Goal: Task Accomplishment & Management: Manage account settings

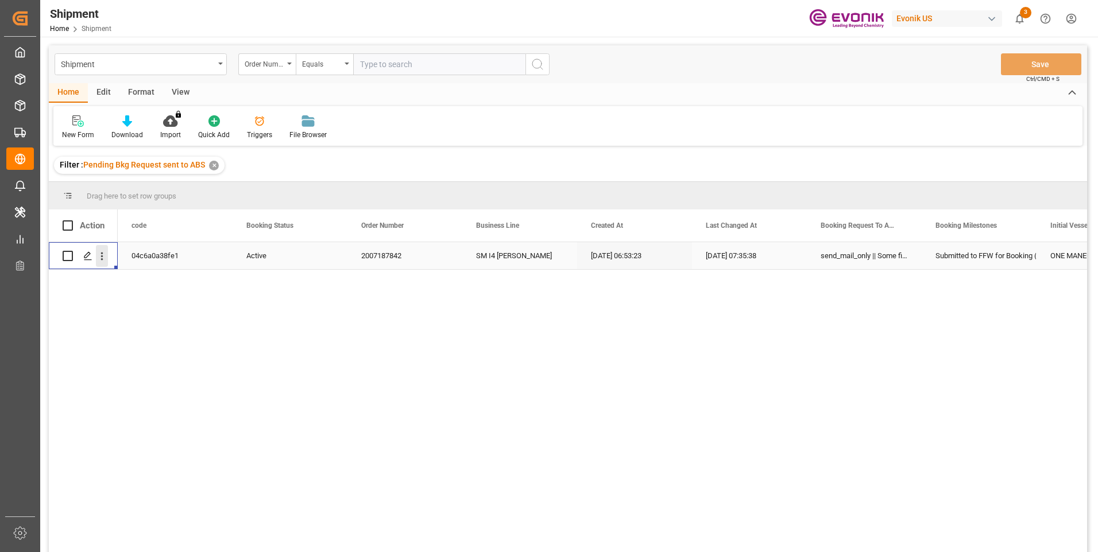
click at [101, 261] on icon "open menu" at bounding box center [102, 256] width 12 height 12
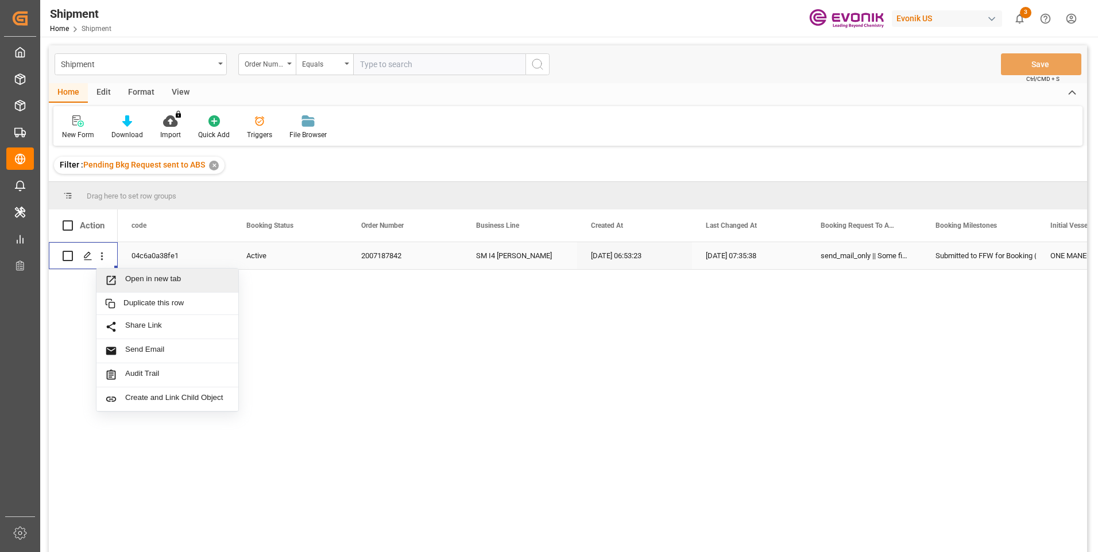
click at [148, 278] on span "Open in new tab" at bounding box center [177, 280] width 104 height 12
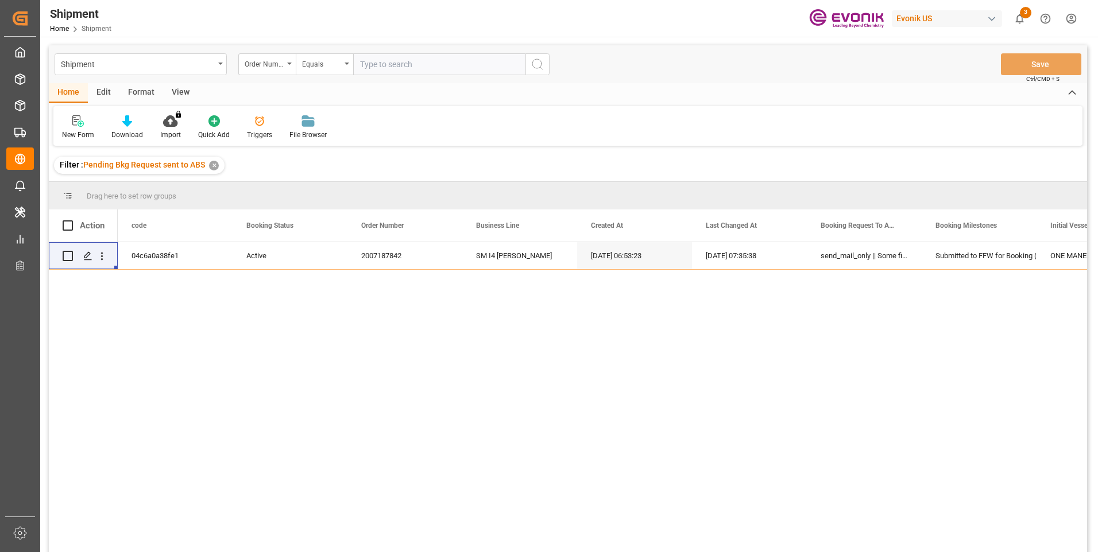
drag, startPoint x: 724, startPoint y: 373, endPoint x: 730, endPoint y: 361, distance: 13.9
click at [724, 373] on div "04c6a0a38fe1 Active 2007187842 SM I4 Silanes 09-26-2025 06:53:23 09-26-2025 07:…" at bounding box center [602, 400] width 969 height 317
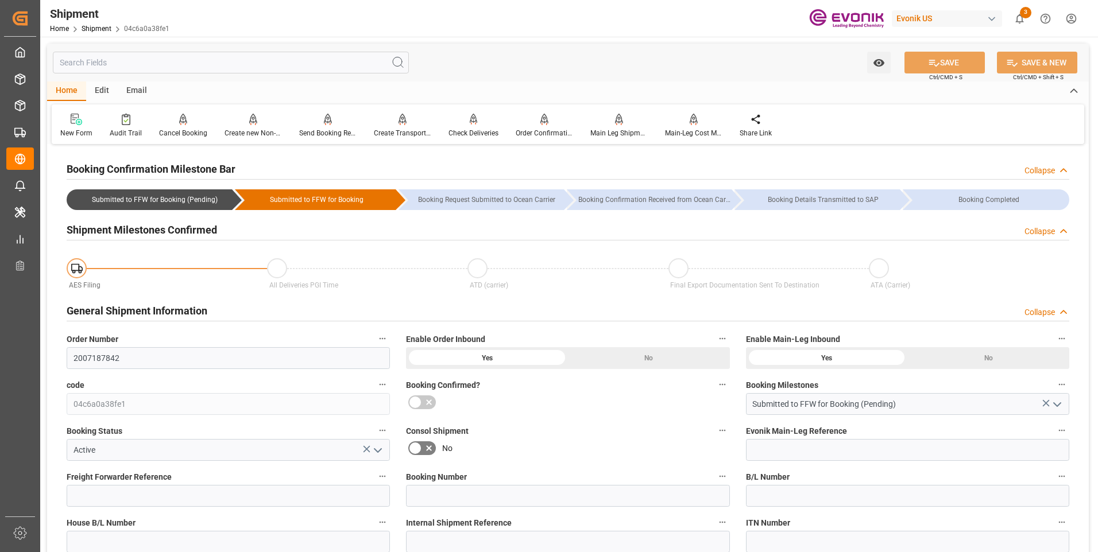
click at [711, 28] on div "Shipment Home Shipment 04c6a0a38fe1 Evonik US 3 Notifications Only show unread …" at bounding box center [564, 18] width 1065 height 37
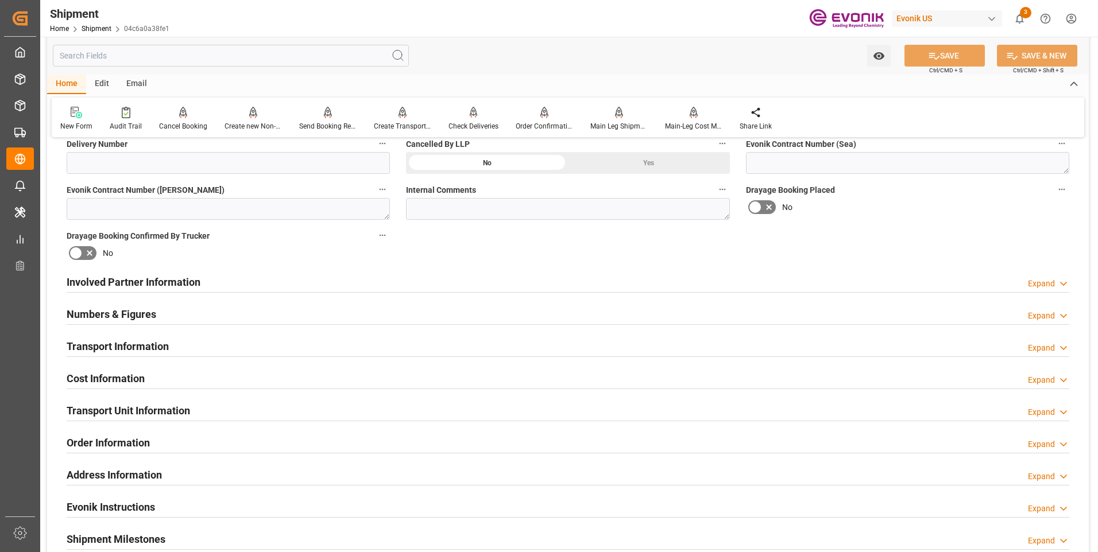
scroll to position [574, 0]
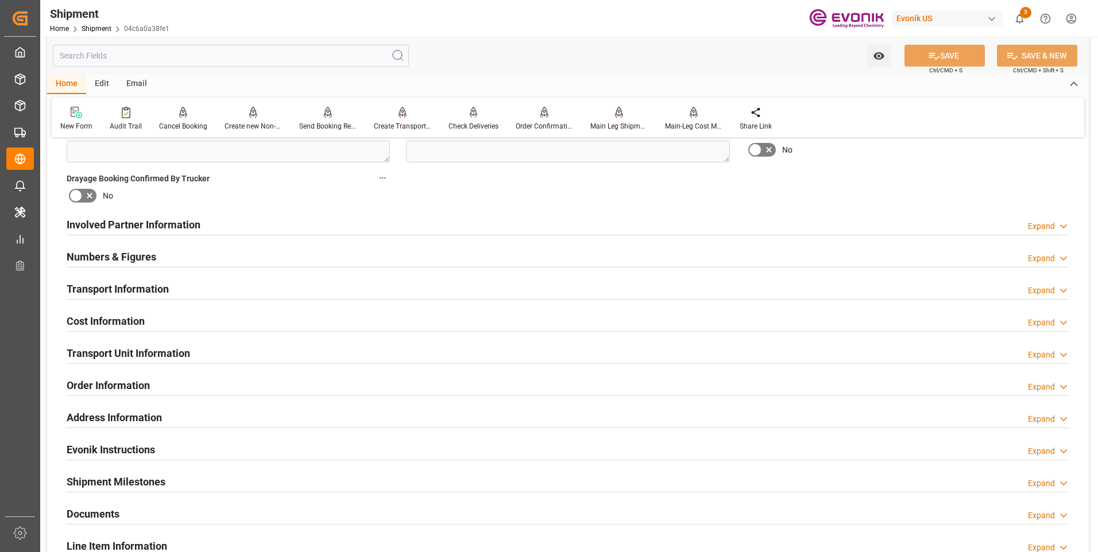
click at [249, 220] on div "Involved Partner Information Expand" at bounding box center [568, 224] width 1002 height 22
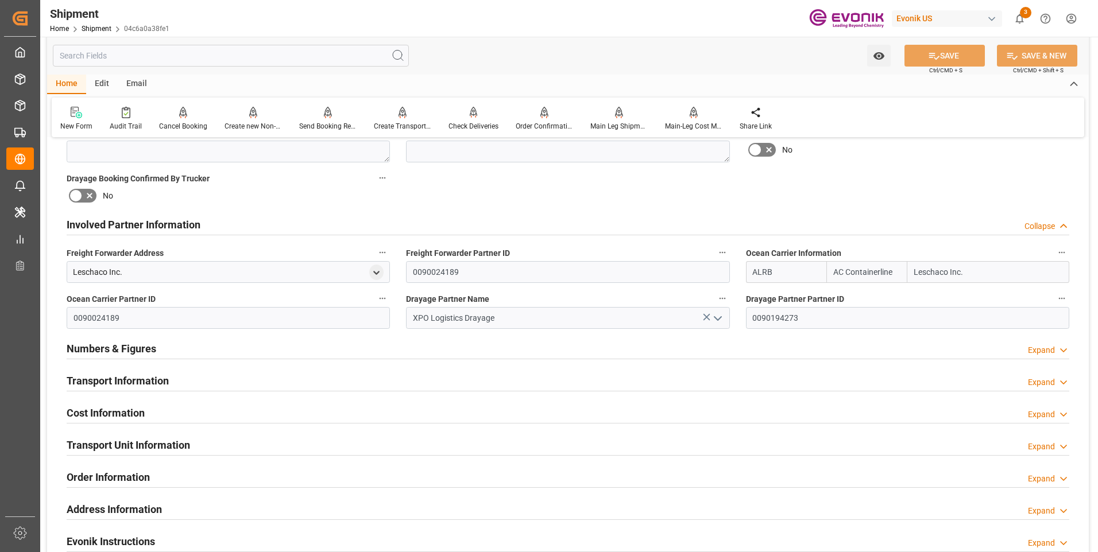
click at [249, 220] on div "Involved Partner Information Collapse" at bounding box center [568, 224] width 1002 height 22
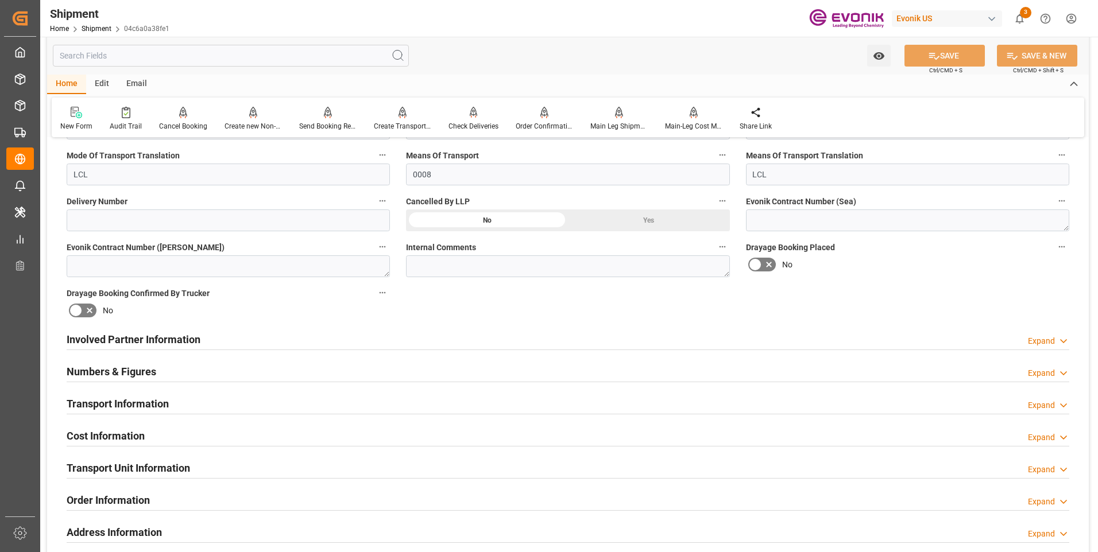
scroll to position [517, 0]
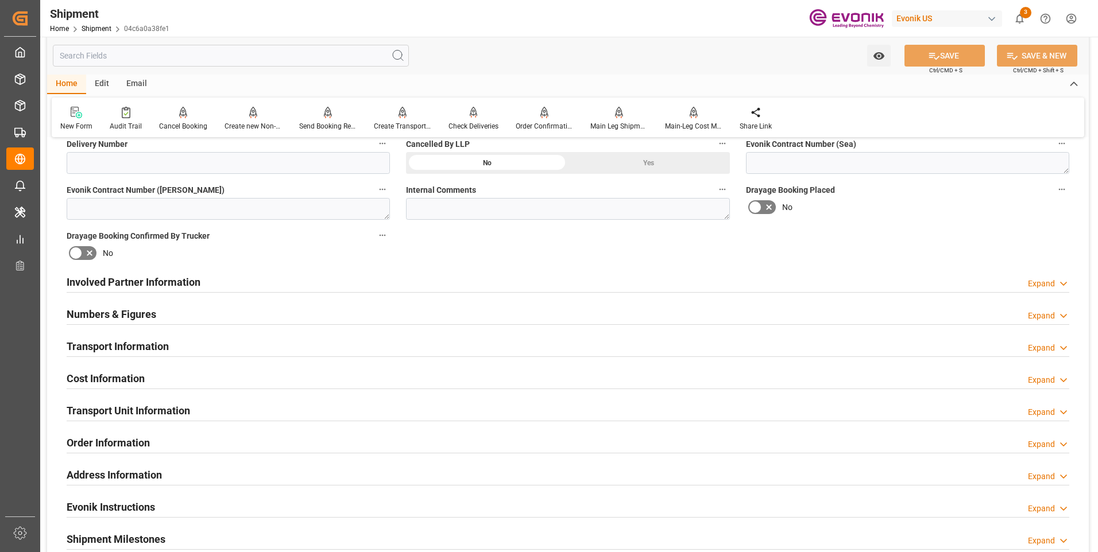
click at [223, 348] on div "Transport Information Expand" at bounding box center [568, 346] width 1002 height 22
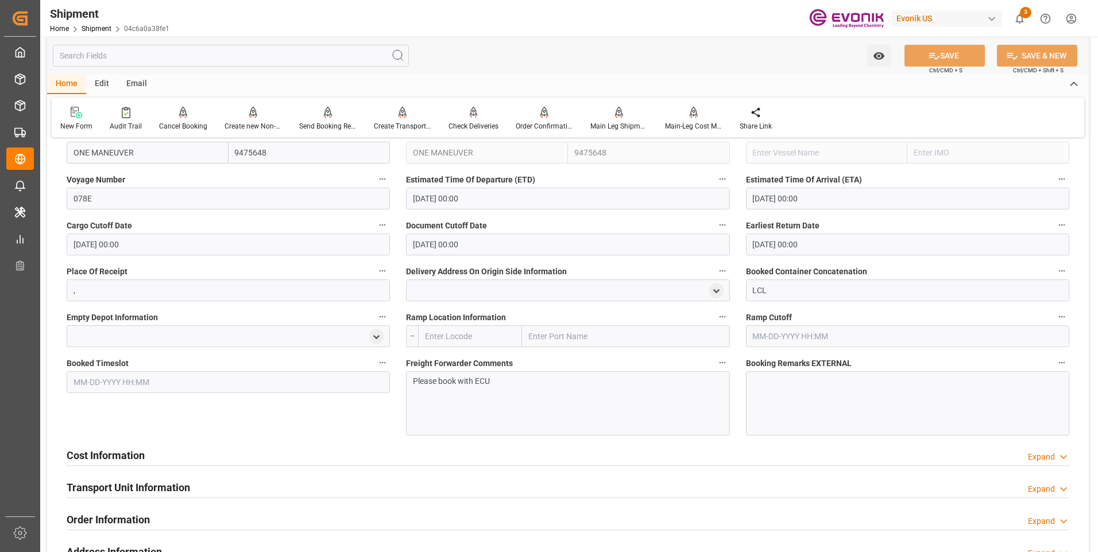
scroll to position [861, 0]
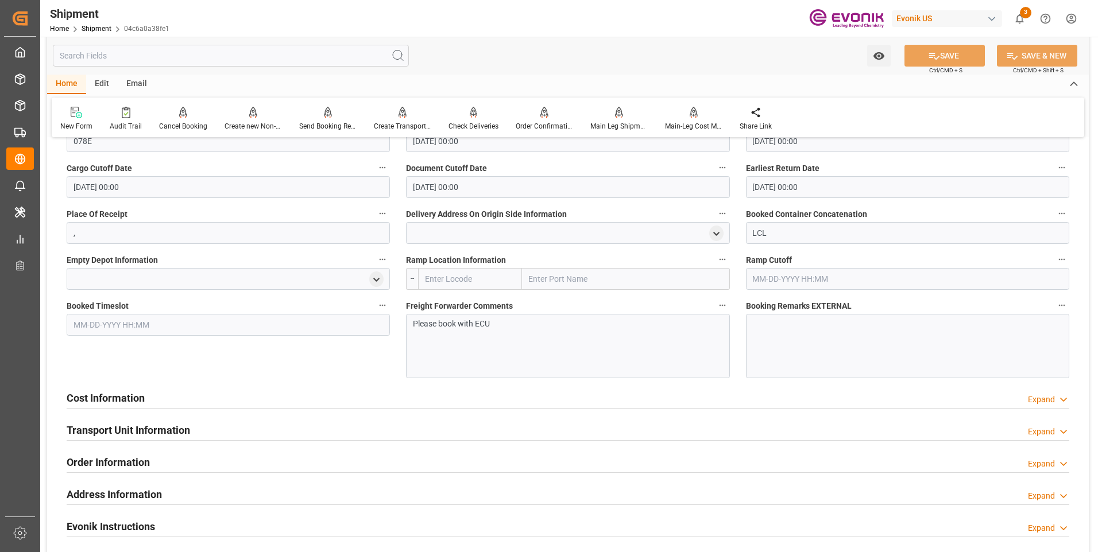
click at [253, 399] on div "Cost Information Expand" at bounding box center [568, 397] width 1002 height 22
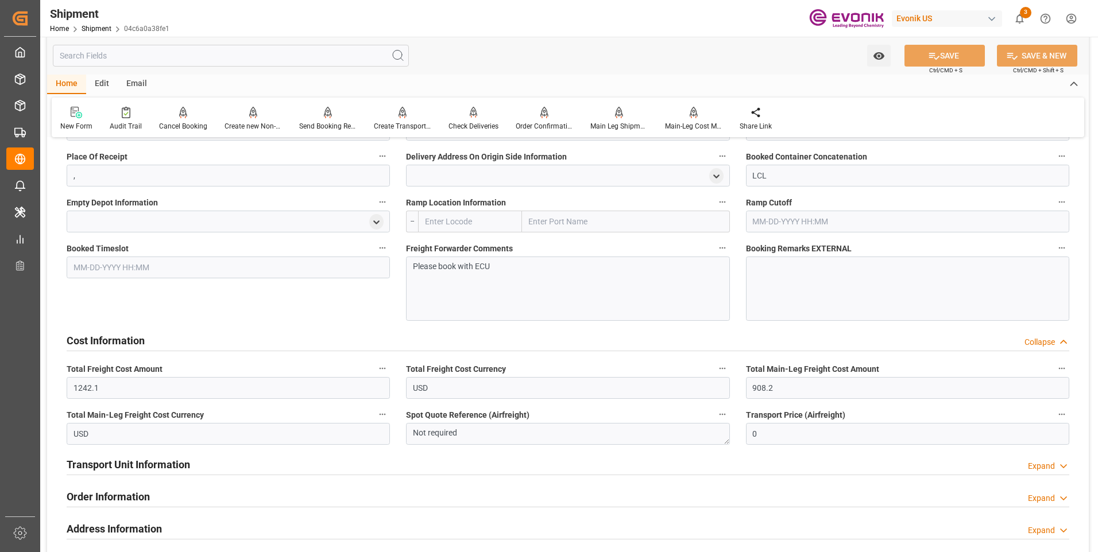
scroll to position [976, 0]
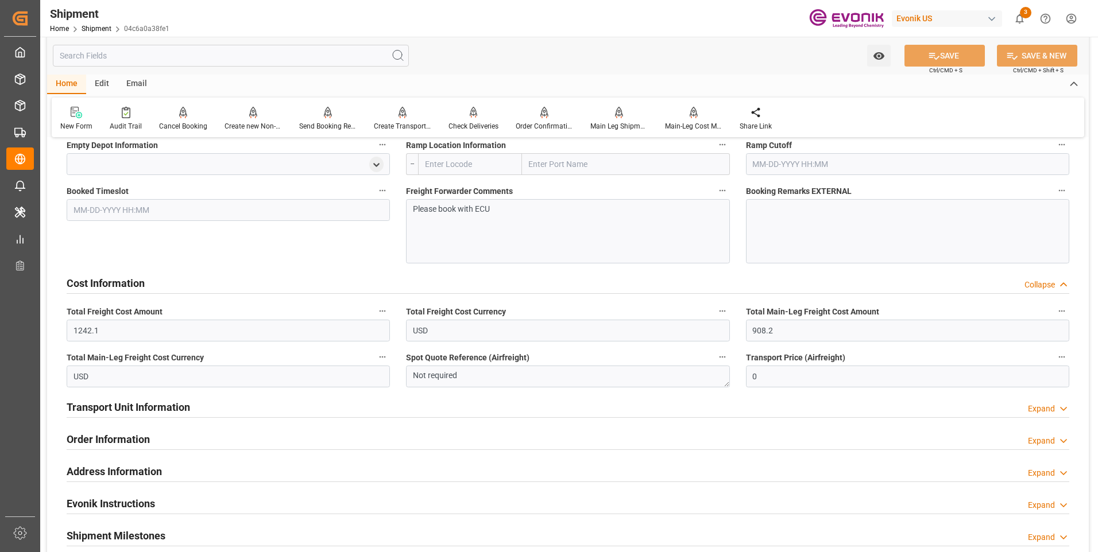
click at [242, 408] on div "Transport Unit Information Expand" at bounding box center [568, 407] width 1002 height 22
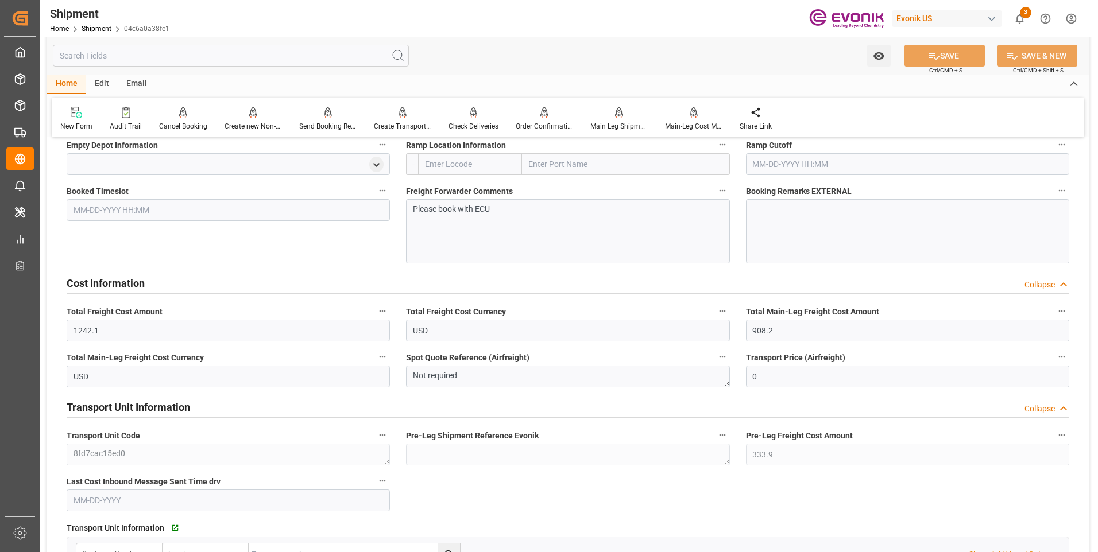
click at [242, 408] on div "Transport Unit Information Collapse" at bounding box center [568, 407] width 1002 height 22
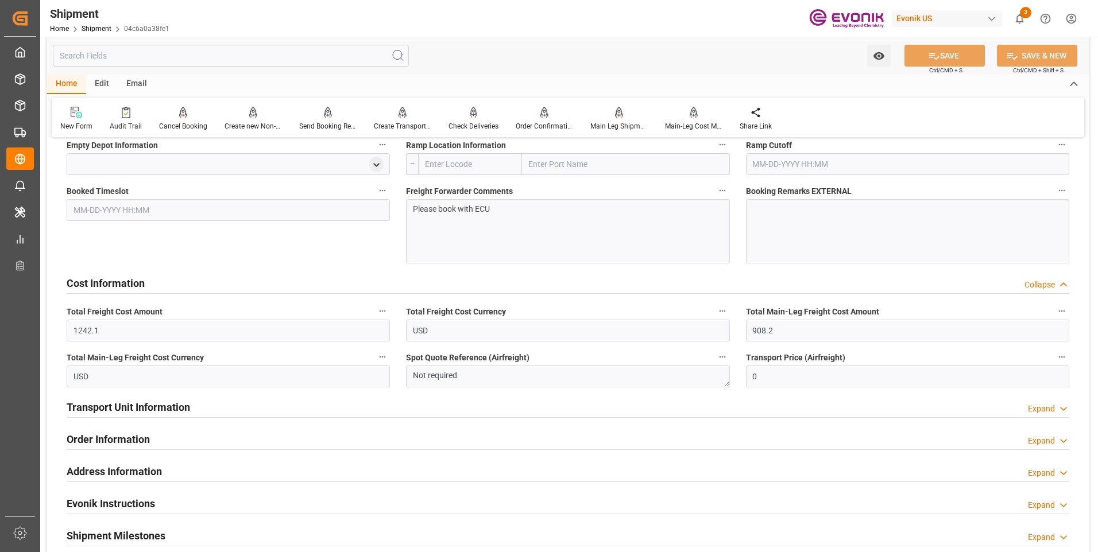
click at [237, 437] on div "Order Information Expand" at bounding box center [568, 439] width 1002 height 22
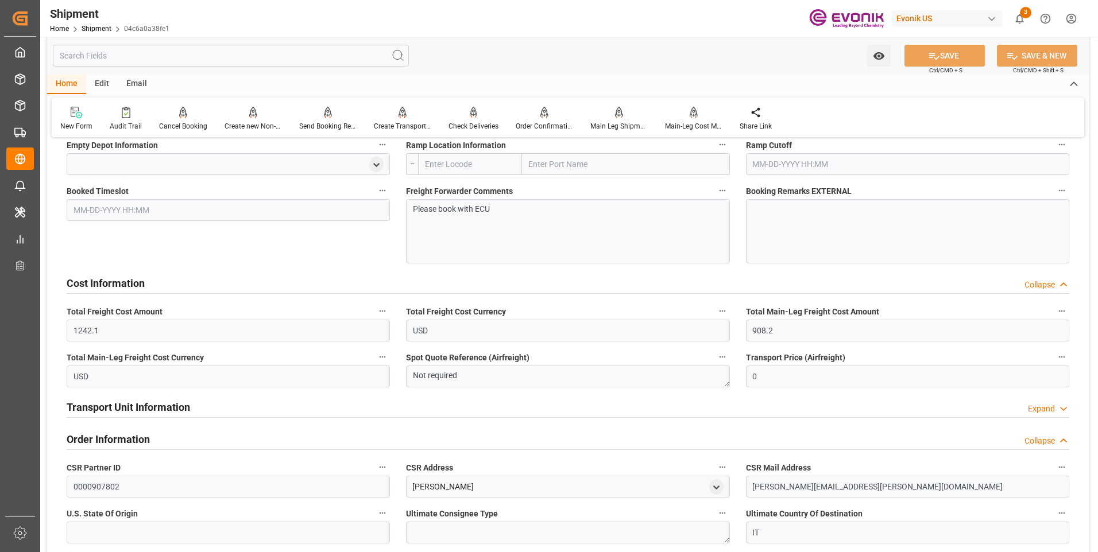
click at [235, 450] on div at bounding box center [568, 450] width 1002 height 1
click at [239, 442] on div "Order Information Collapse" at bounding box center [568, 439] width 1002 height 22
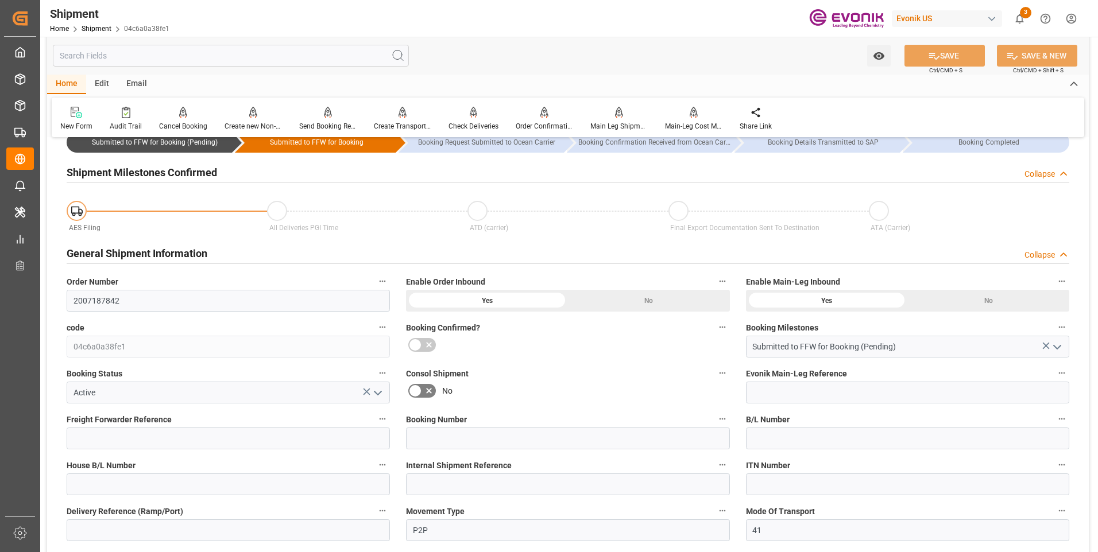
scroll to position [0, 0]
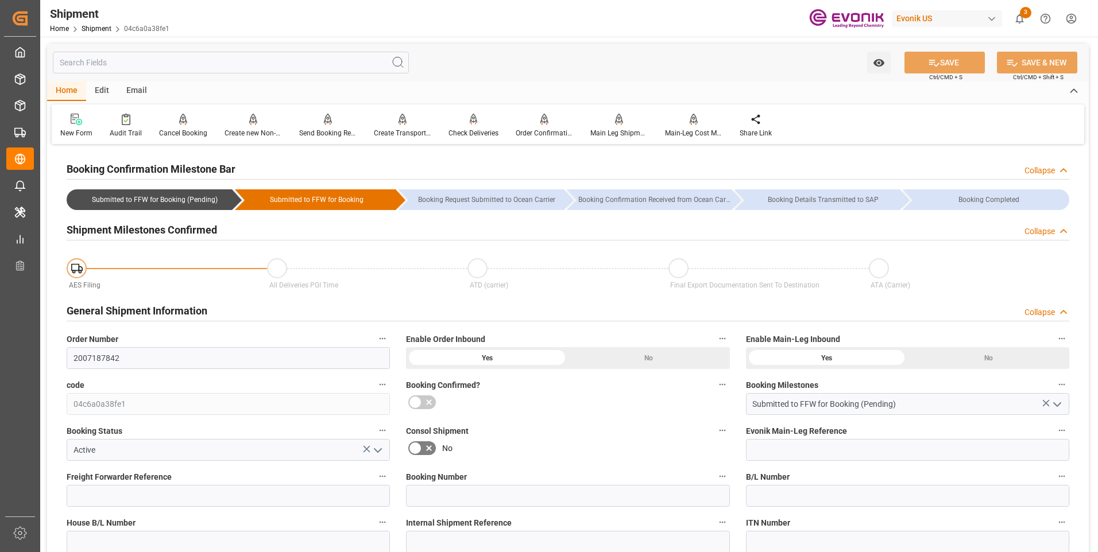
click at [563, 304] on div "General Shipment Information Collapse" at bounding box center [568, 310] width 1002 height 22
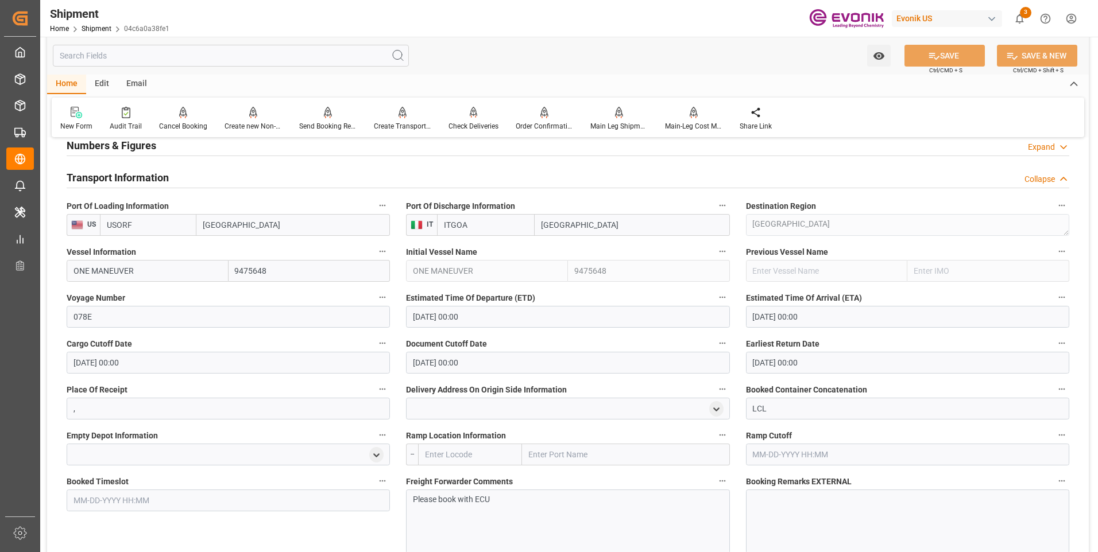
scroll to position [287, 0]
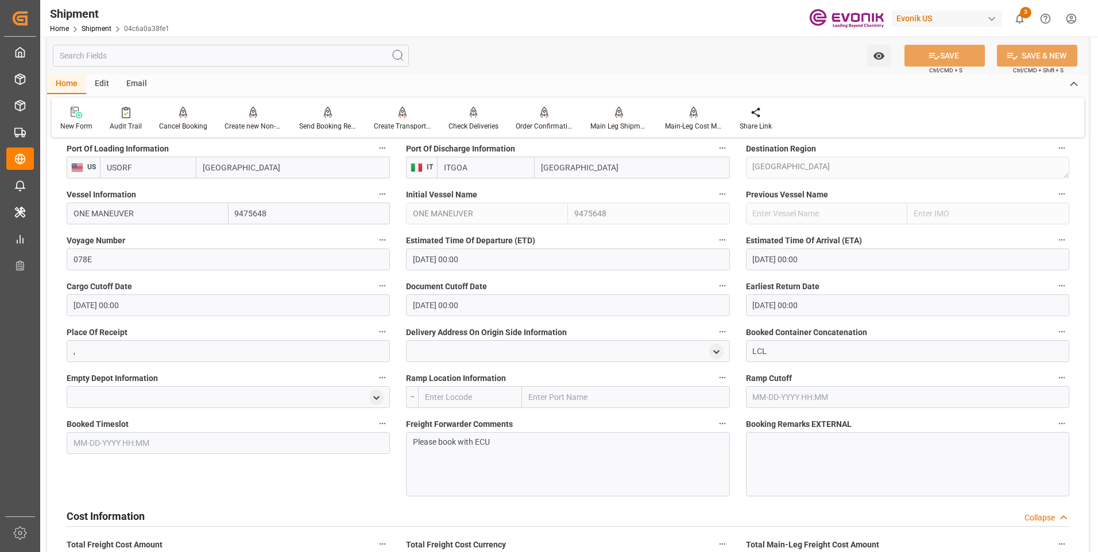
click at [583, 514] on div "Cost Information Collapse" at bounding box center [568, 516] width 1002 height 22
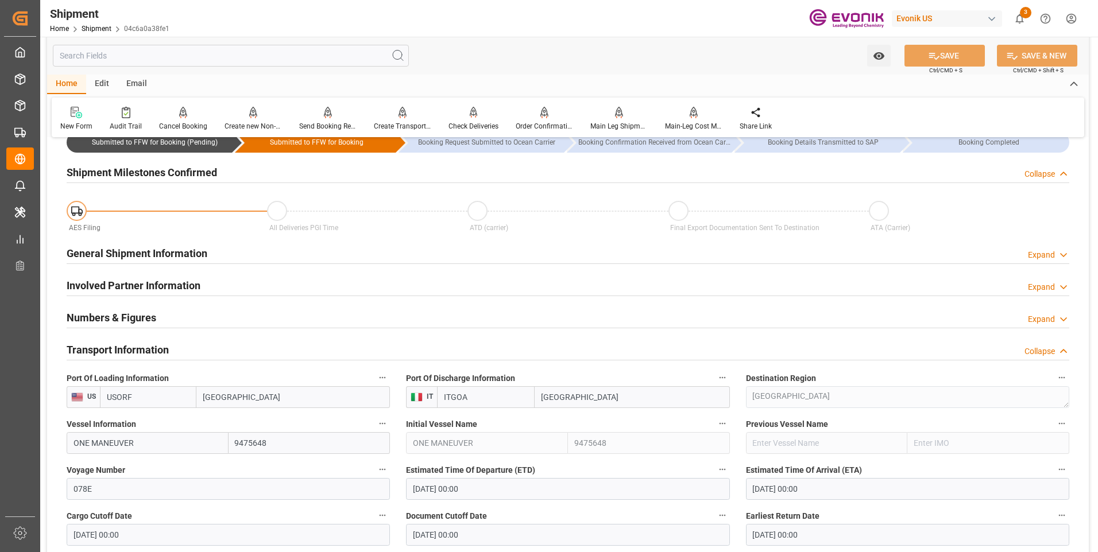
scroll to position [0, 0]
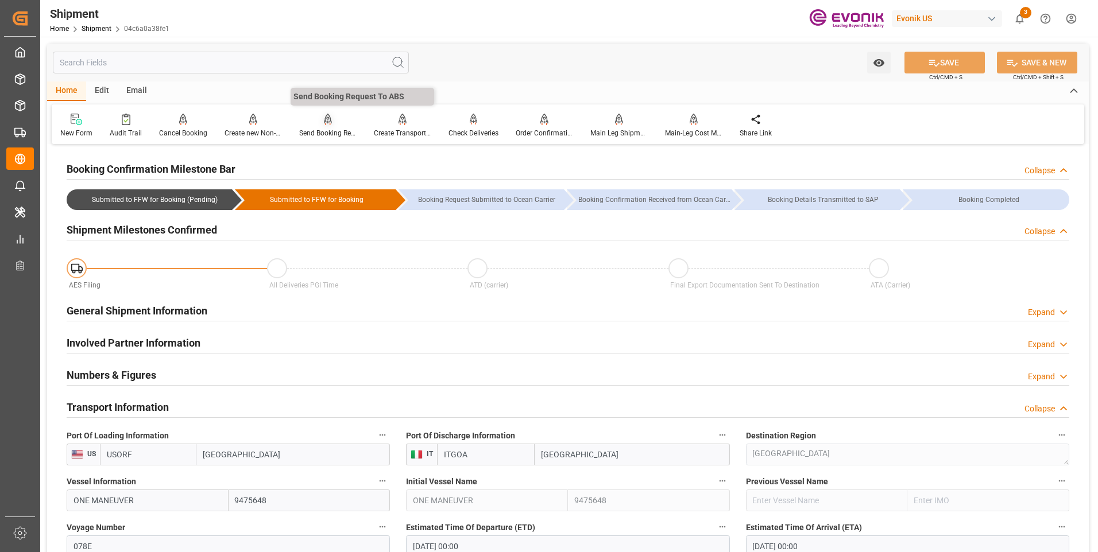
click at [316, 131] on div "Send Booking Request To ABS" at bounding box center [327, 133] width 57 height 10
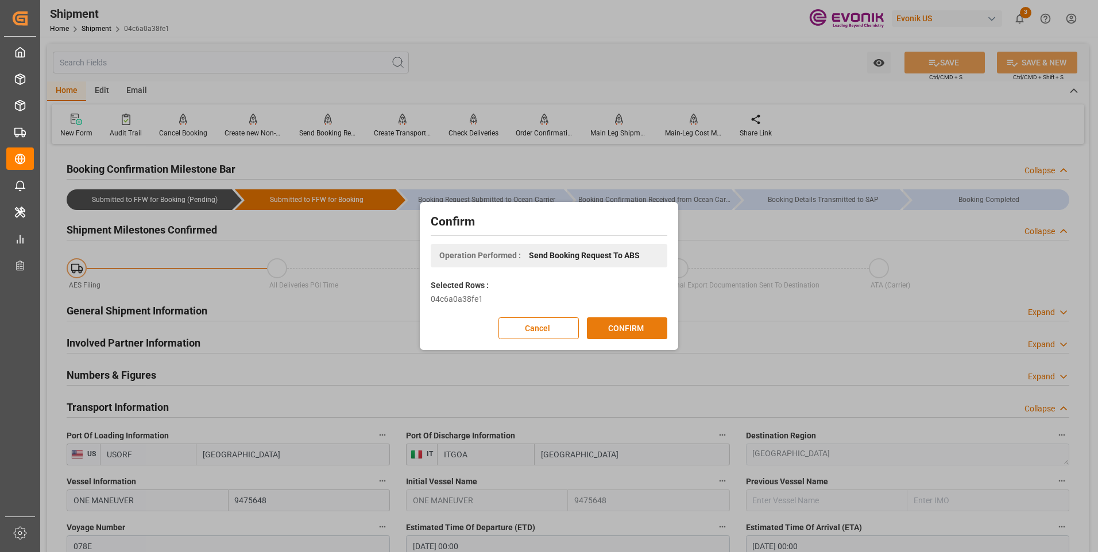
click at [622, 328] on button "CONFIRM" at bounding box center [627, 328] width 80 height 22
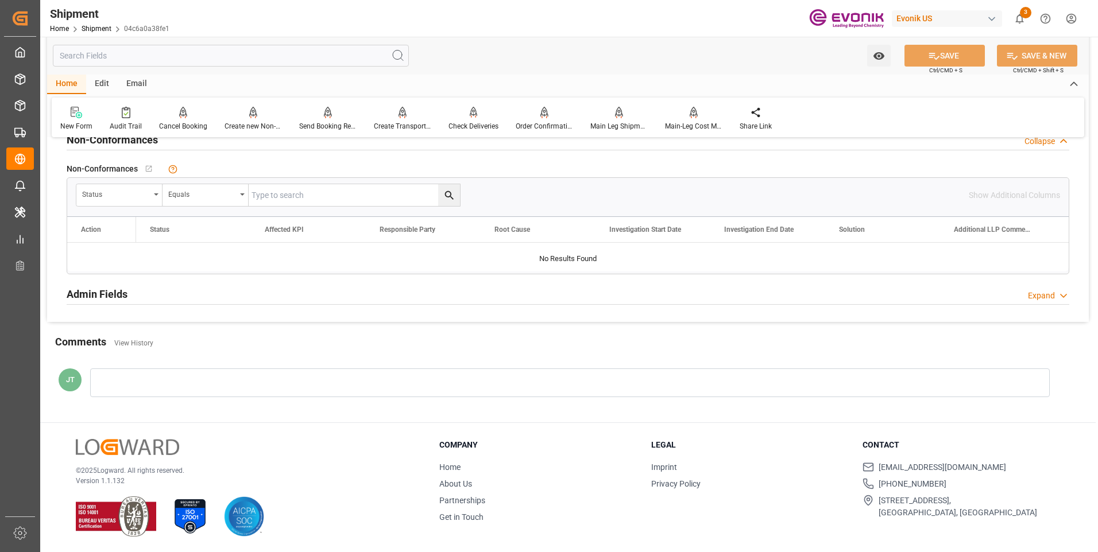
scroll to position [898, 0]
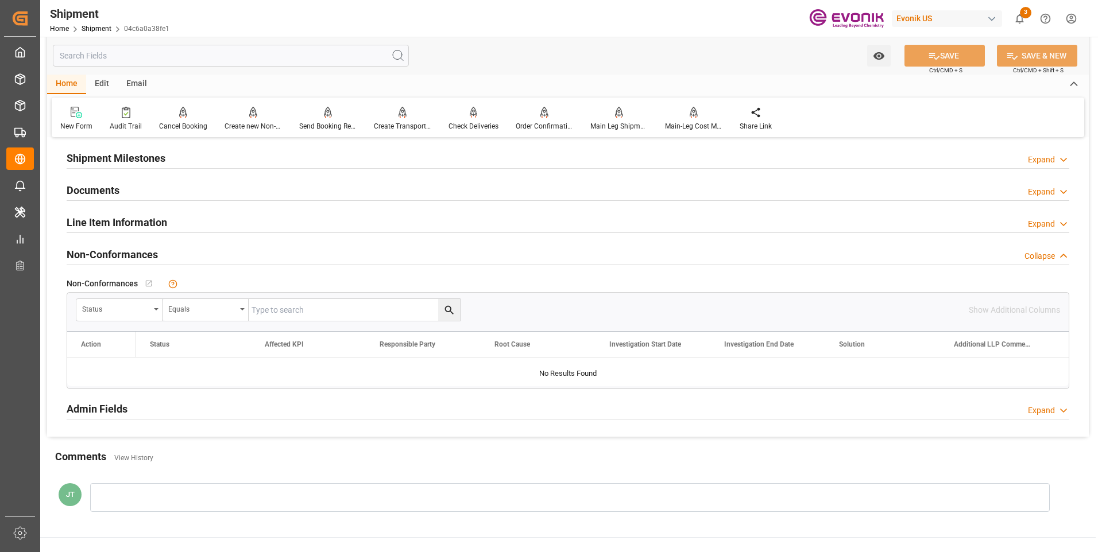
click at [127, 222] on h2 "Line Item Information" at bounding box center [117, 223] width 100 height 16
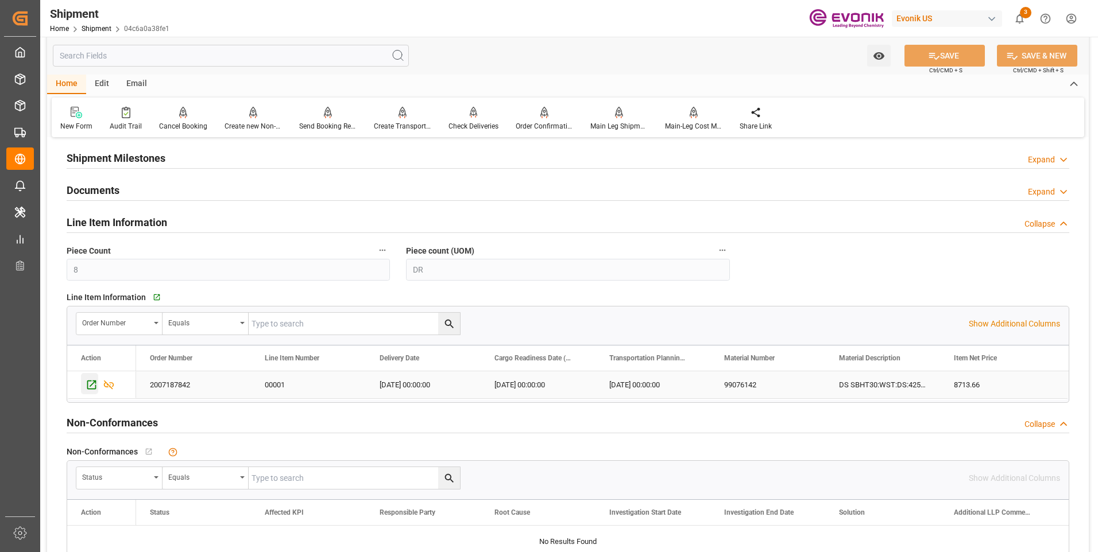
click at [90, 386] on icon "Press SPACE to select this row." at bounding box center [91, 385] width 9 height 9
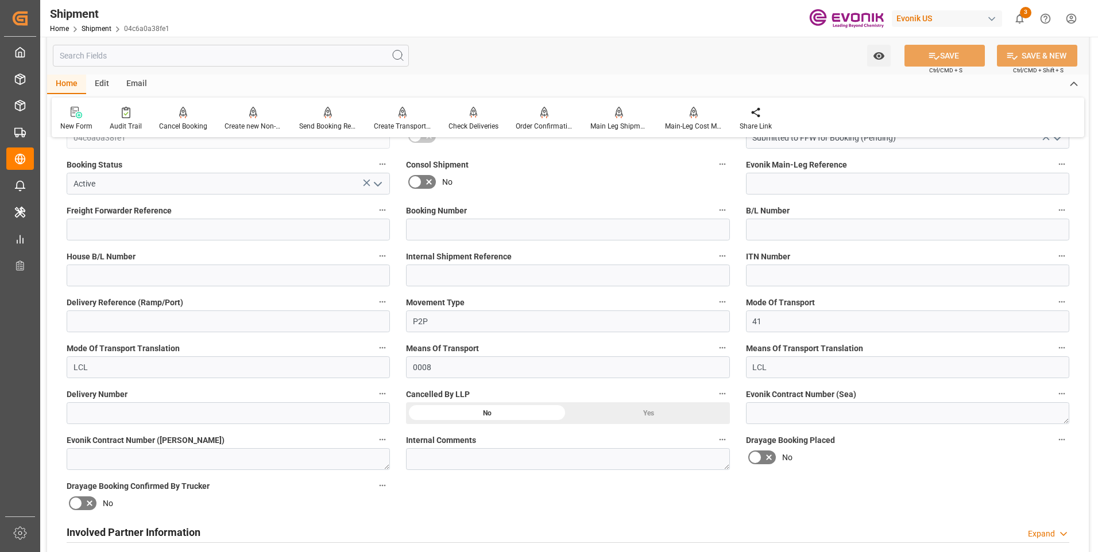
scroll to position [0, 0]
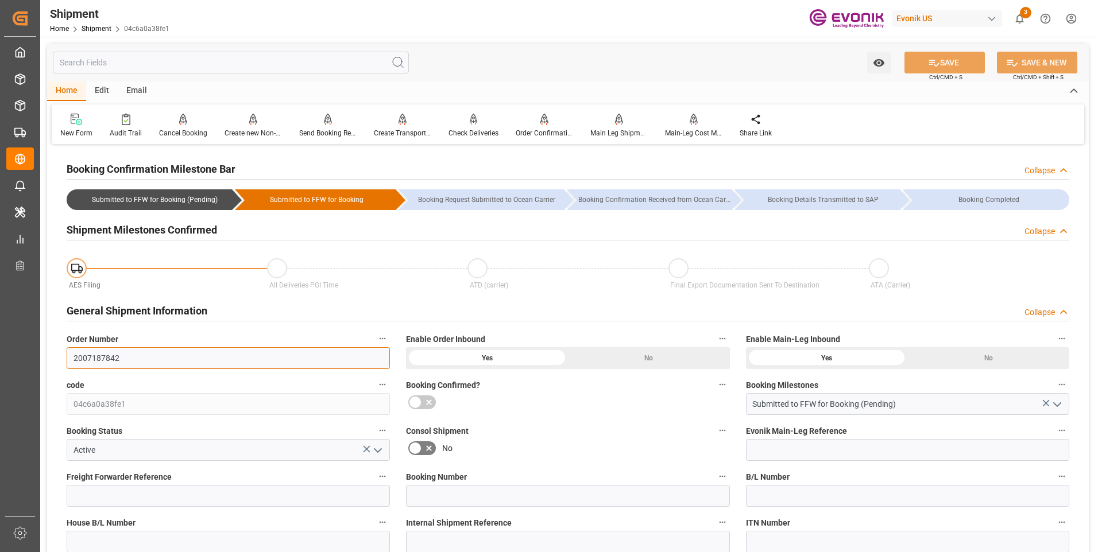
click at [80, 359] on input "2007187842" at bounding box center [228, 358] width 323 height 22
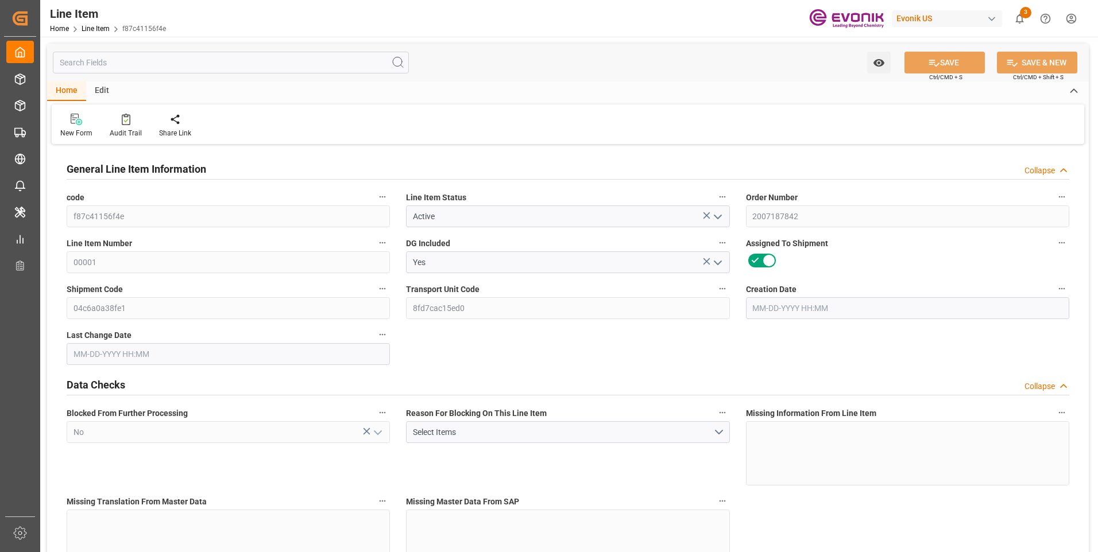
type input "2"
type input "1665.6"
type input "1542.24"
type input "2.6093"
type input "8"
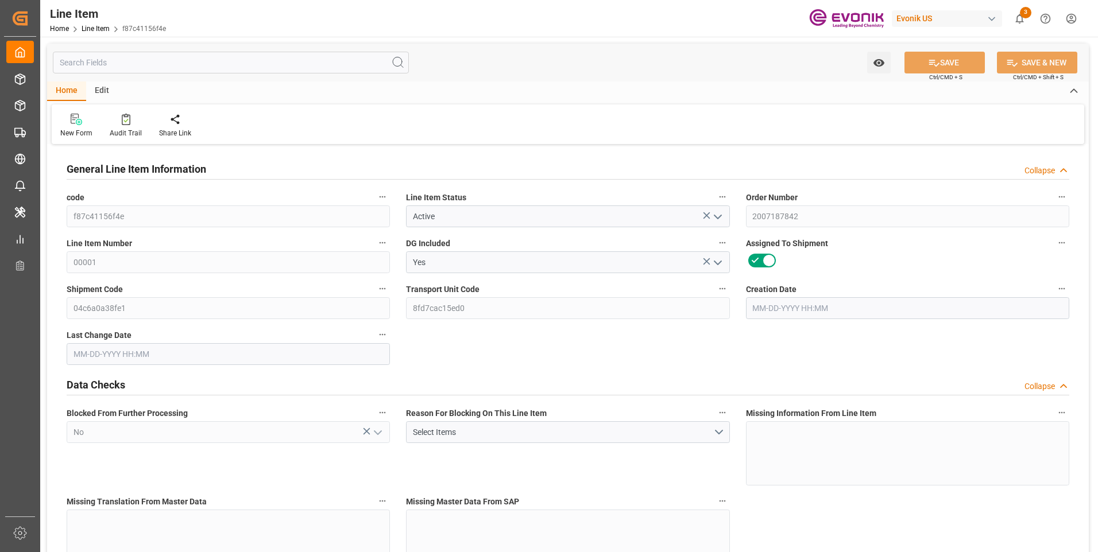
type input "8713.66"
type input "8"
type input "1665.6"
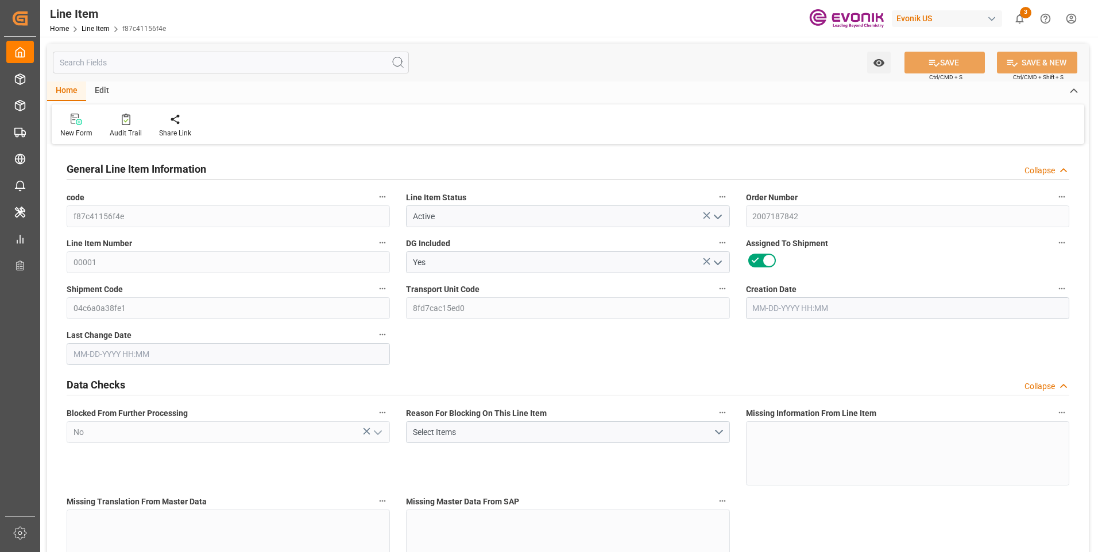
type input "1715.6"
type input "1542.24"
type input "2.6093"
type input "2609.344"
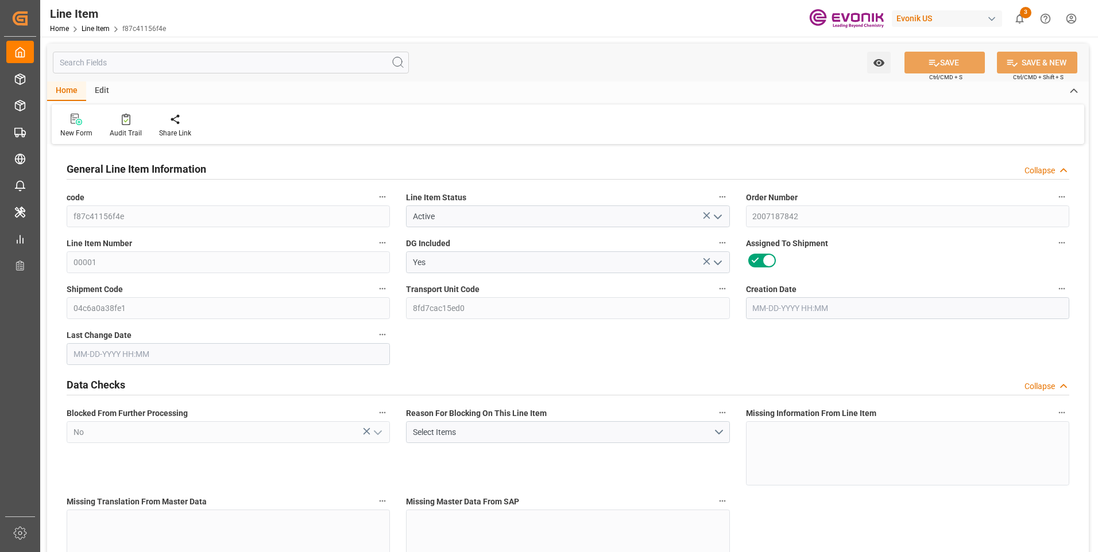
type input "0"
type input "09-17-2025 12:21"
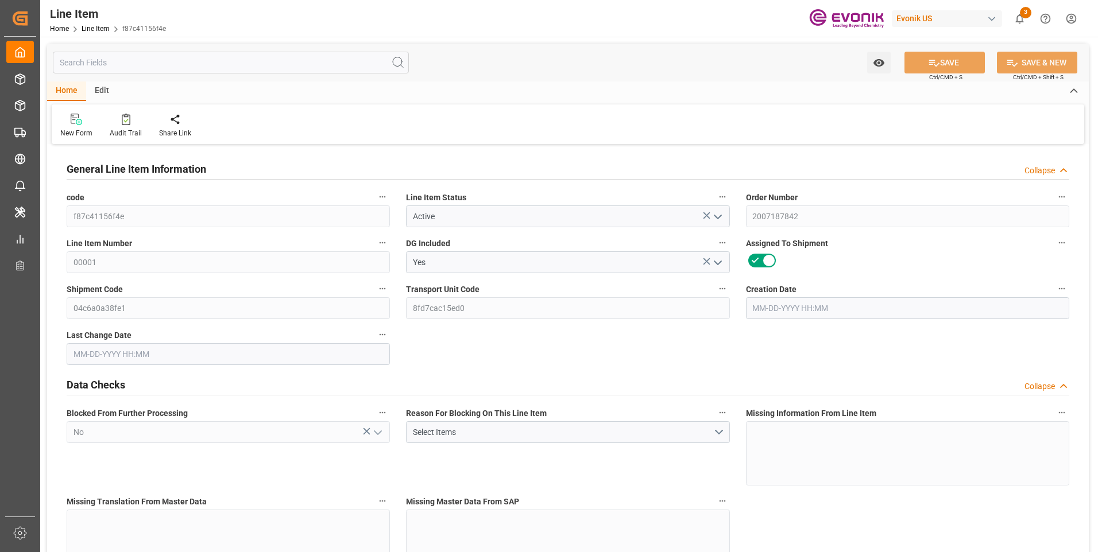
type input "[DATE] 06:53"
type input "[DATE]"
type input "09-25-2025"
click at [119, 63] on input "text" at bounding box center [231, 63] width 356 height 22
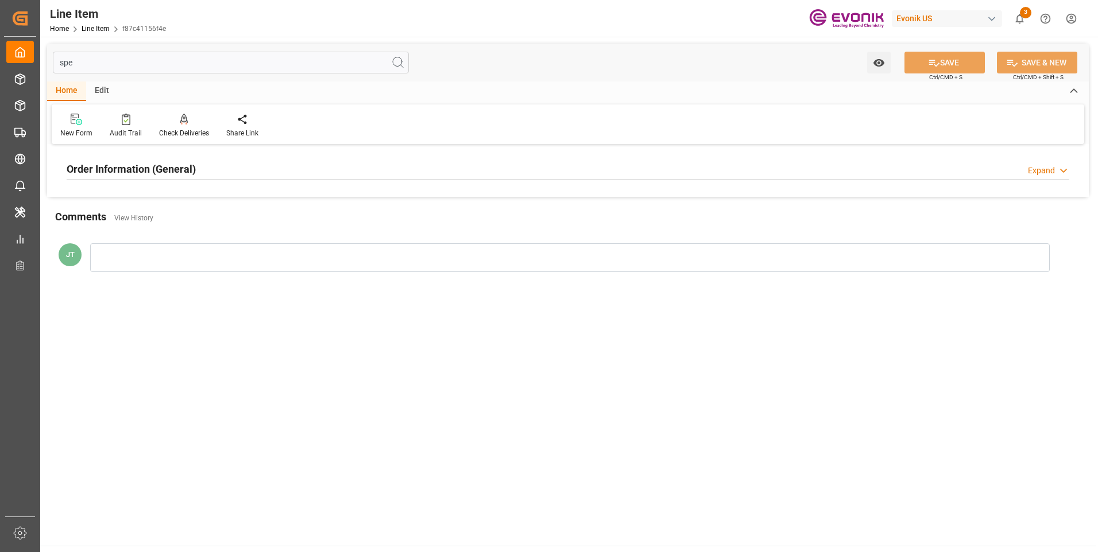
type input "spe"
click at [110, 172] on h2 "Order Information (General)" at bounding box center [131, 169] width 129 height 16
click at [168, 226] on div at bounding box center [228, 238] width 323 height 64
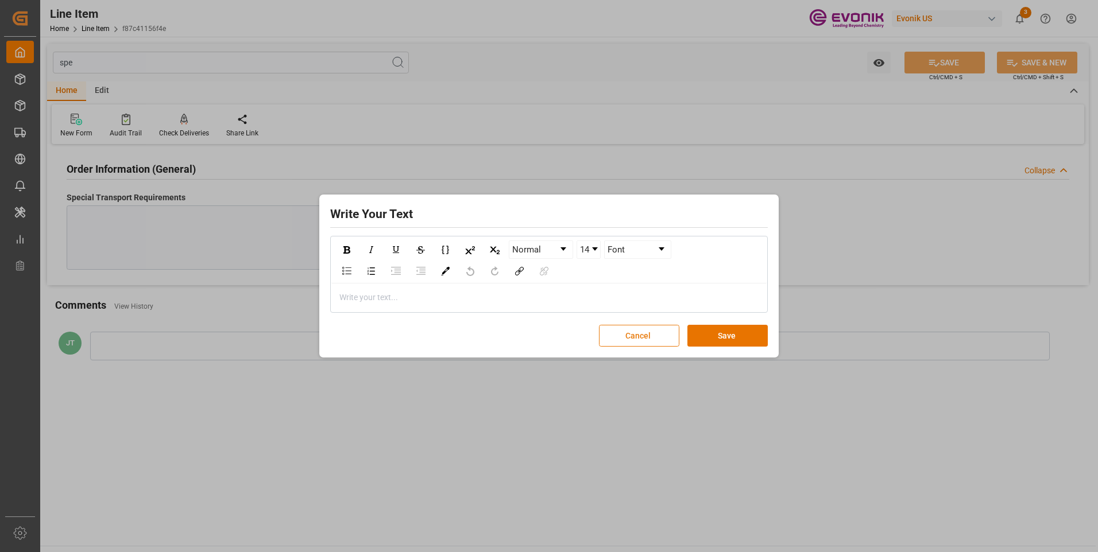
click at [634, 340] on button "Cancel" at bounding box center [639, 336] width 80 height 22
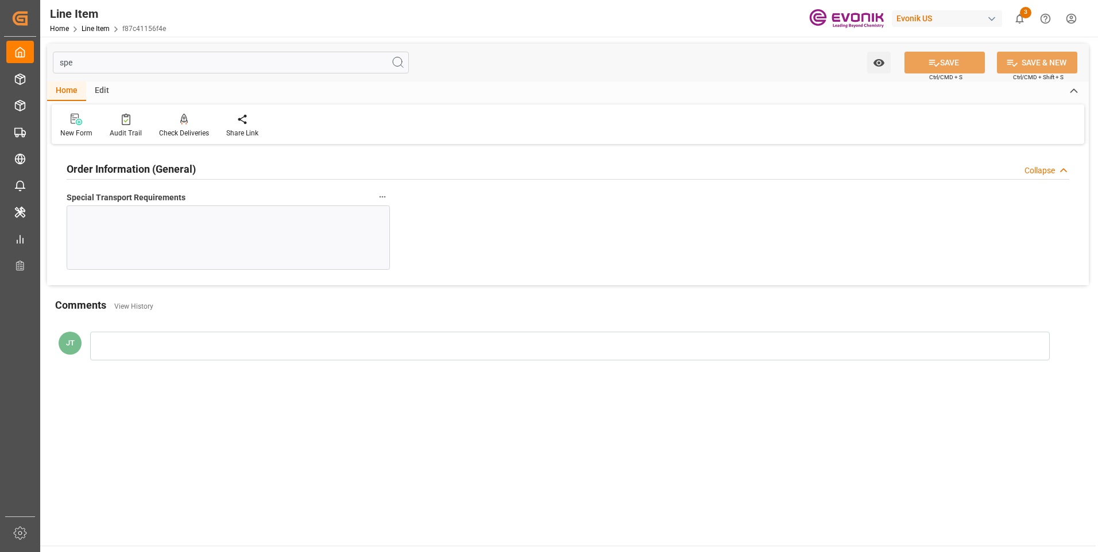
click at [111, 231] on div at bounding box center [228, 238] width 323 height 64
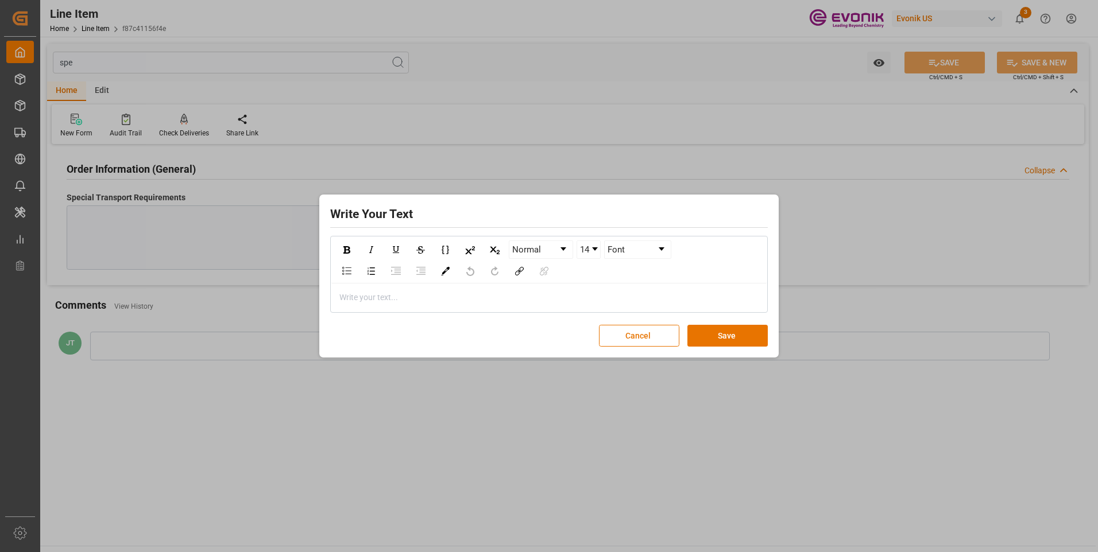
click at [373, 300] on div "rdw-editor" at bounding box center [549, 298] width 419 height 12
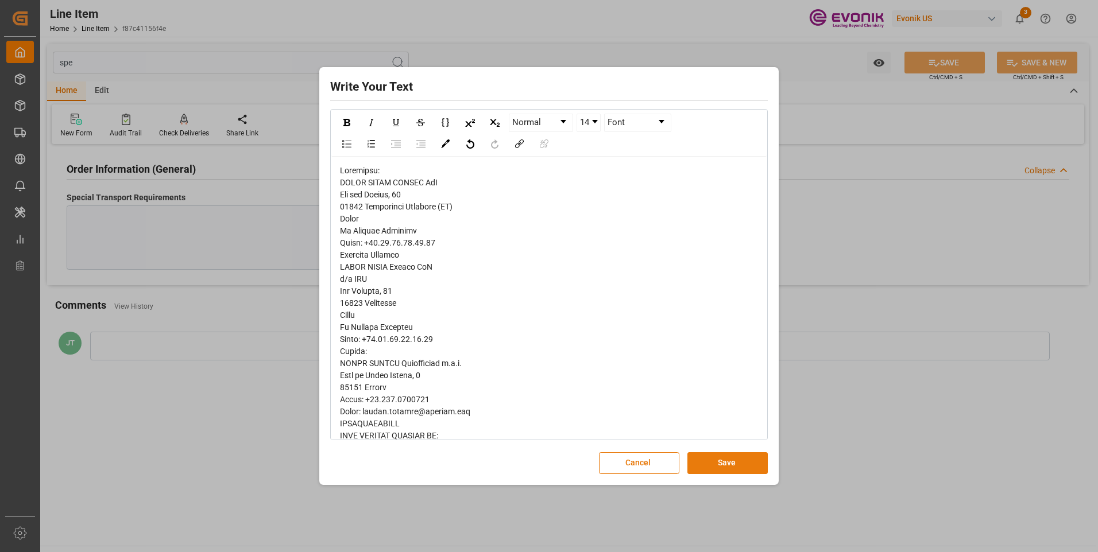
click at [741, 462] on button "Save" at bounding box center [727, 463] width 80 height 22
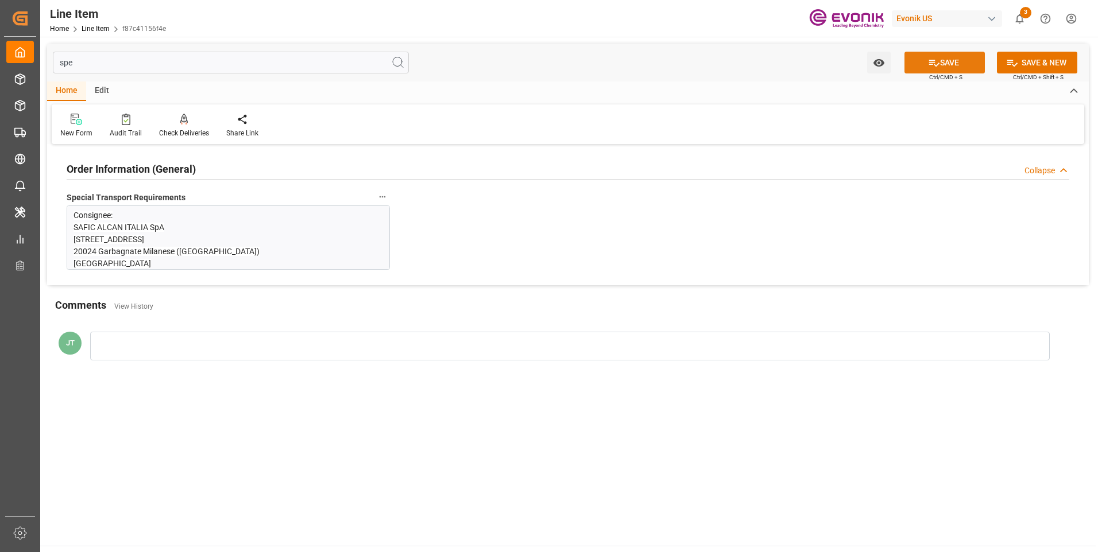
click at [951, 67] on button "SAVE" at bounding box center [944, 63] width 80 height 22
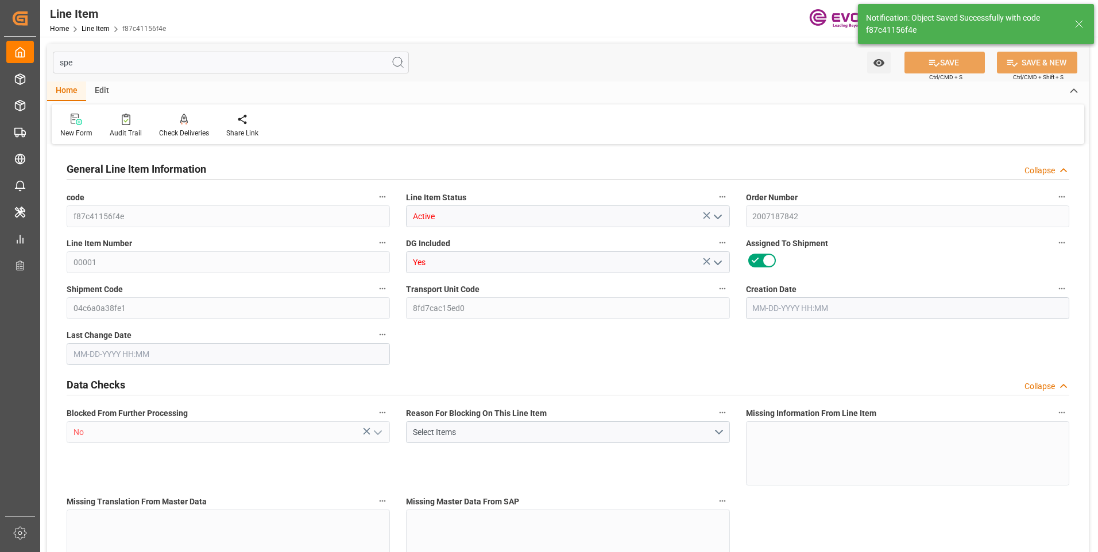
type input "2"
type input "1665.6"
type input "1542.24"
type input "2.6093"
type input "8"
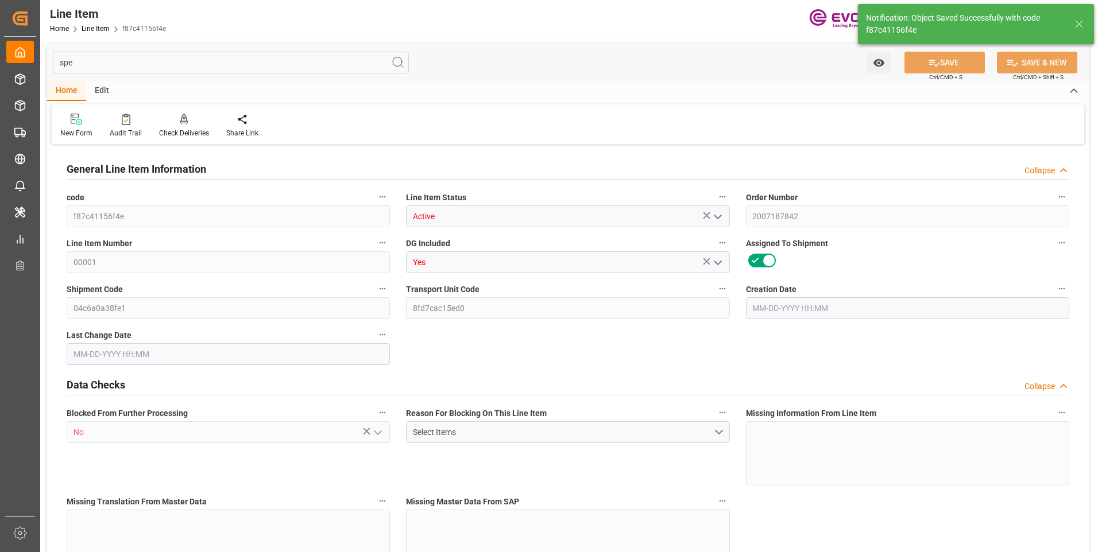
type input "8713.66"
type input "8"
type input "1665.6"
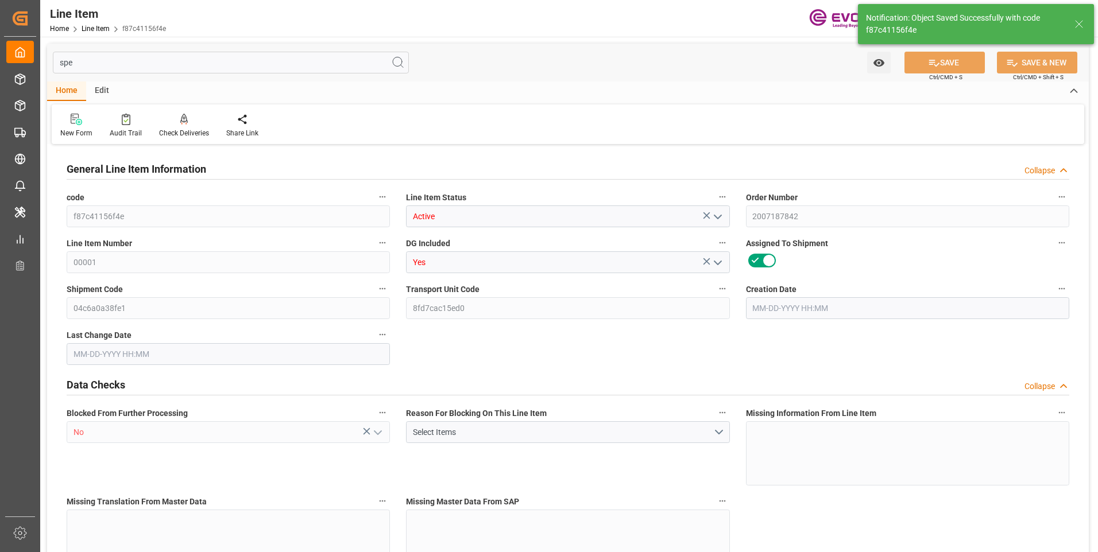
type input "1715.6"
type input "1542.24"
type input "2.6093"
type input "2609.344"
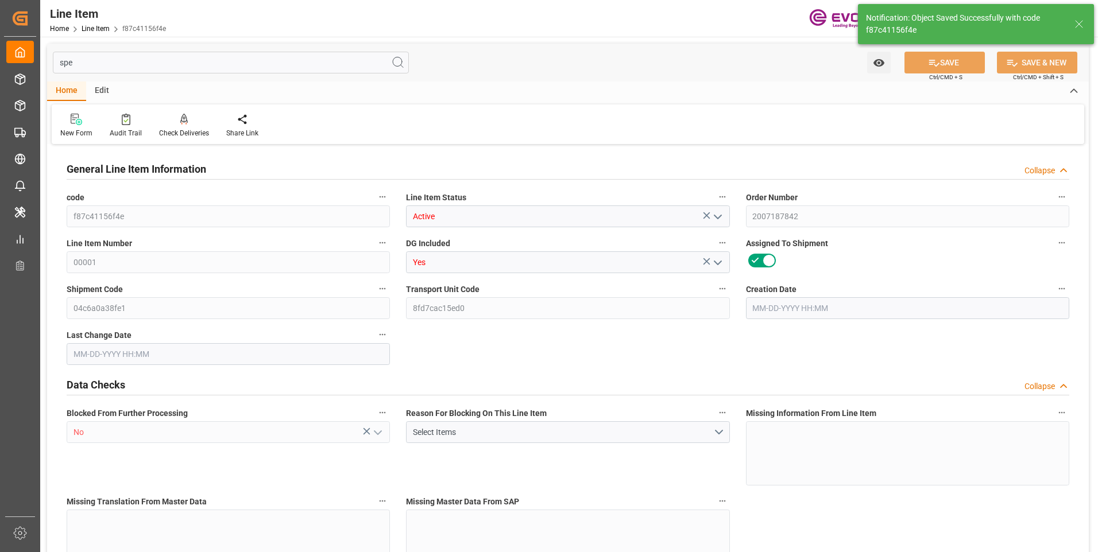
type input "0"
type input "09-17-2025 12:21"
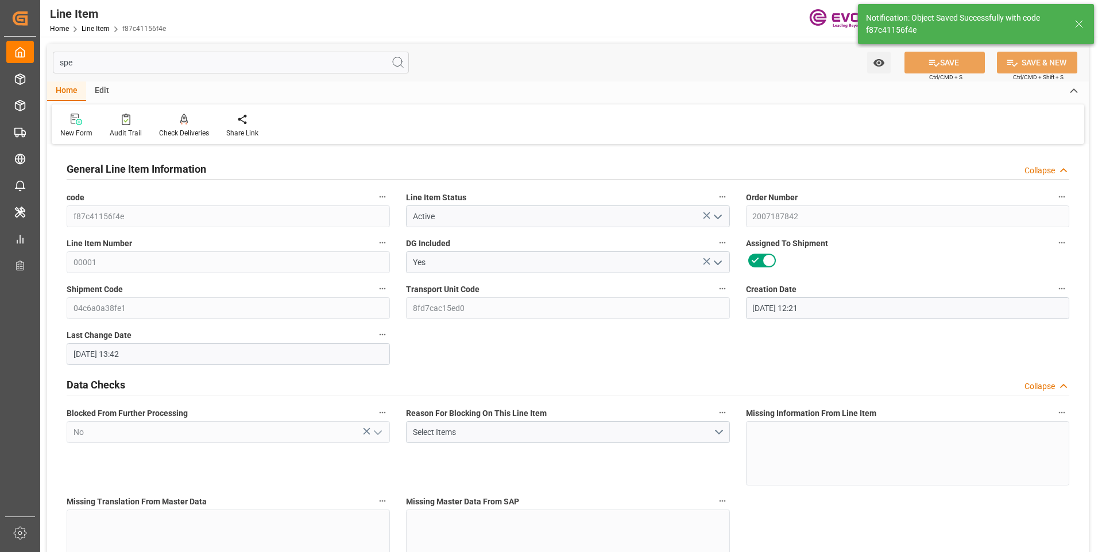
type input "09-26-2025 13:42"
type input "11-07-2025"
type input "09-25-2025"
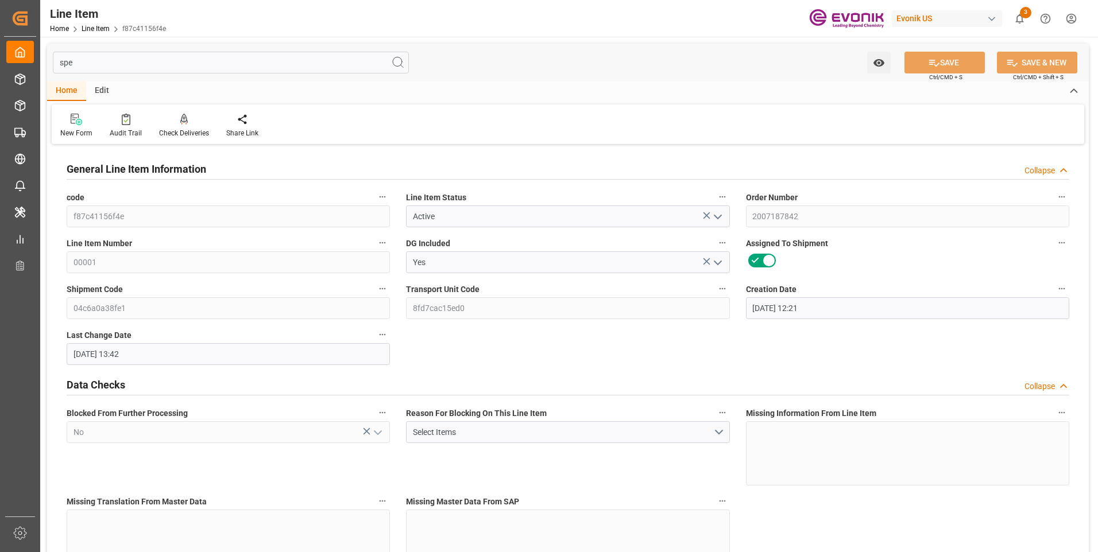
click at [104, 65] on input "spe" at bounding box center [231, 63] width 356 height 22
type input "s"
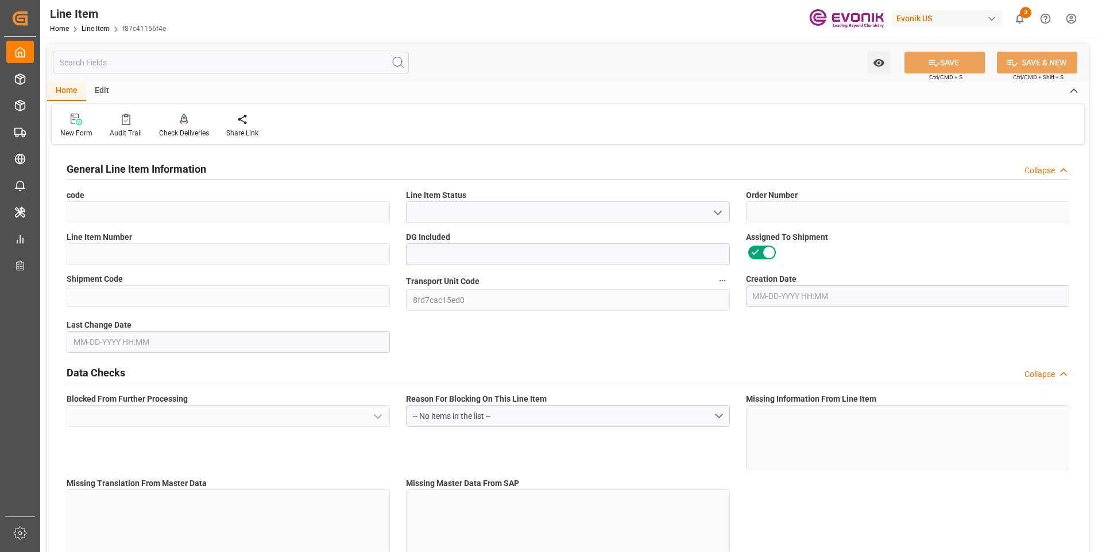
type input "f87c41156f4e"
type input "2007187842"
type input "00001"
type input "Yes"
type input "04c6a0a38fe1"
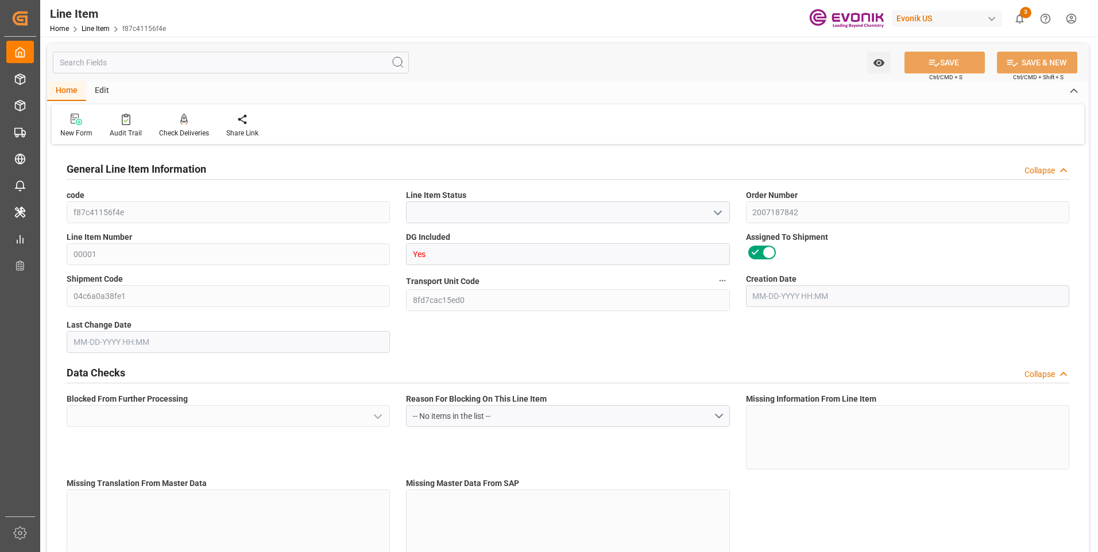
type input "DR"
type input "No"
type input "99076142"
type textarea "DS SBHT30:WST:DS:425LB:005:$"
type input "USD"
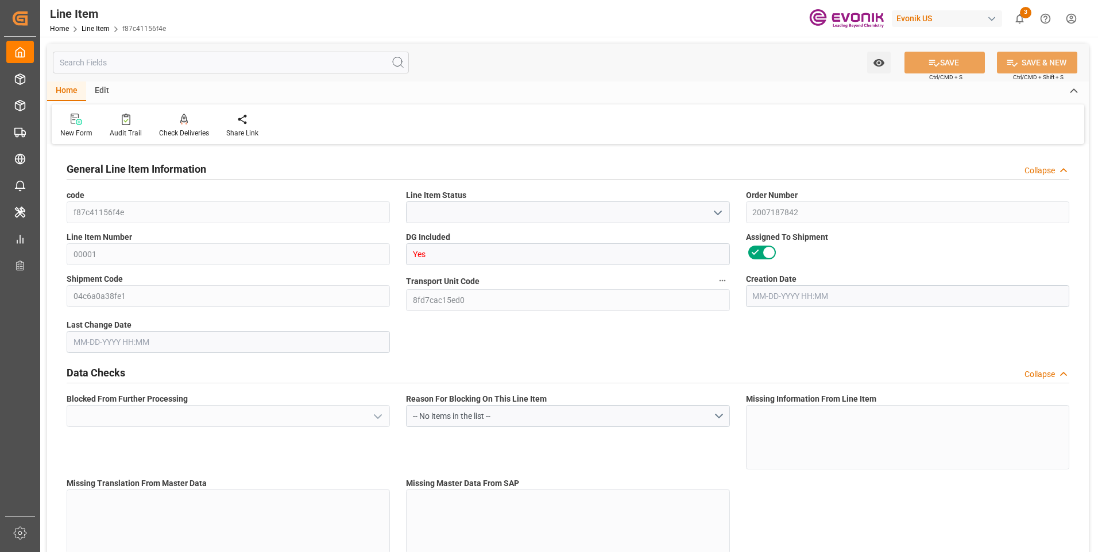
type input "PACK"
type input "3824999397"
type input "EAR99"
type input "US"
type input "DR"
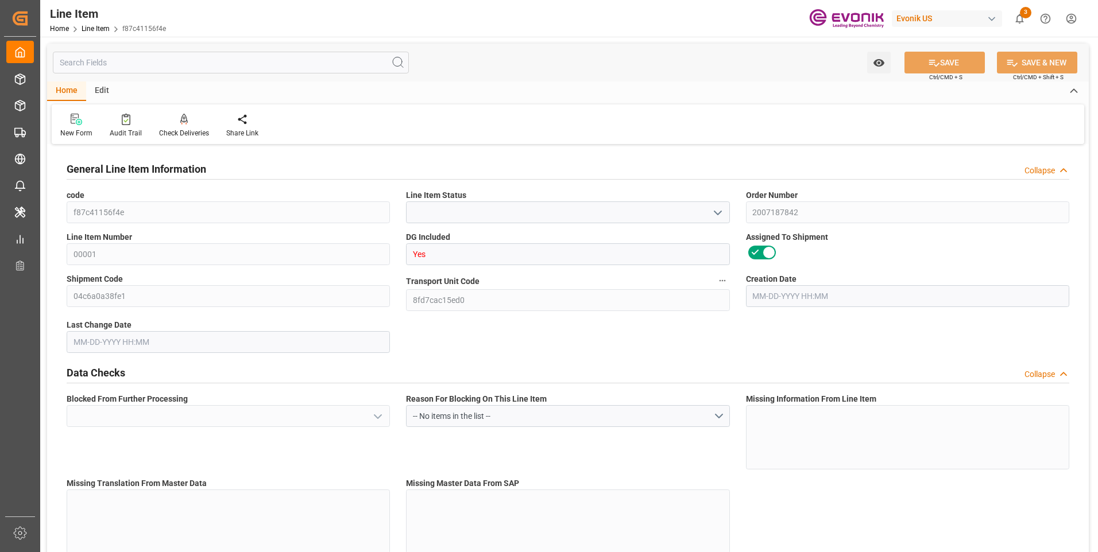
type input "DR"
type input "KGM"
type textarea "KGM"
type input "KGM"
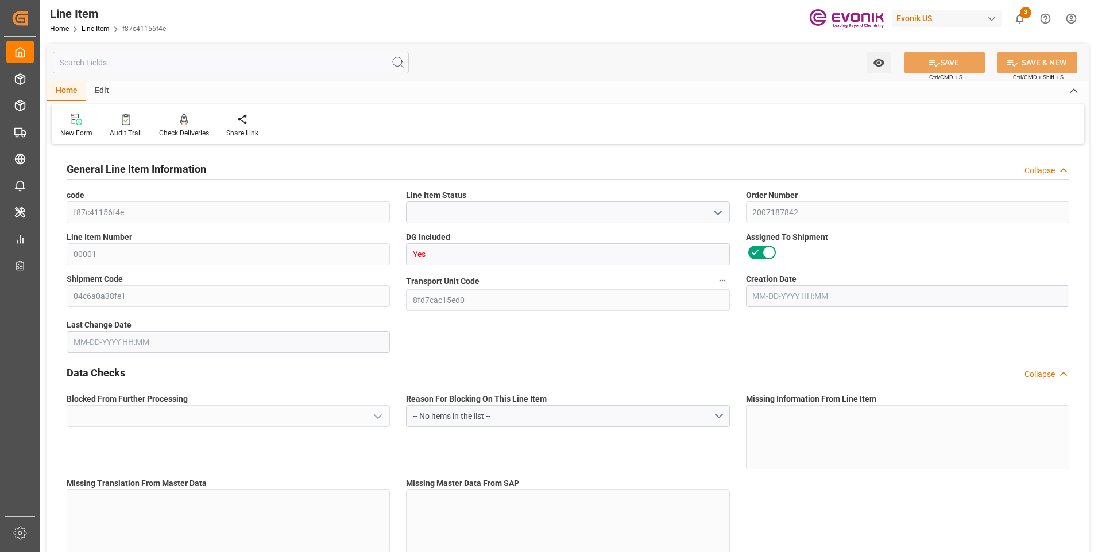
type textarea "KGM"
type input "M3"
type textarea "DMQ"
type input "M3"
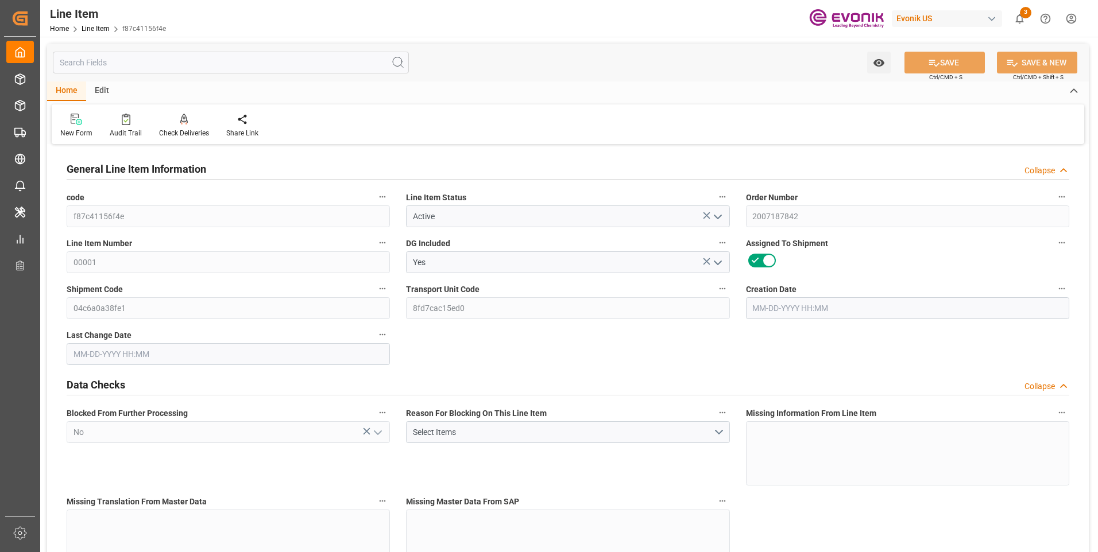
type input "Active"
type input "No"
type input "2"
type input "1665.6"
type input "1542.24"
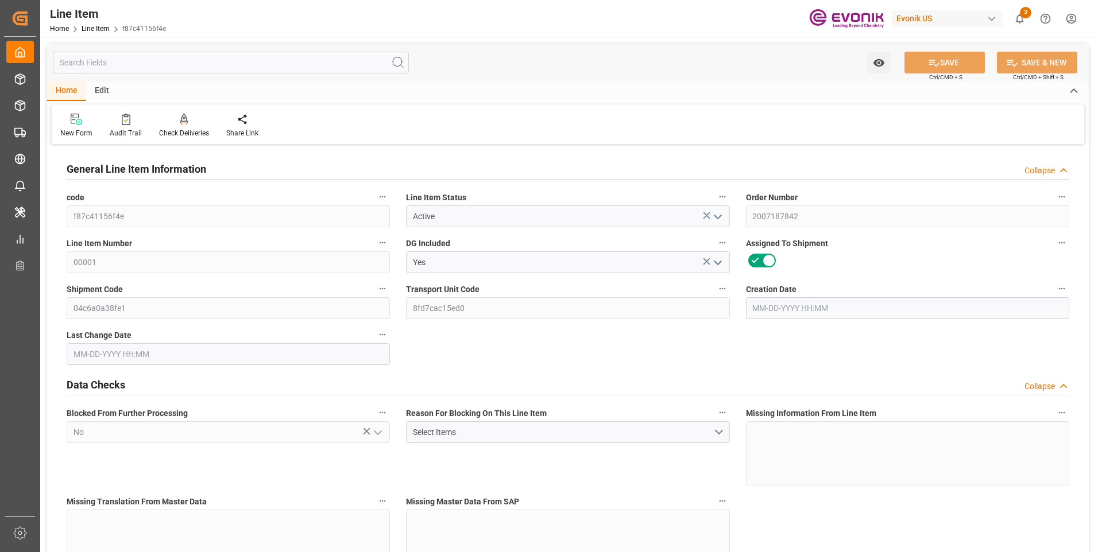
type input "2.6093"
type input "8"
type input "8713.66"
type input "8"
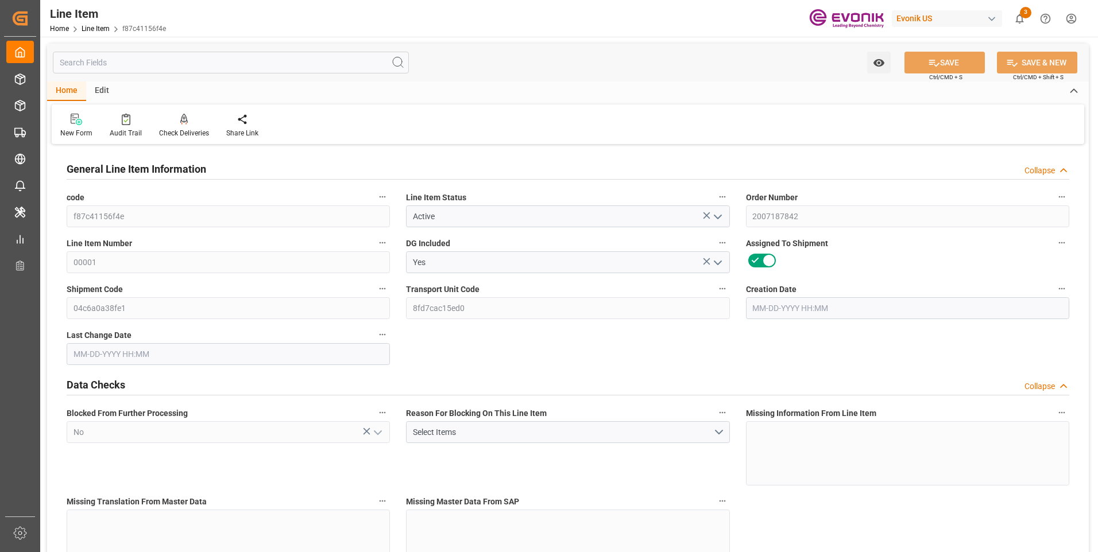
type input "1665.6"
type input "1715.6"
type input "1542.24"
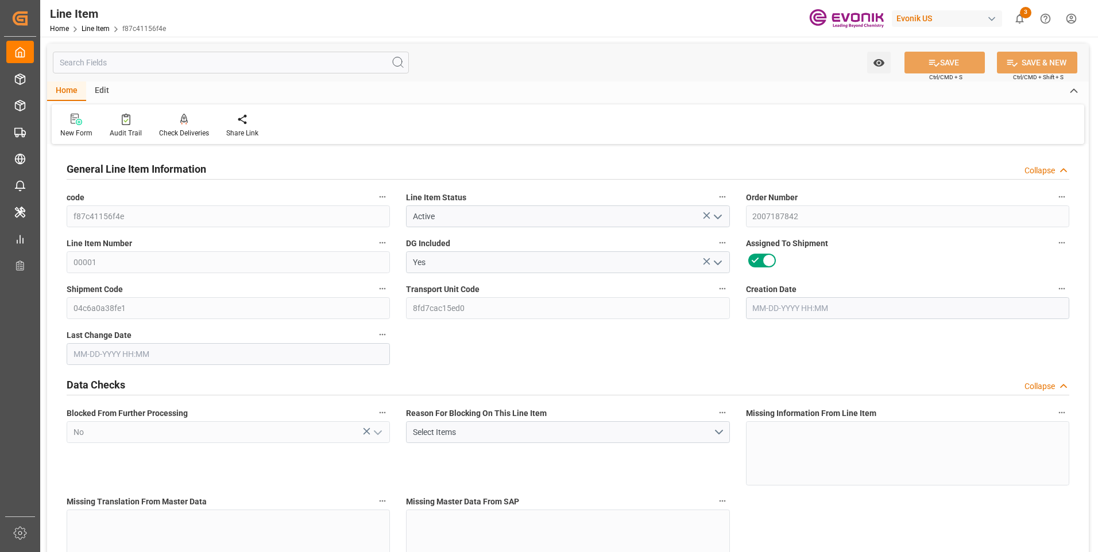
type input "2.6093"
type input "2609.344"
type input "0"
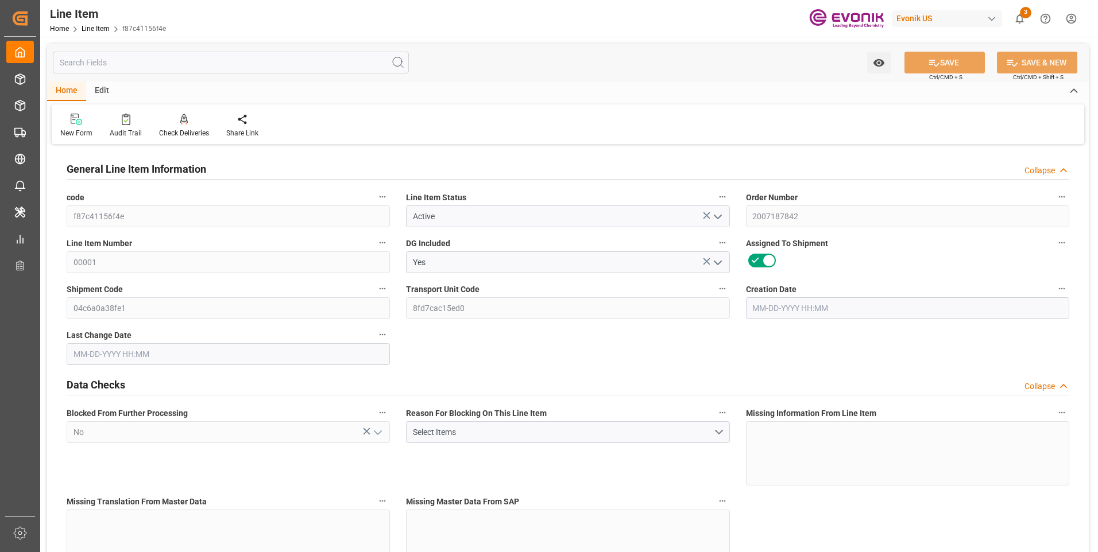
type input "0"
type input "09-17-2025 12:21"
type input "09-26-2025 13:42"
type input "11-07-2025"
type input "09-25-2025"
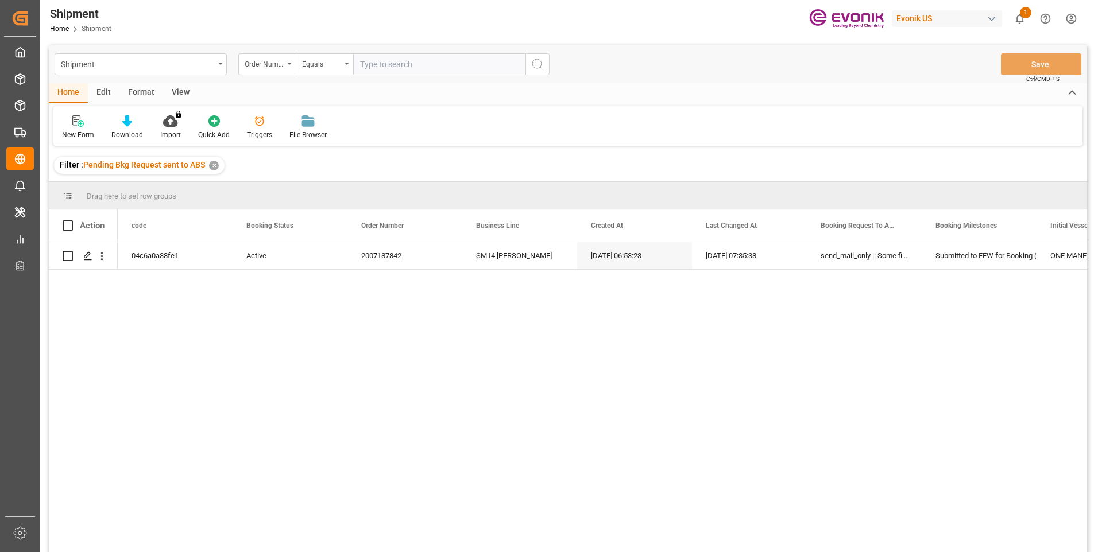
click at [384, 62] on input "text" at bounding box center [439, 64] width 172 height 22
click at [385, 66] on input "text" at bounding box center [439, 64] width 172 height 22
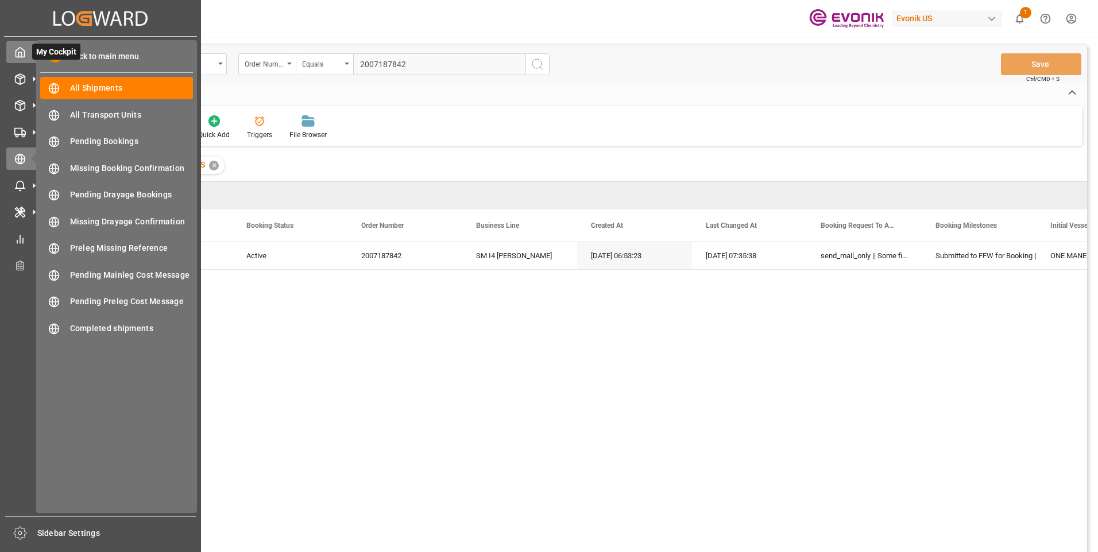
type input "2007187842"
click at [17, 48] on icon at bounding box center [19, 52] width 11 height 11
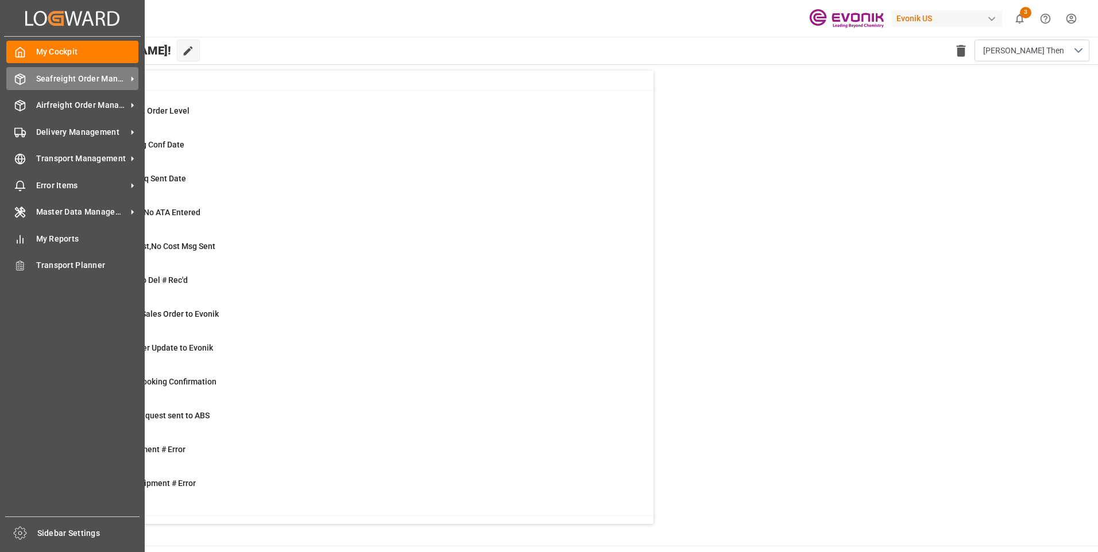
click at [15, 75] on icon at bounding box center [19, 78] width 11 height 11
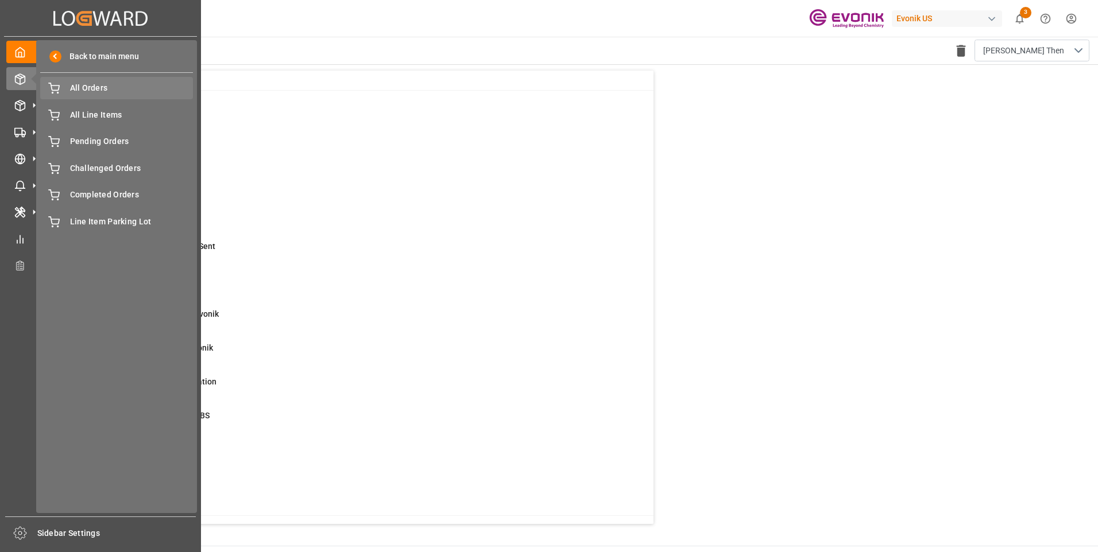
click at [83, 90] on span "All Orders" at bounding box center [131, 88] width 123 height 12
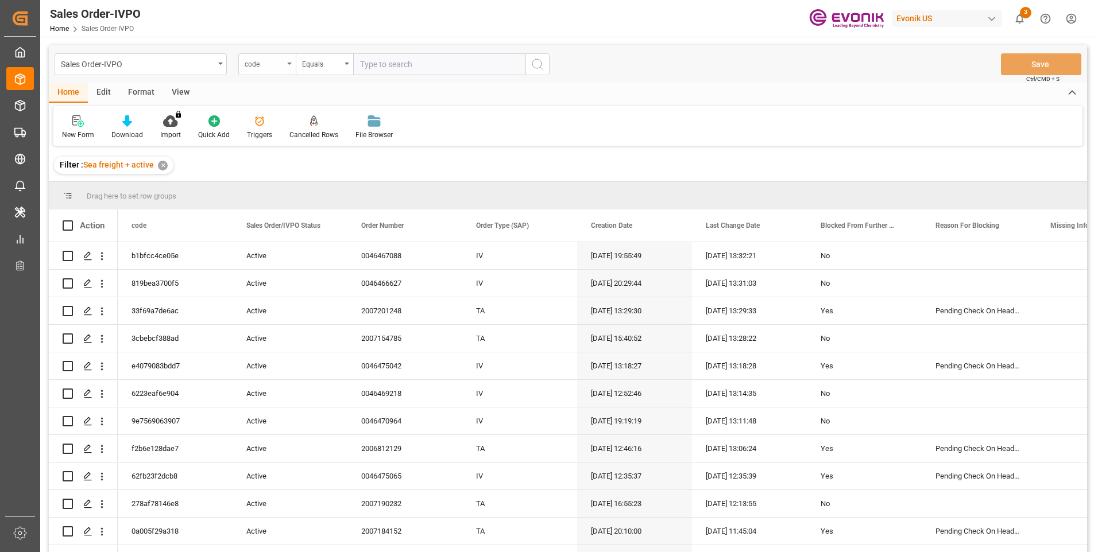
click at [274, 66] on div "code" at bounding box center [264, 62] width 39 height 13
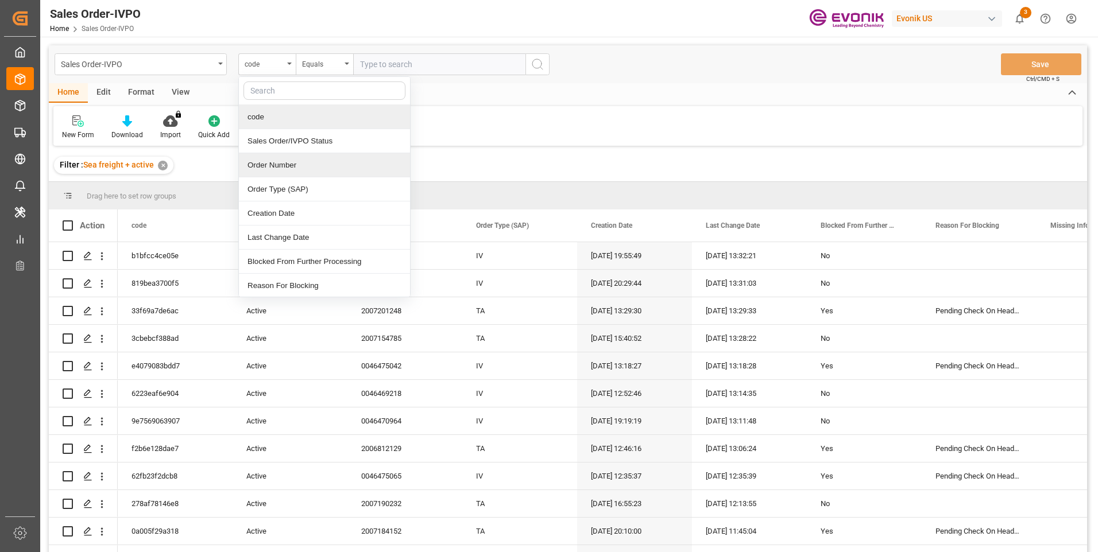
click at [267, 166] on div "Order Number" at bounding box center [324, 165] width 171 height 24
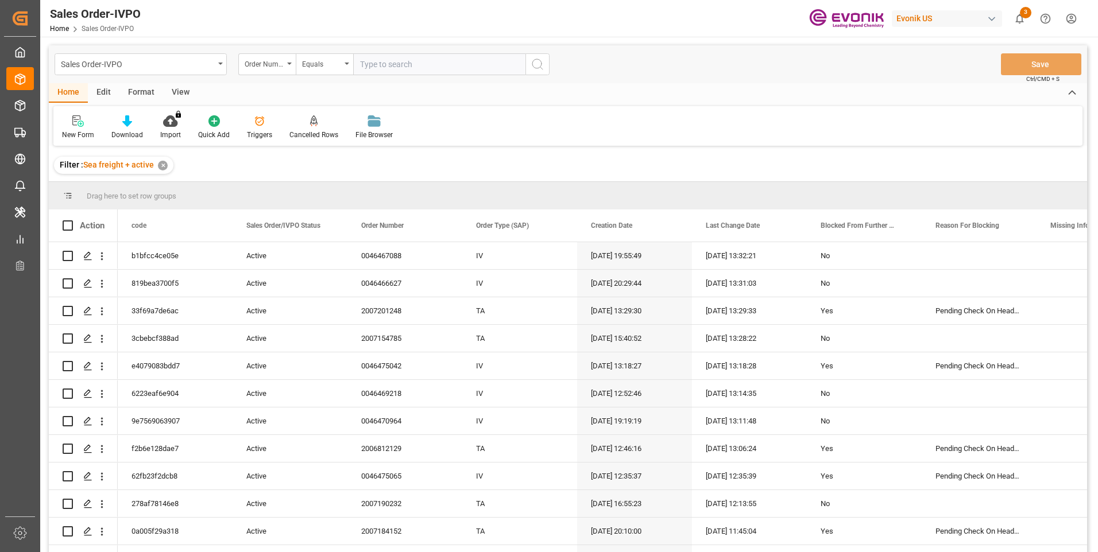
click at [383, 57] on input "text" at bounding box center [439, 64] width 172 height 22
paste input "2007187842"
type input "2007187842"
click at [536, 65] on icon "search button" at bounding box center [537, 64] width 14 height 14
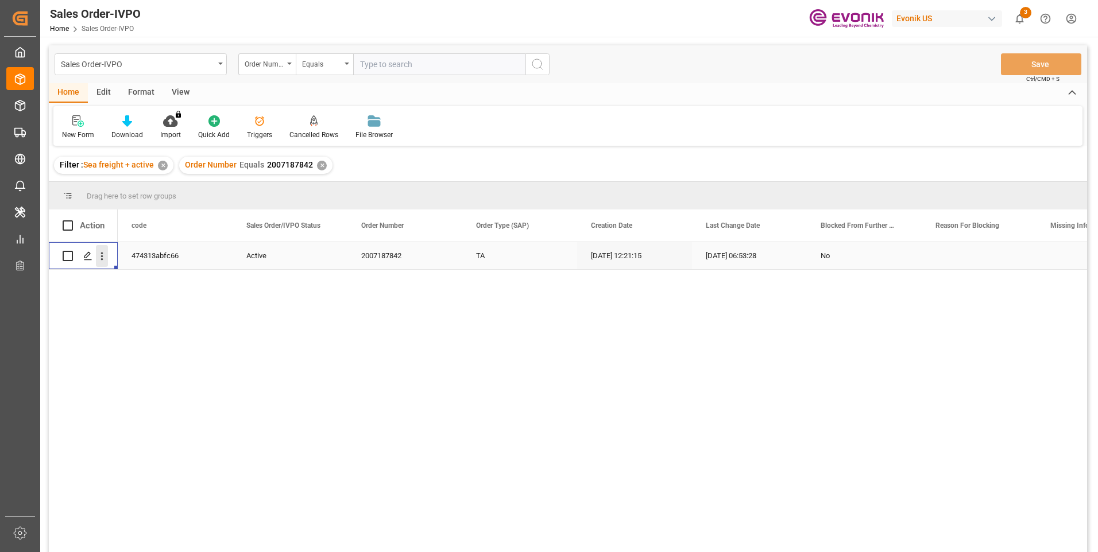
click at [101, 253] on icon "open menu" at bounding box center [102, 256] width 12 height 12
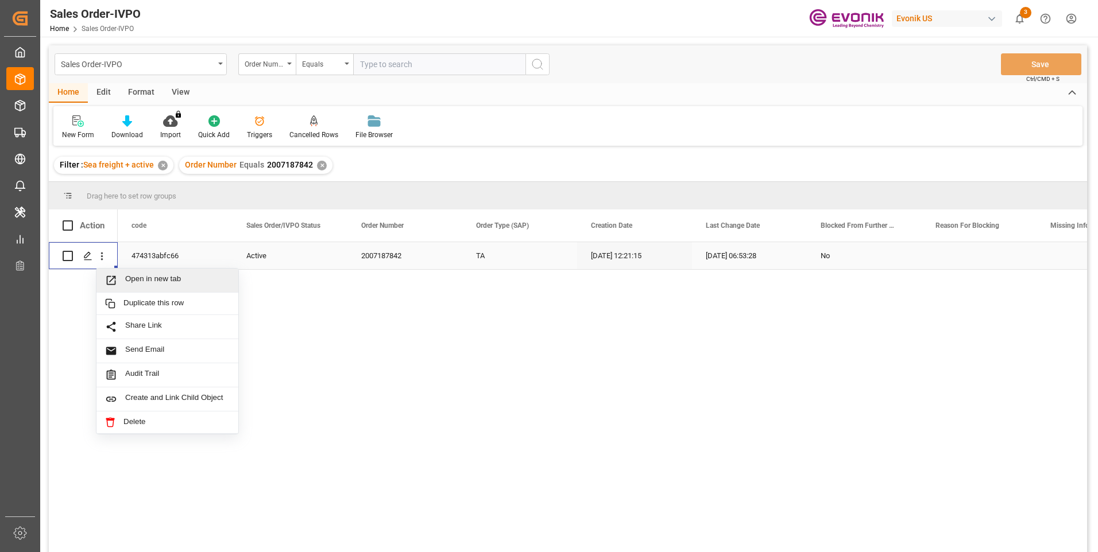
click at [152, 276] on span "Open in new tab" at bounding box center [177, 280] width 104 height 12
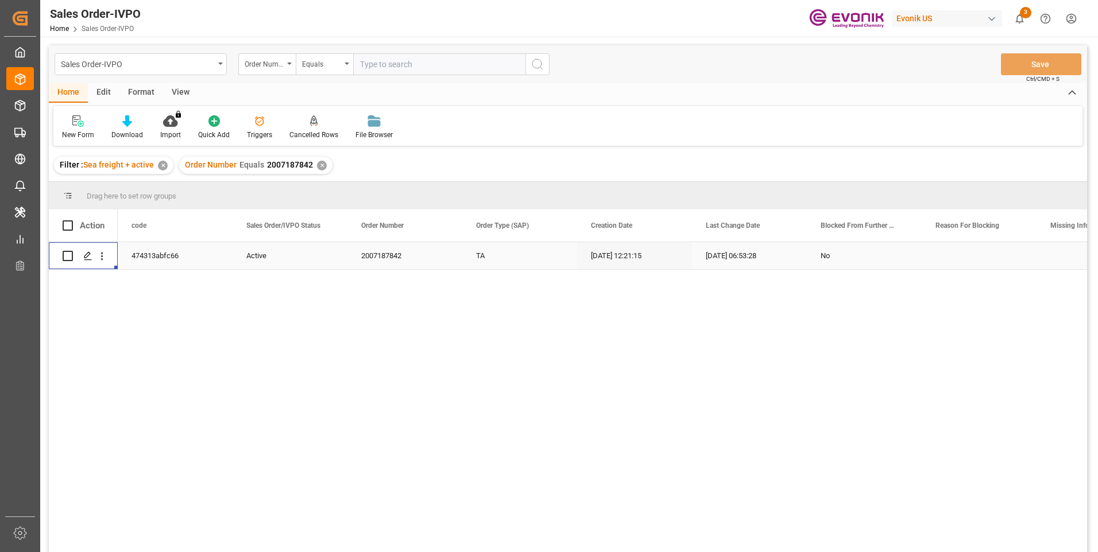
click at [414, 61] on input "text" at bounding box center [439, 64] width 172 height 22
paste input "0046455442"
type input "0046455442"
click at [536, 66] on icon "search button" at bounding box center [537, 64] width 14 height 14
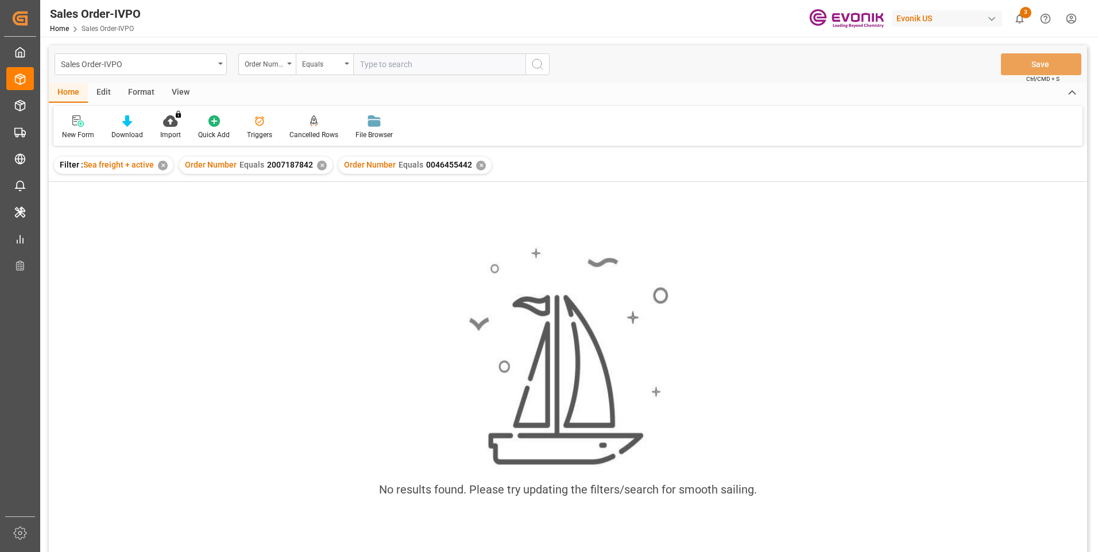
click at [319, 170] on div "✕" at bounding box center [322, 166] width 10 height 10
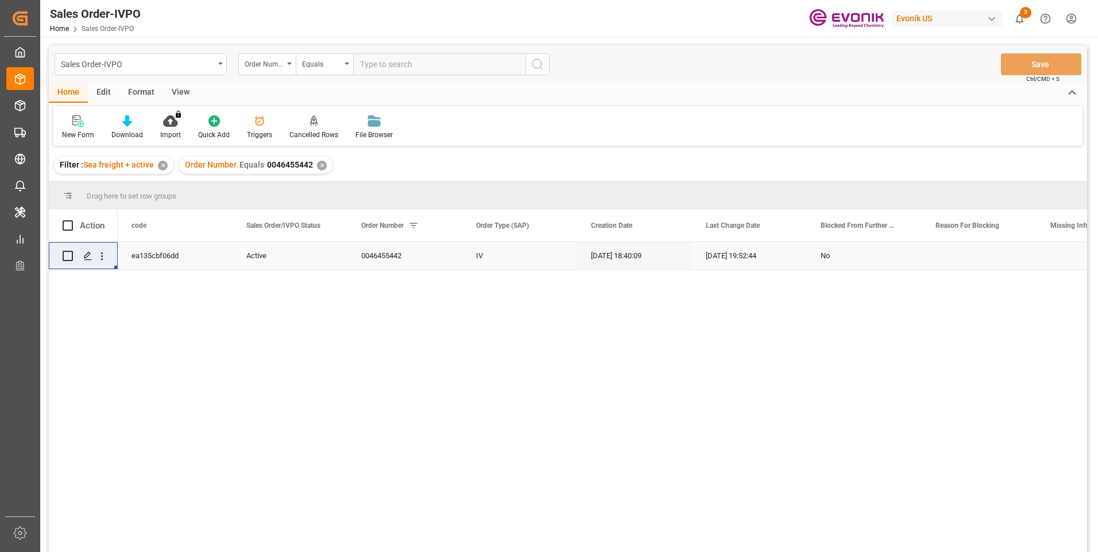
click at [109, 255] on div "Press SPACE to select this row." at bounding box center [101, 256] width 29 height 22
click at [106, 255] on icon "open menu" at bounding box center [102, 256] width 12 height 12
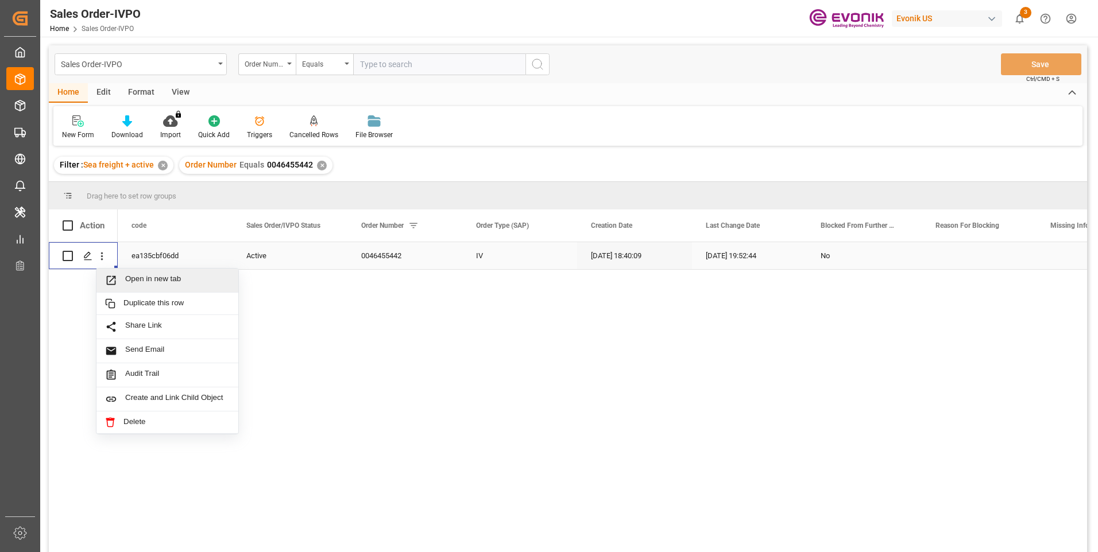
click at [135, 272] on div "Open in new tab" at bounding box center [167, 281] width 142 height 24
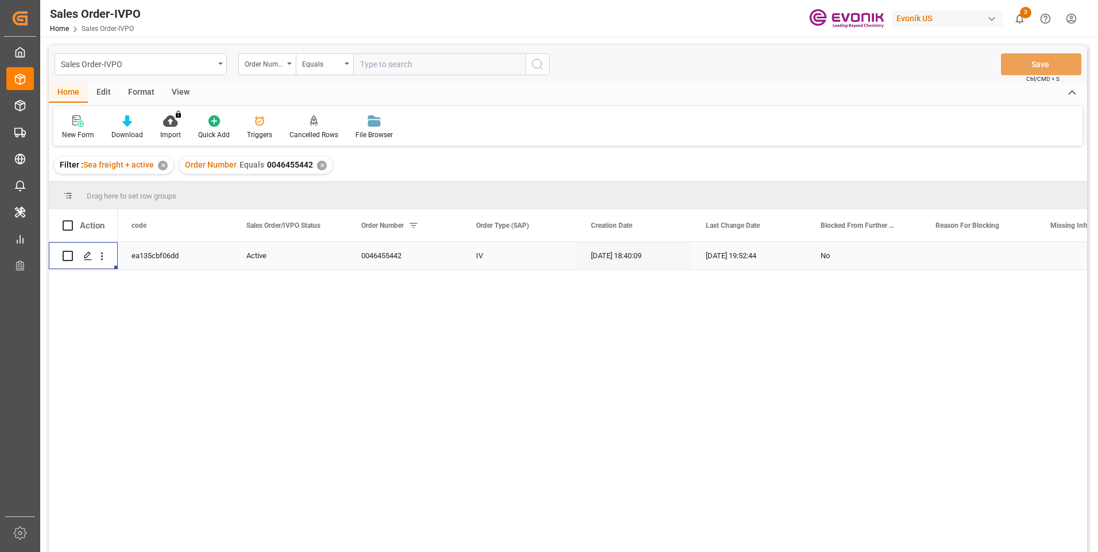
click at [392, 65] on input "text" at bounding box center [439, 64] width 172 height 22
paste input "0046448126"
type input "0046448126"
click at [534, 61] on icon "search button" at bounding box center [537, 64] width 14 height 14
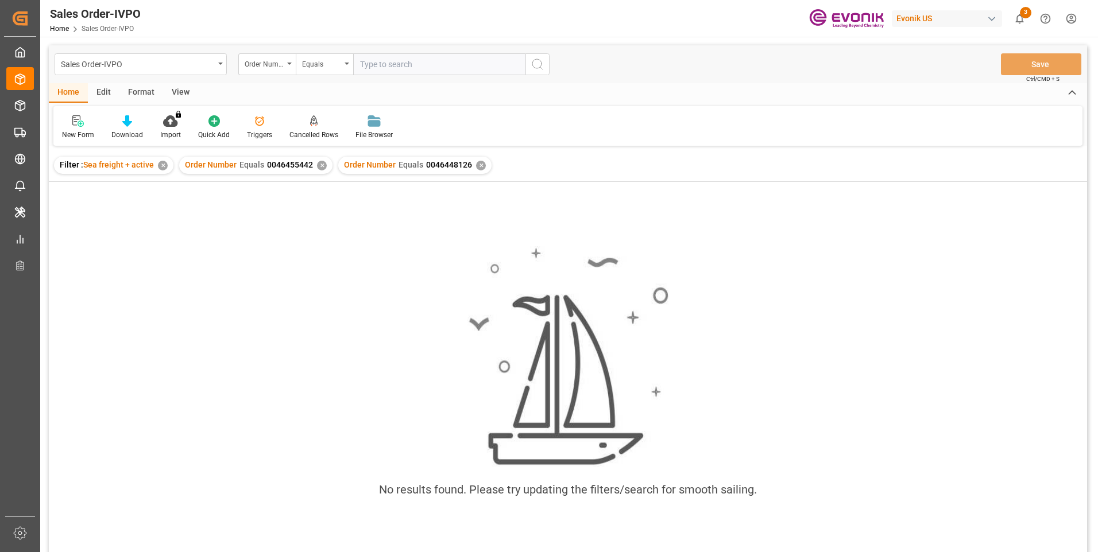
click at [320, 167] on div "✕" at bounding box center [322, 166] width 10 height 10
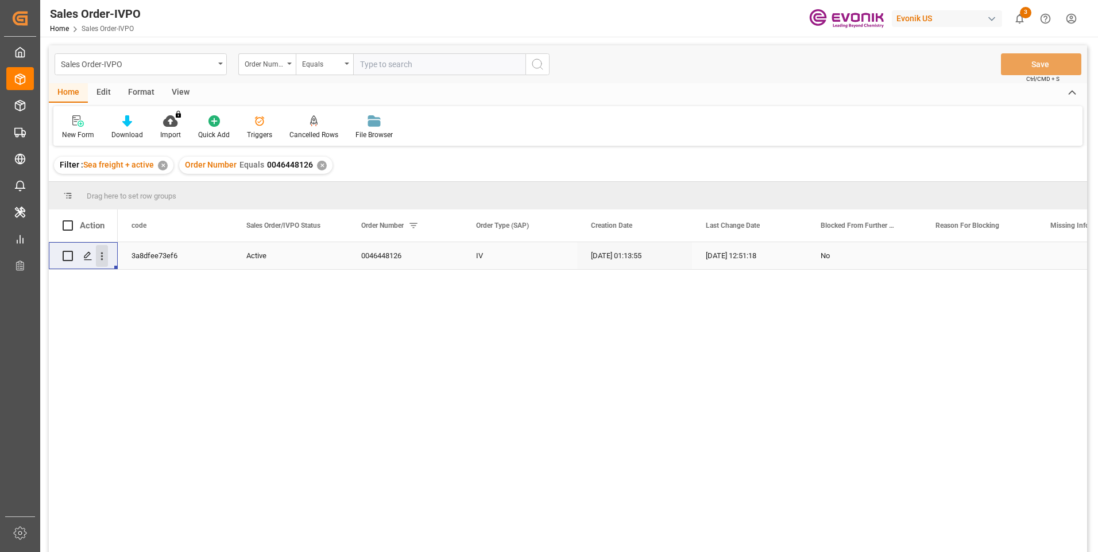
click at [103, 258] on icon "open menu" at bounding box center [102, 256] width 12 height 12
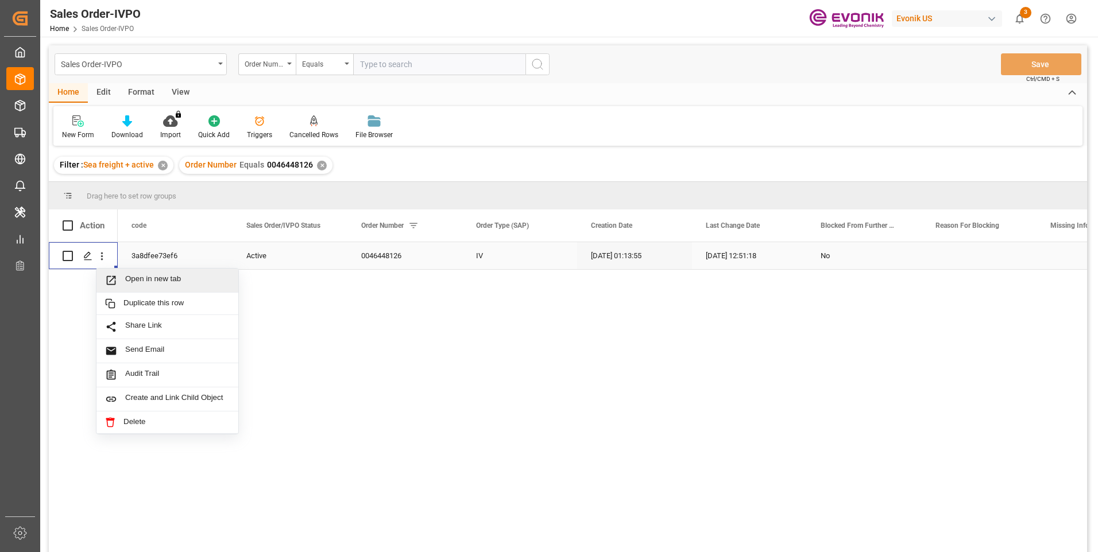
click at [140, 283] on span "Open in new tab" at bounding box center [177, 280] width 104 height 12
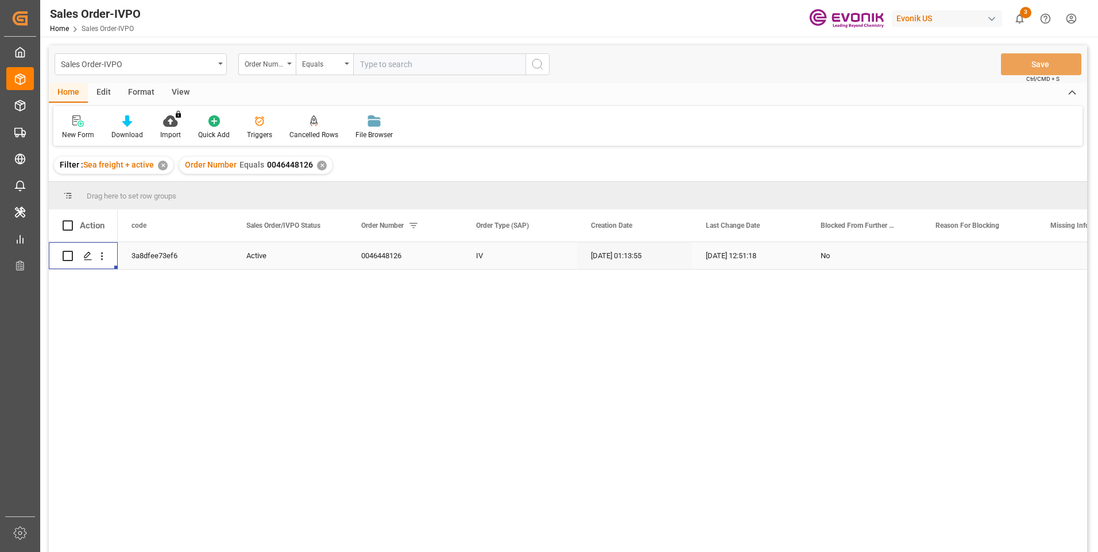
click at [385, 64] on input "text" at bounding box center [439, 64] width 172 height 22
paste input "0046470287"
type input "0046470287"
click at [536, 63] on icon "search button" at bounding box center [537, 64] width 14 height 14
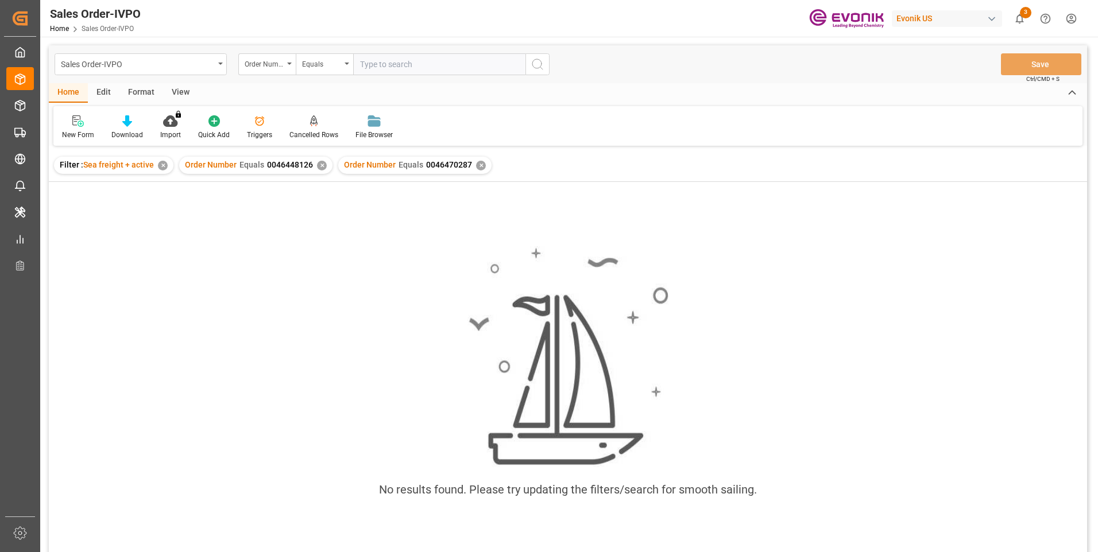
click at [320, 165] on div "✕" at bounding box center [322, 166] width 10 height 10
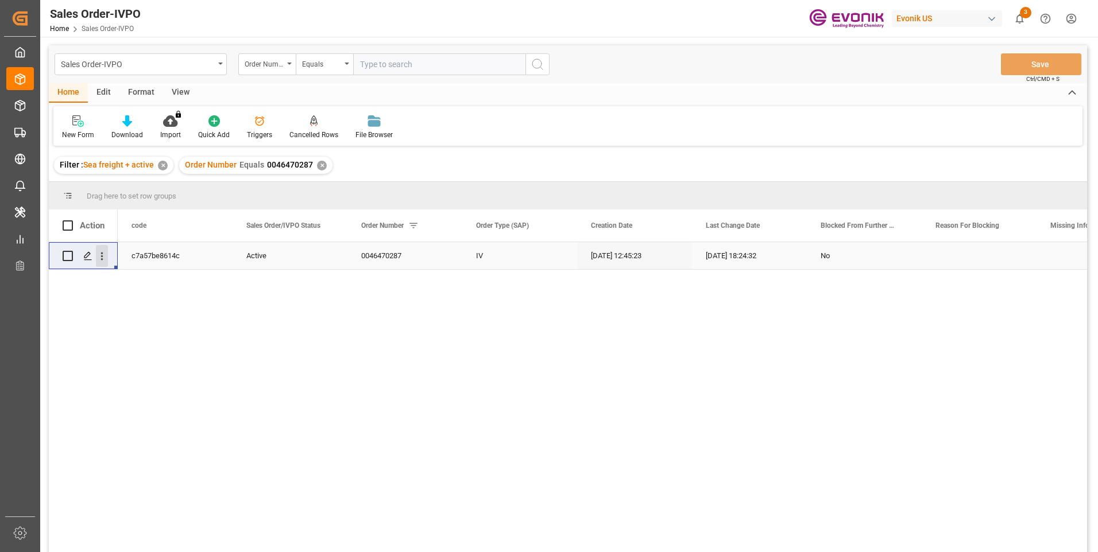
click at [104, 259] on icon "open menu" at bounding box center [102, 256] width 12 height 12
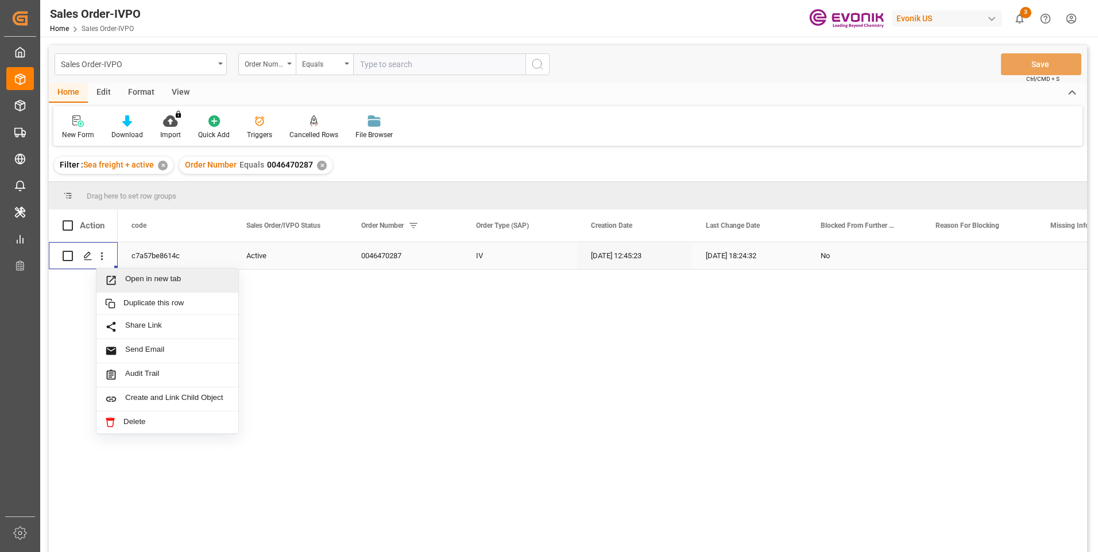
click at [148, 282] on span "Open in new tab" at bounding box center [177, 280] width 104 height 12
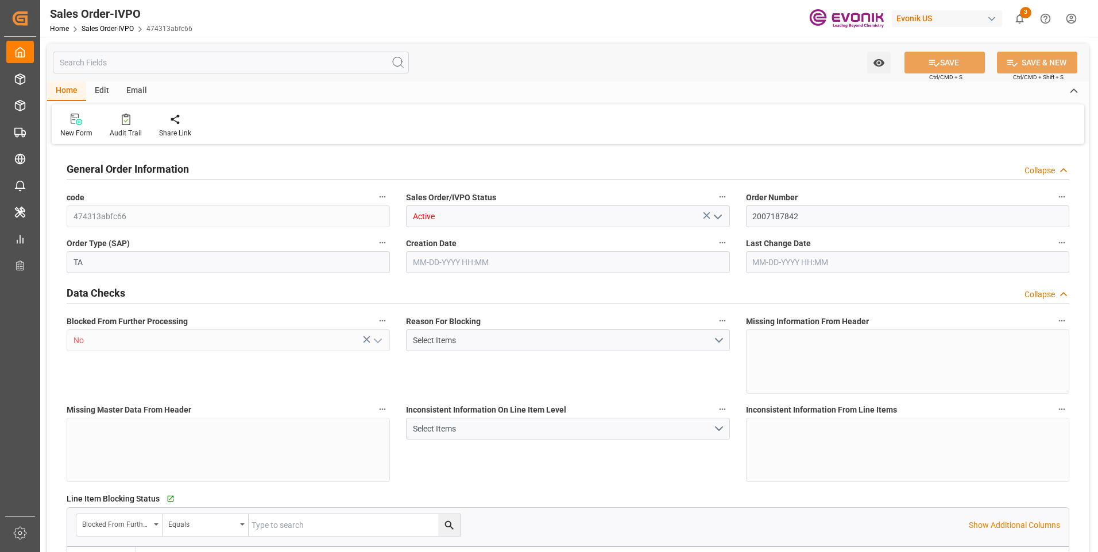
type input "ITGOA"
type input "0"
type input "1"
type input "1715.6"
type input "[DATE] 12:21"
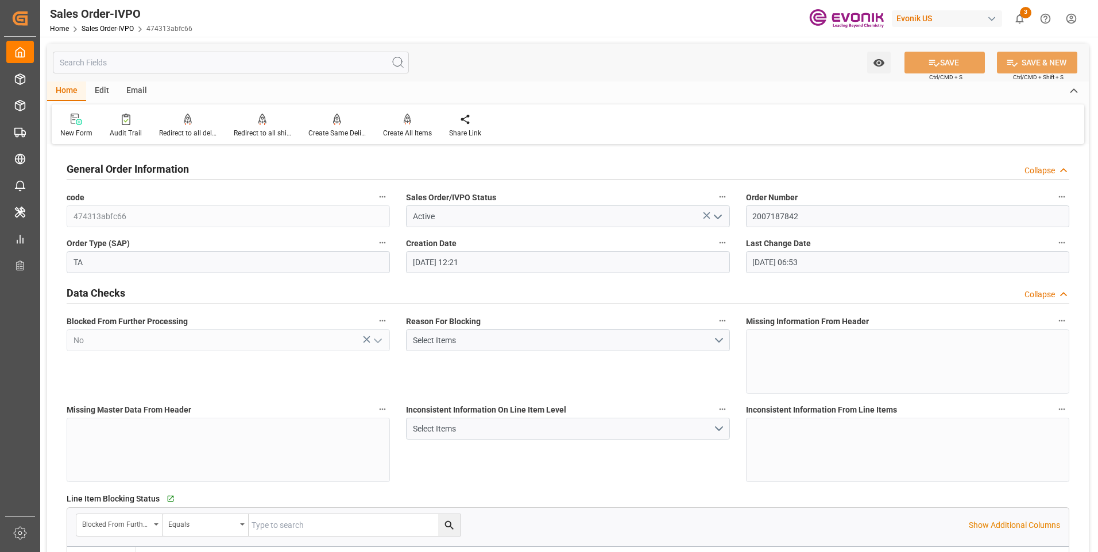
type input "[DATE] 06:53"
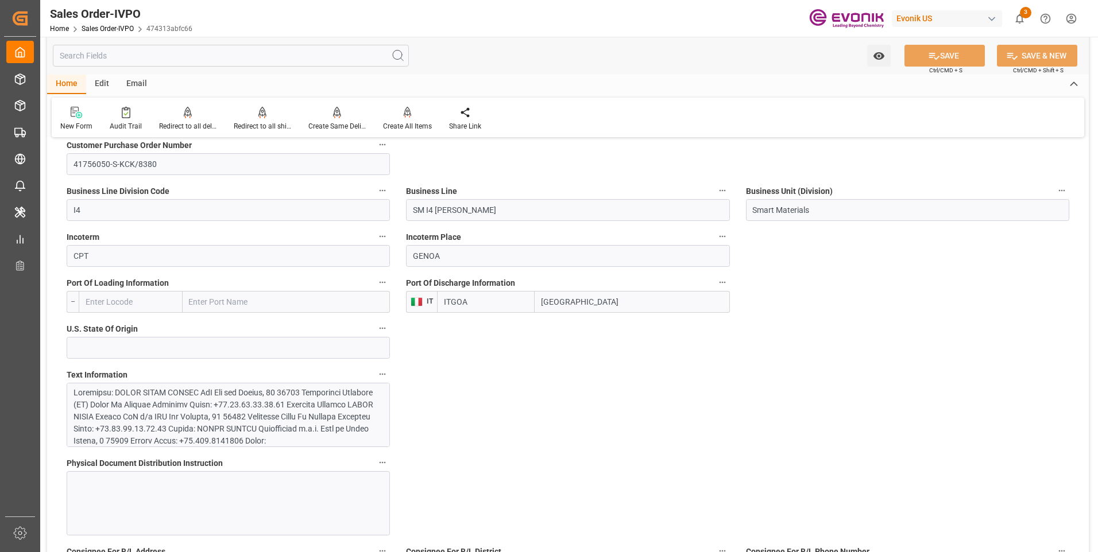
scroll to position [689, 0]
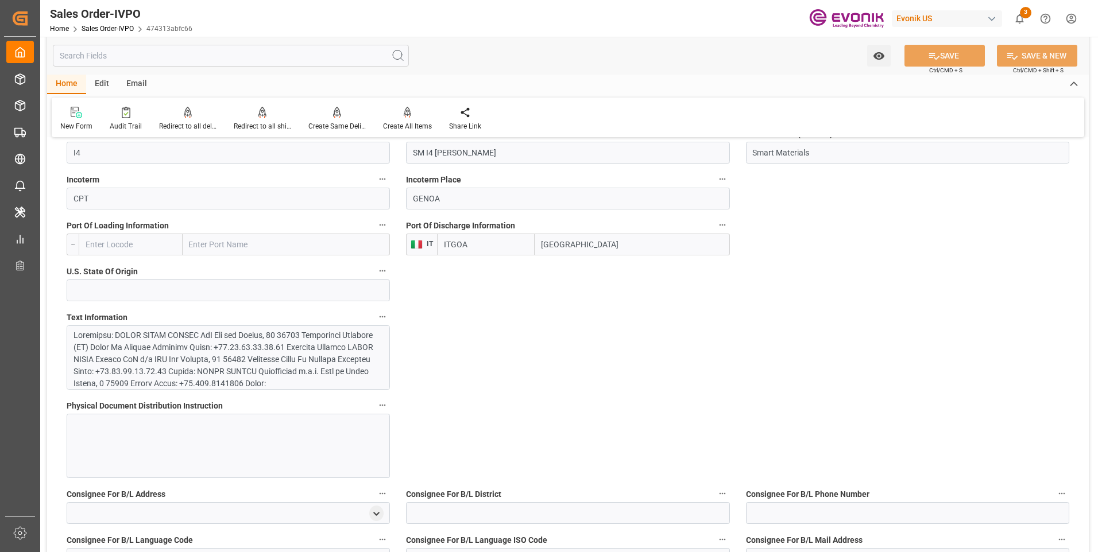
click at [235, 367] on div at bounding box center [223, 450] width 301 height 241
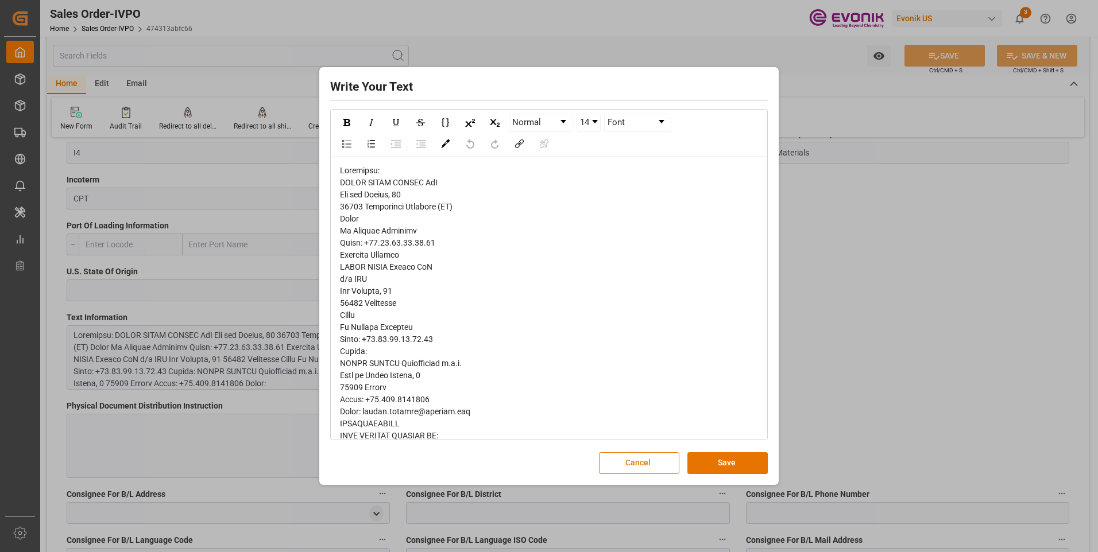
click at [385, 257] on span "rdw-editor" at bounding box center [484, 454] width 289 height 576
click at [385, 258] on span "rdw-editor" at bounding box center [484, 454] width 289 height 576
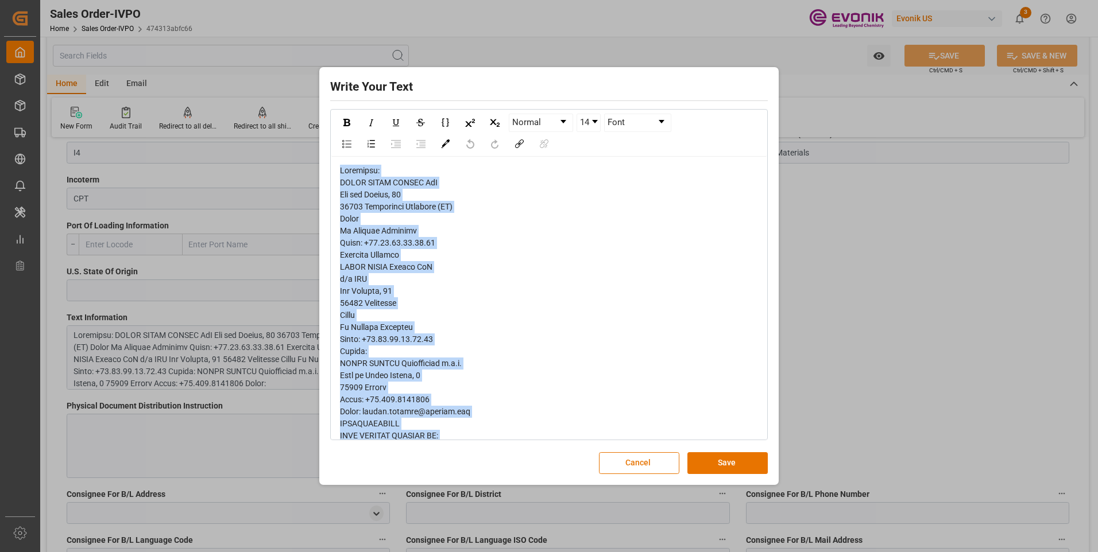
copy span "Loremipsu: DOLOR SITAM CONSEC AdI Eli sed Doeius, 07 29133 Temporinci Utlabore …"
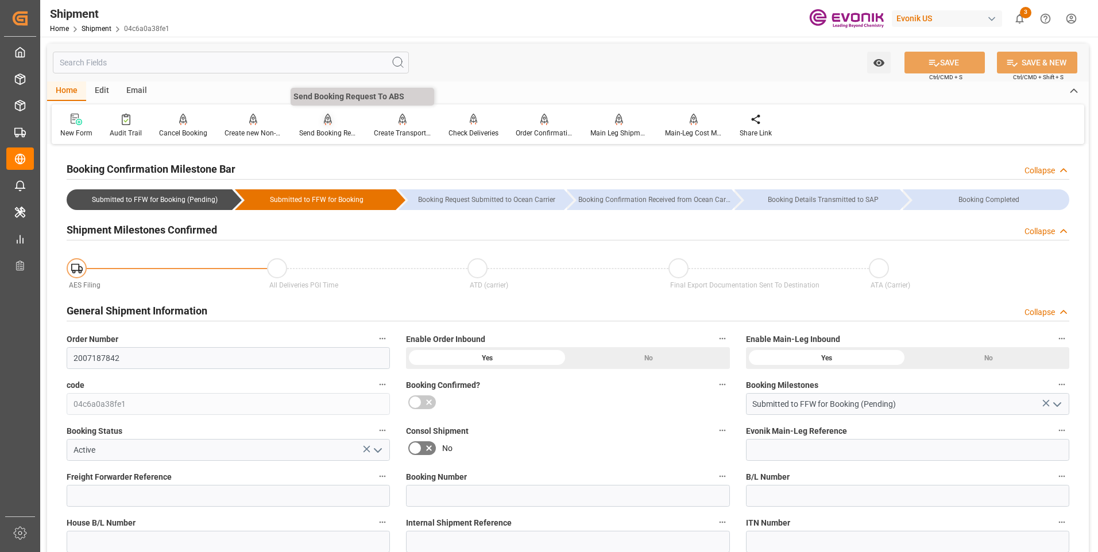
click at [319, 131] on div "Send Booking Request To ABS" at bounding box center [327, 133] width 57 height 10
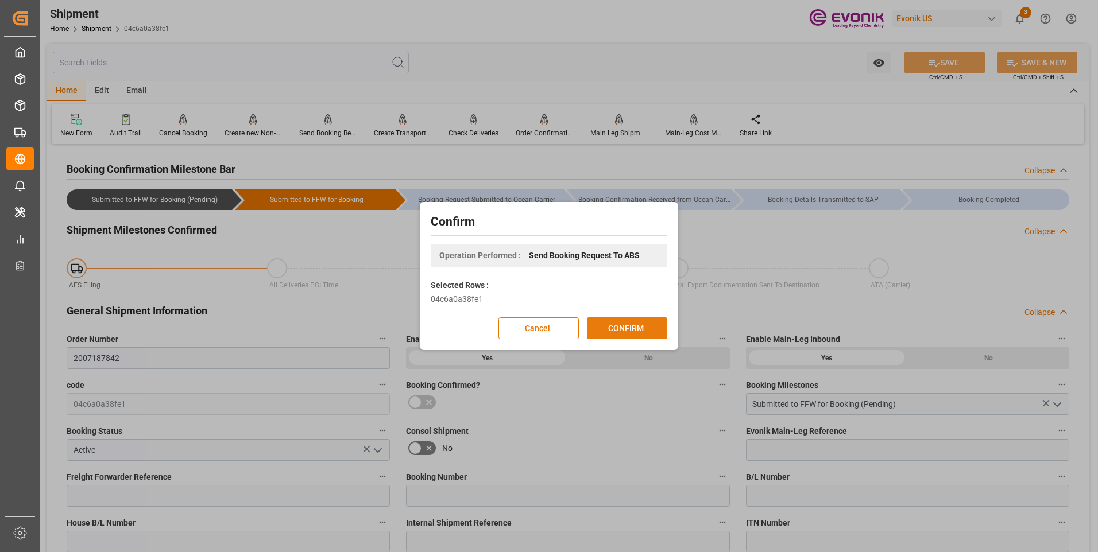
click at [626, 326] on button "CONFIRM" at bounding box center [627, 328] width 80 height 22
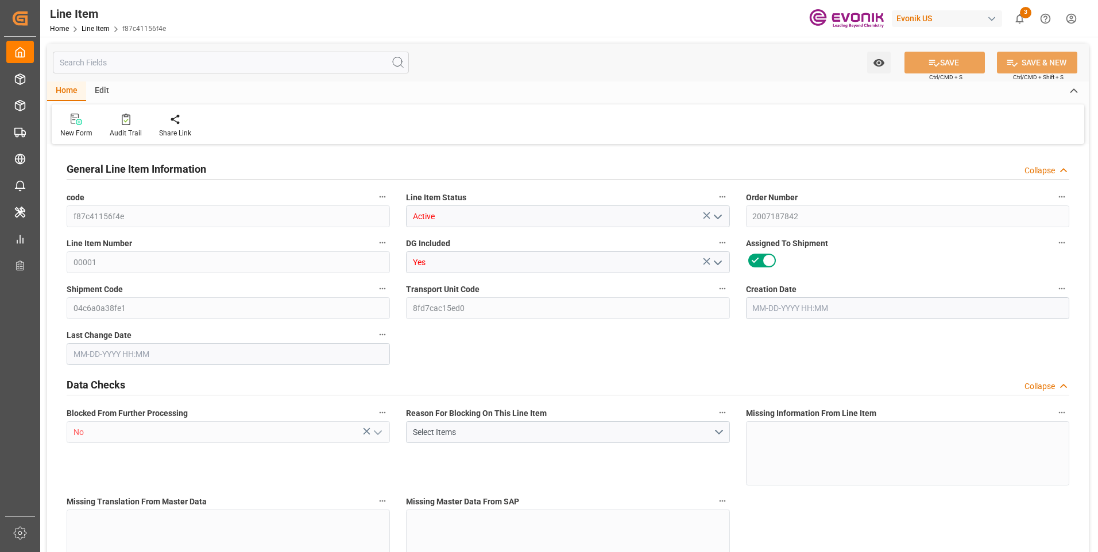
type input "2"
type input "1665.6"
type input "1542.24"
type input "2.6093"
type input "8"
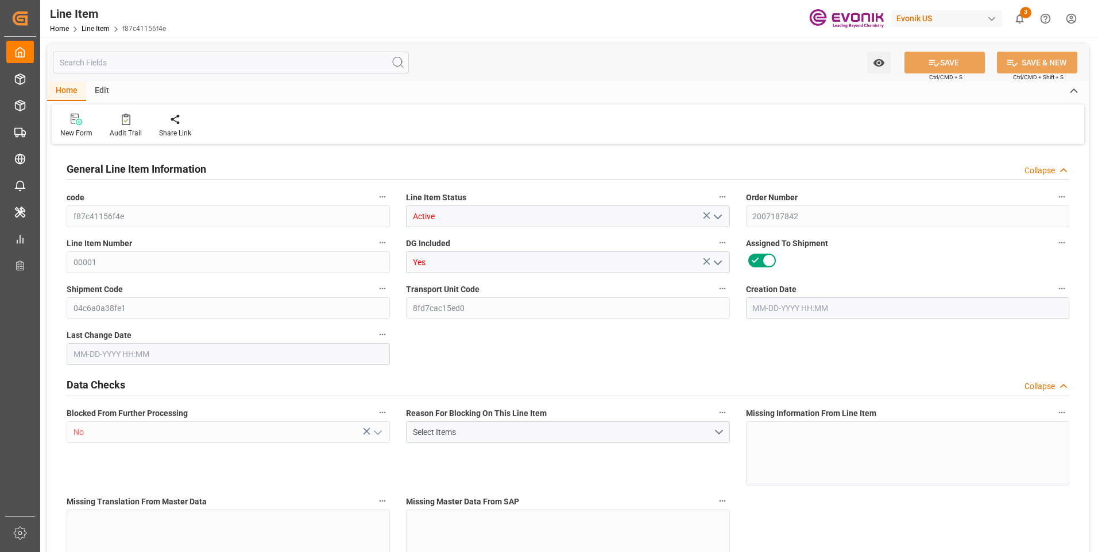
type input "8713.66"
type input "8"
type input "1665.6"
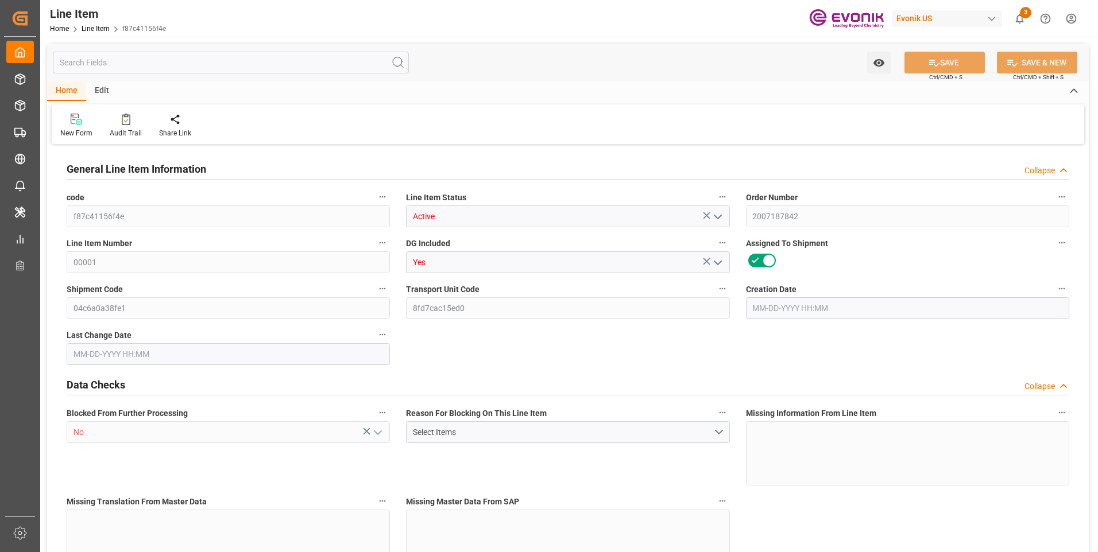
type input "1715.6"
type input "1542.24"
type input "2.6093"
type input "2609.344"
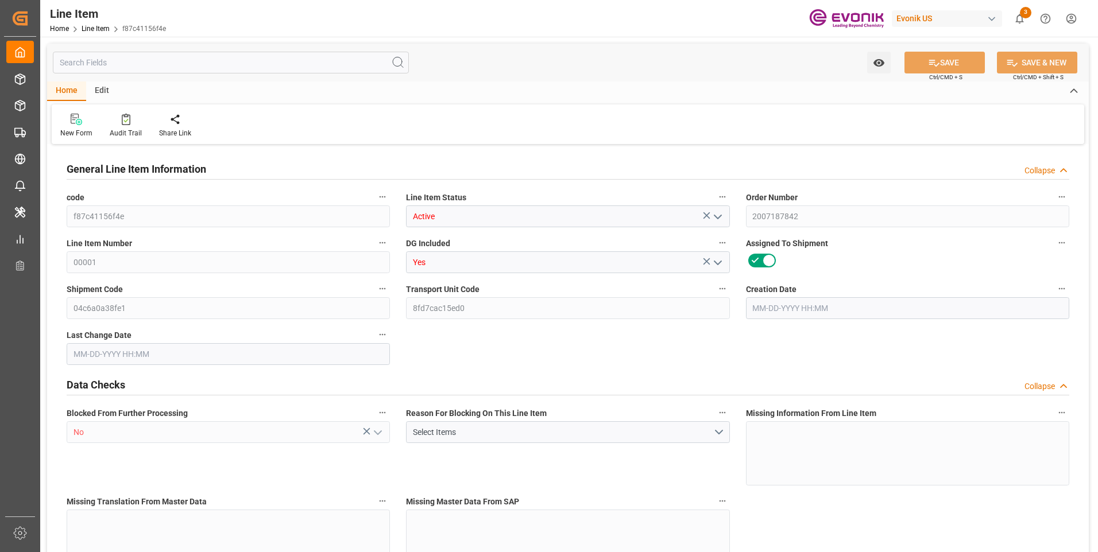
type input "0"
type input "[DATE] 12:21"
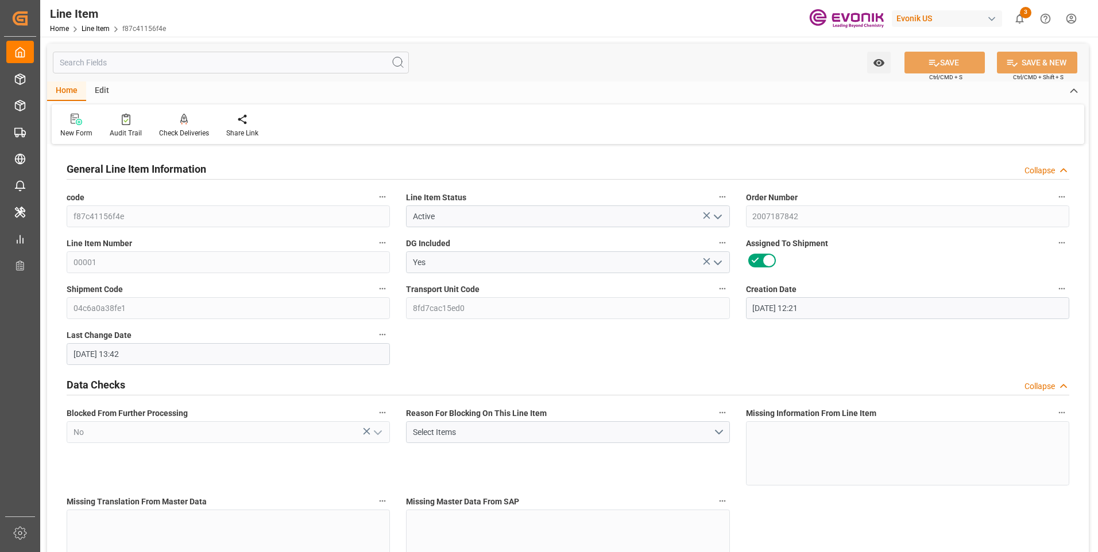
type input "[DATE] 13:42"
type input "[DATE]"
click at [132, 64] on input "text" at bounding box center [231, 63] width 356 height 22
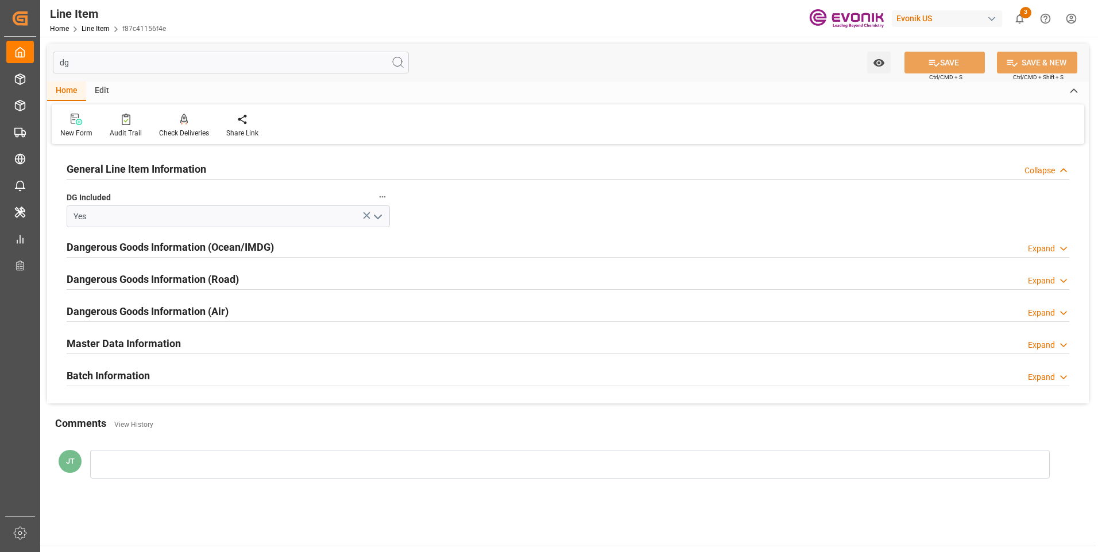
type input "dg"
click at [290, 254] on div "Dangerous Goods Information (Ocean/IMDG) Expand" at bounding box center [568, 246] width 1002 height 22
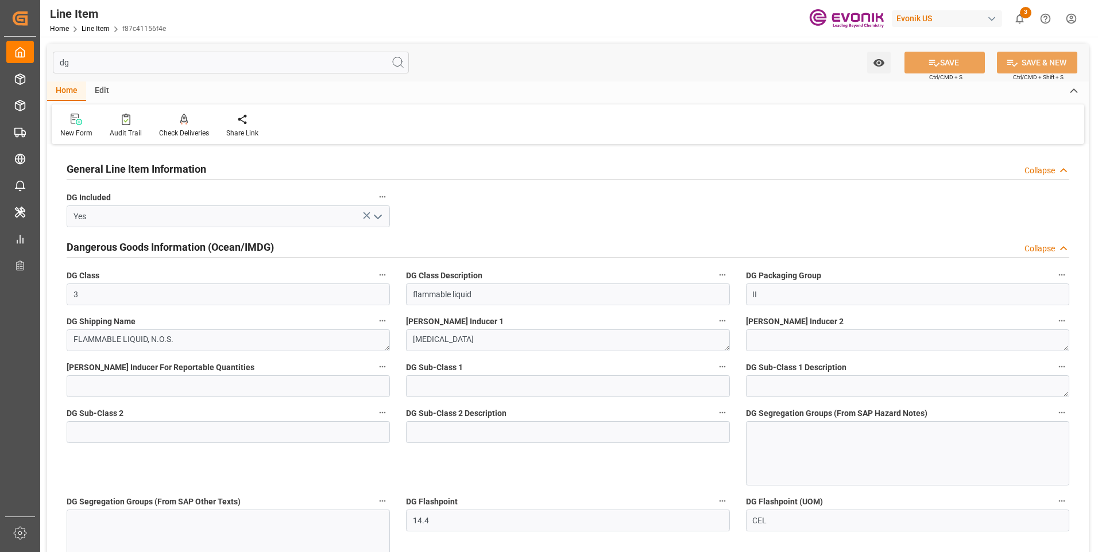
click at [795, 434] on div at bounding box center [907, 453] width 323 height 64
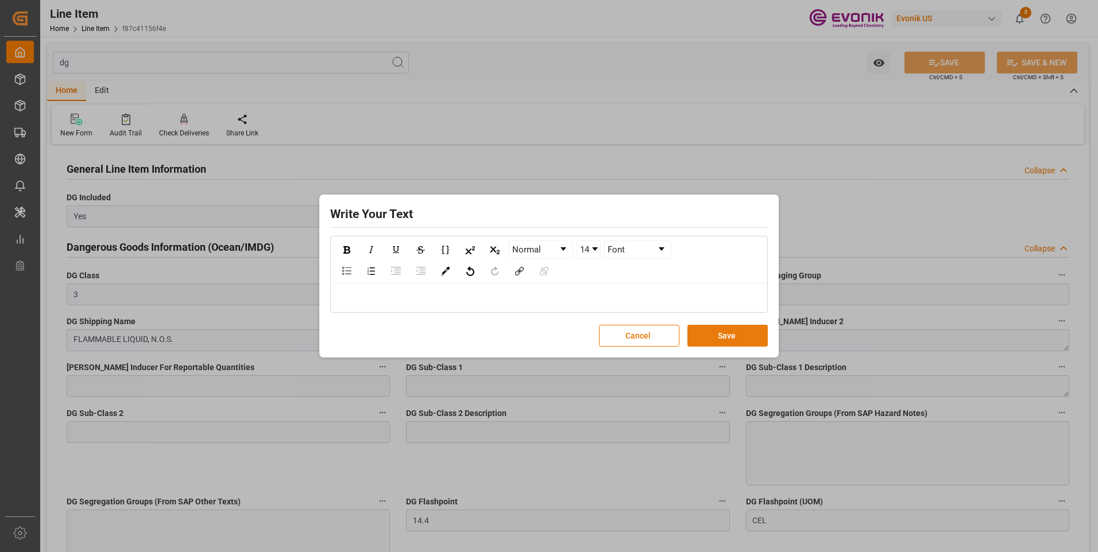
click at [735, 339] on button "Save" at bounding box center [727, 336] width 80 height 22
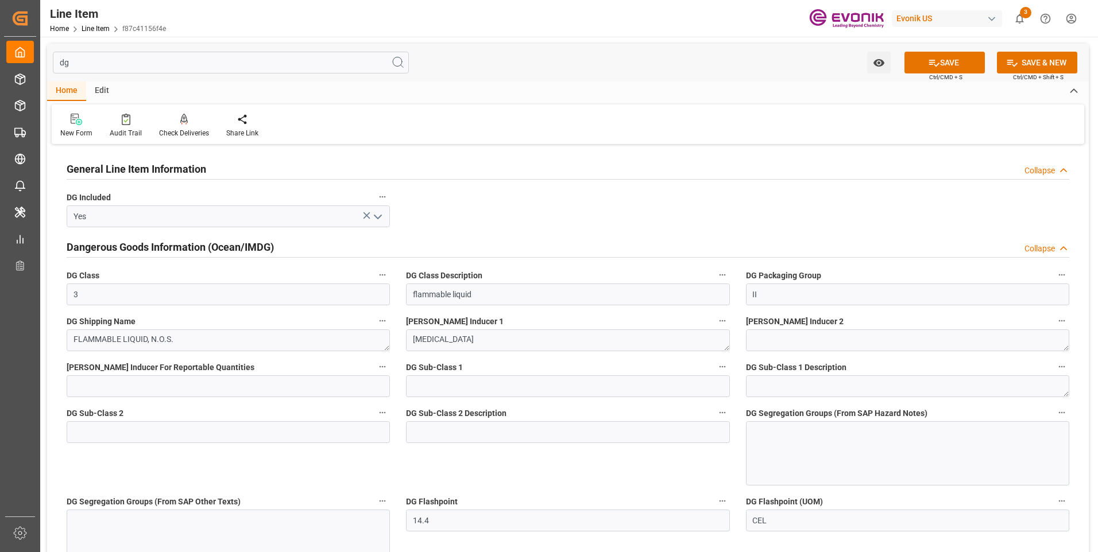
click at [185, 531] on div at bounding box center [228, 542] width 323 height 64
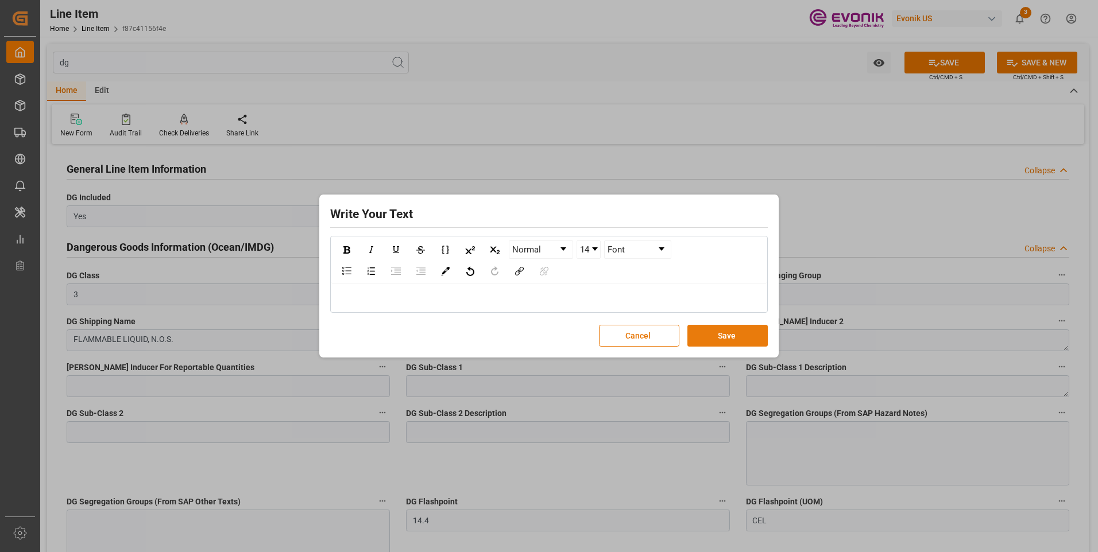
click at [745, 340] on button "Save" at bounding box center [727, 336] width 80 height 22
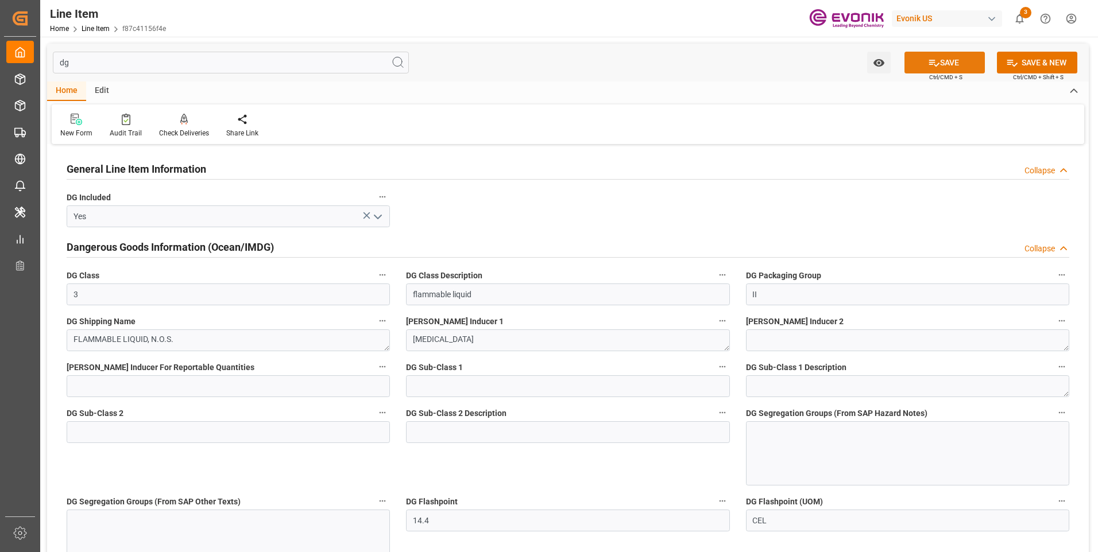
click at [936, 64] on icon at bounding box center [934, 63] width 10 height 7
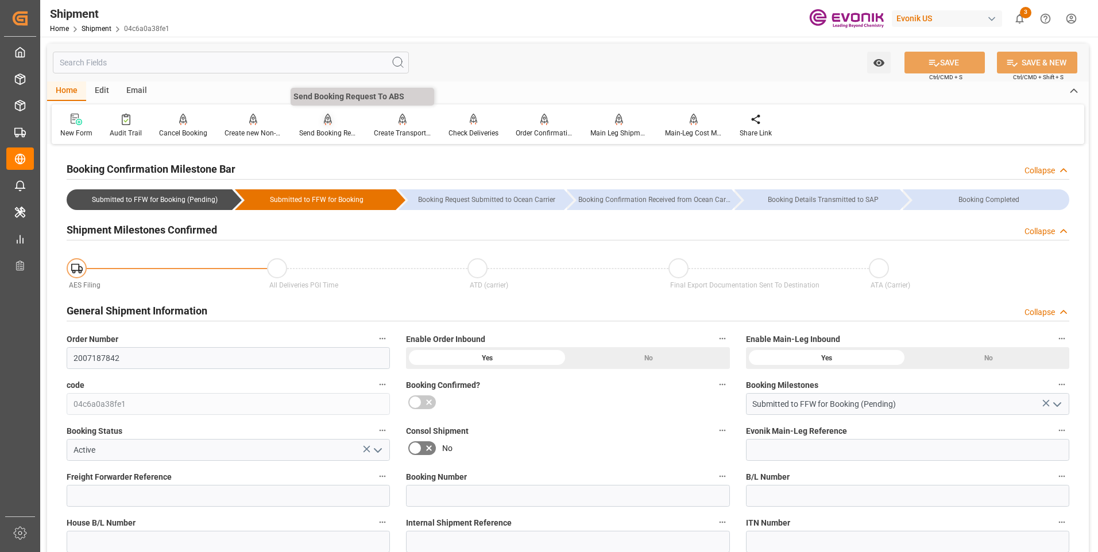
click at [330, 132] on div "Send Booking Request To ABS" at bounding box center [327, 133] width 57 height 10
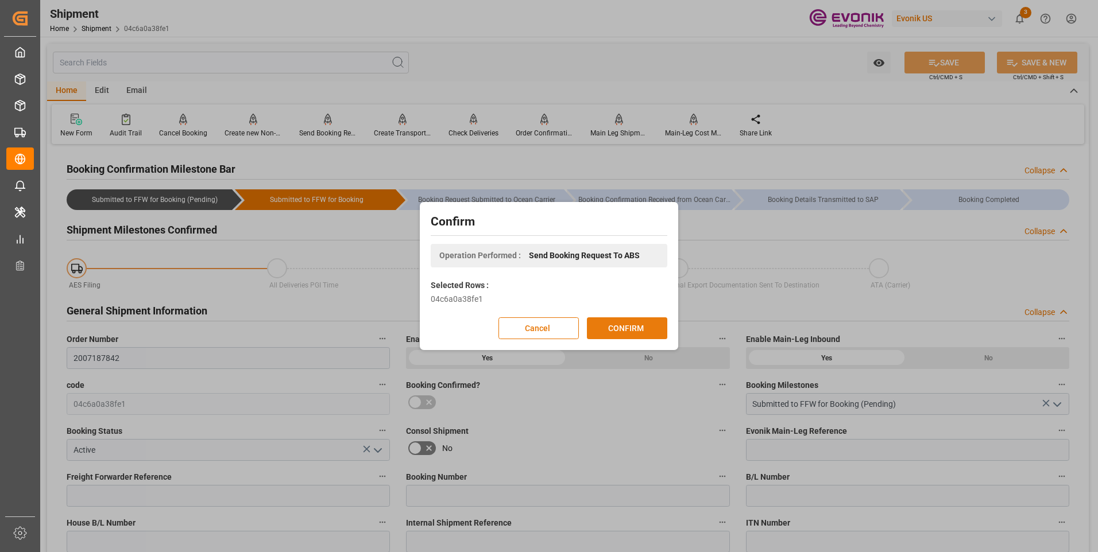
click at [629, 326] on button "CONFIRM" at bounding box center [627, 328] width 80 height 22
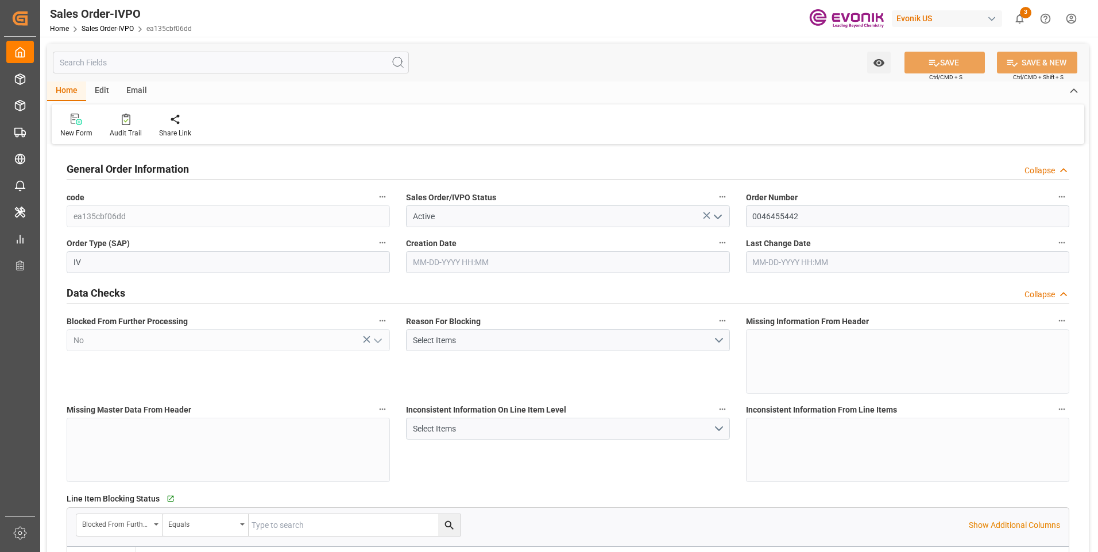
type input "BEANR"
type input "0"
type input "2"
type input "1"
type input "3"
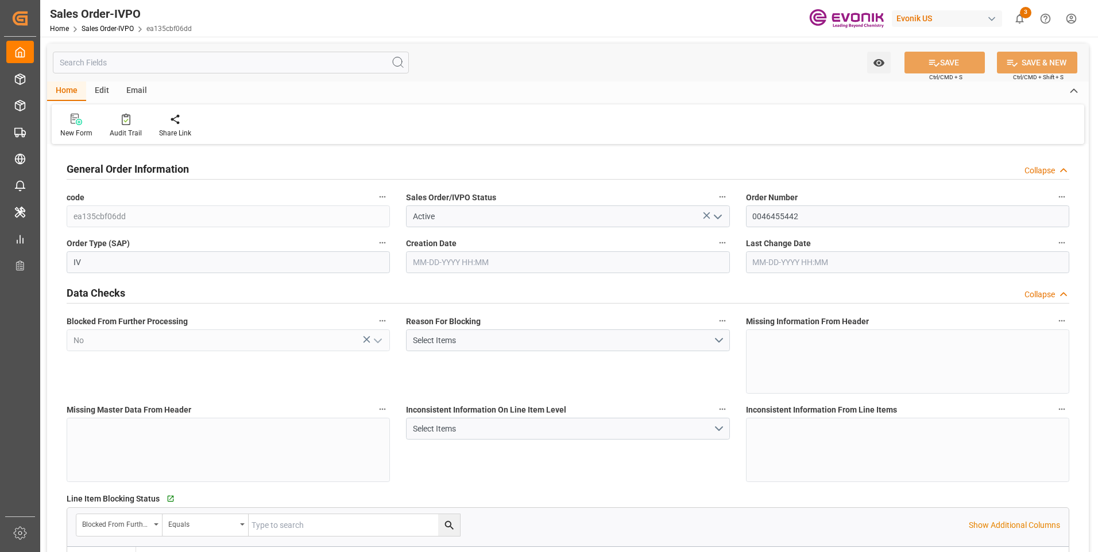
type input "10633.152"
type input "146.6296"
type input "38000"
type input "120"
type input "[DATE] 18:40"
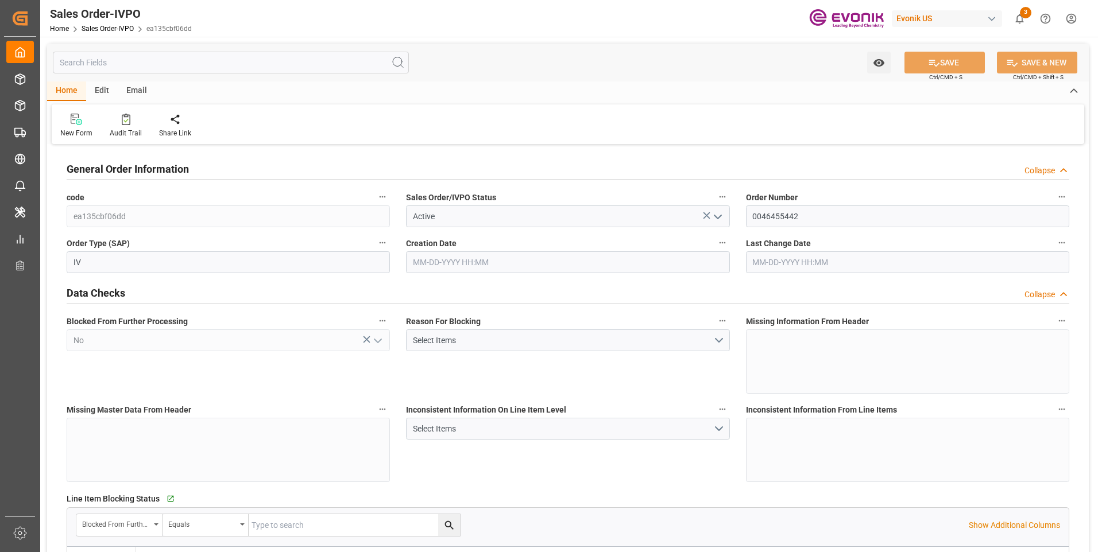
type input "[DATE] 19:52"
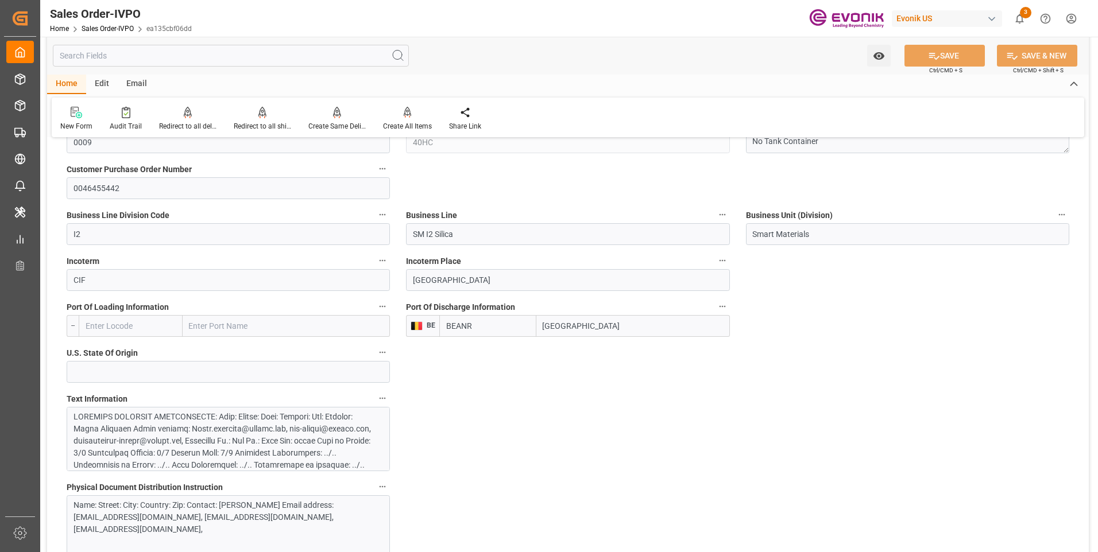
scroll to position [574, 0]
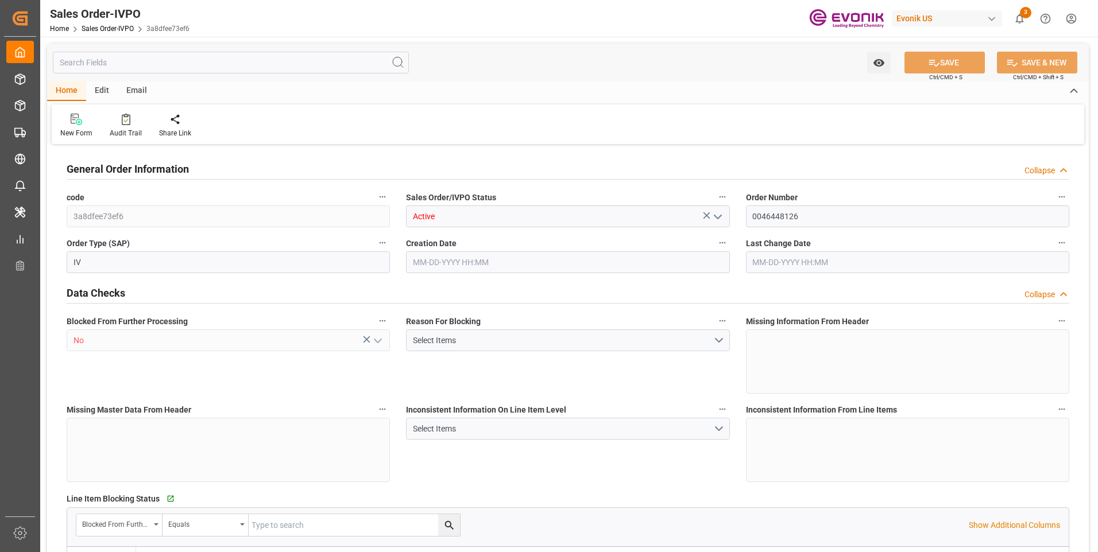
type input "BRSSZ"
type input "0"
type input "1"
type input "2"
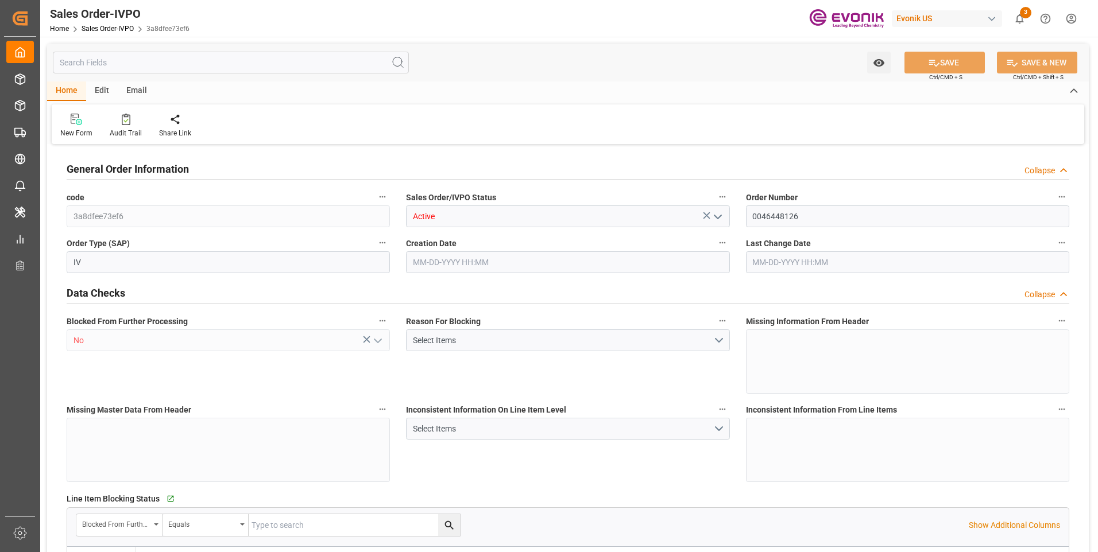
type input "4312.4"
type input "100.5912"
type input "19000"
type input "60"
type input "[DATE] 01:13"
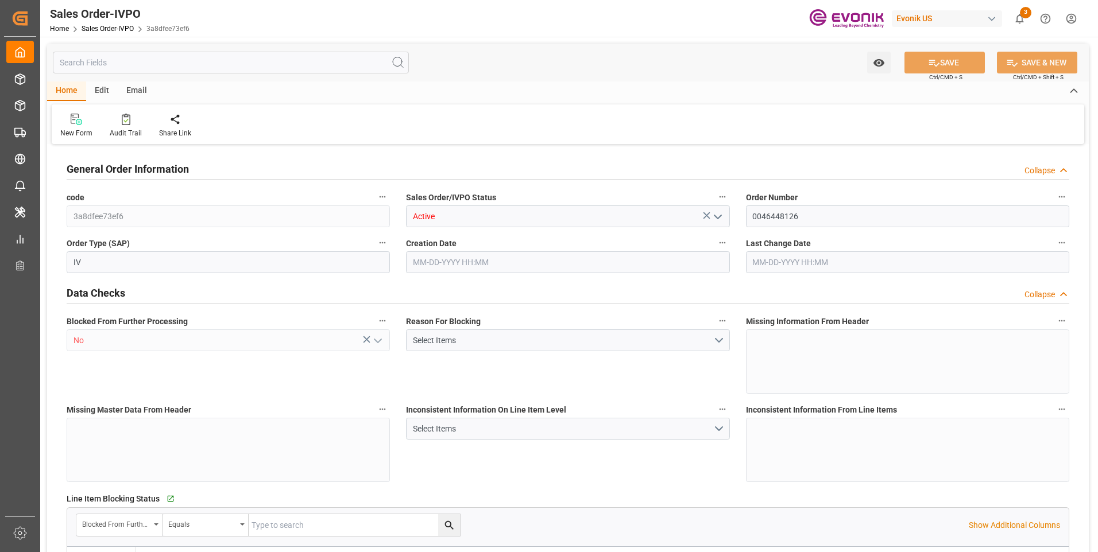
type input "[DATE] 12:51"
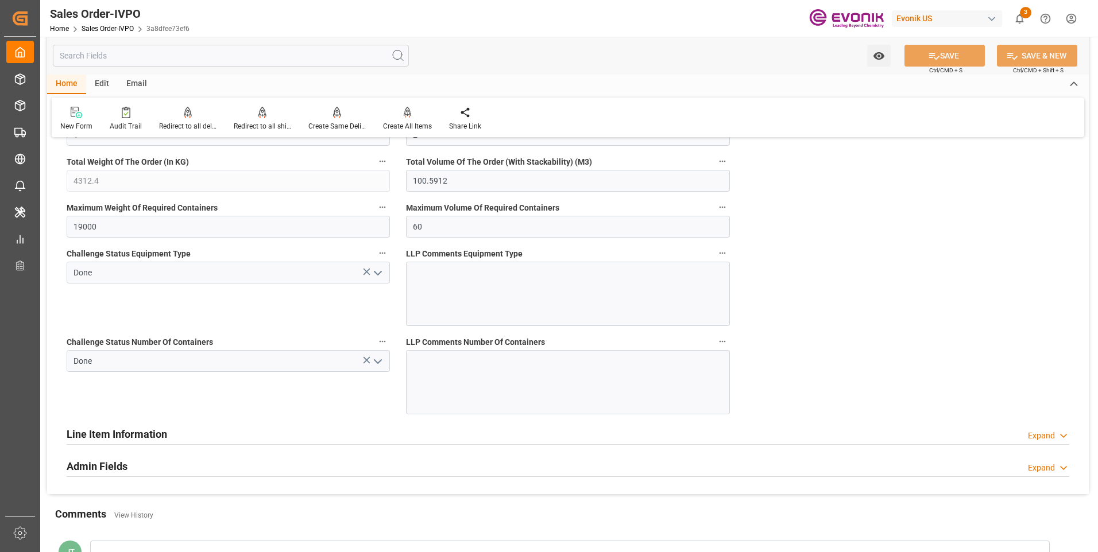
scroll to position [2239, 0]
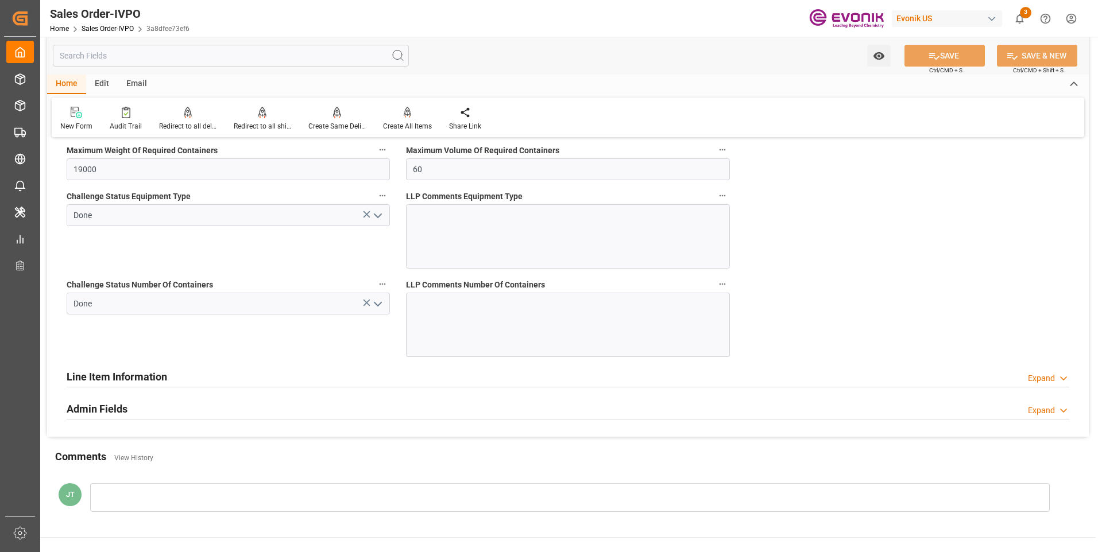
click at [137, 378] on h2 "Line Item Information" at bounding box center [117, 377] width 100 height 16
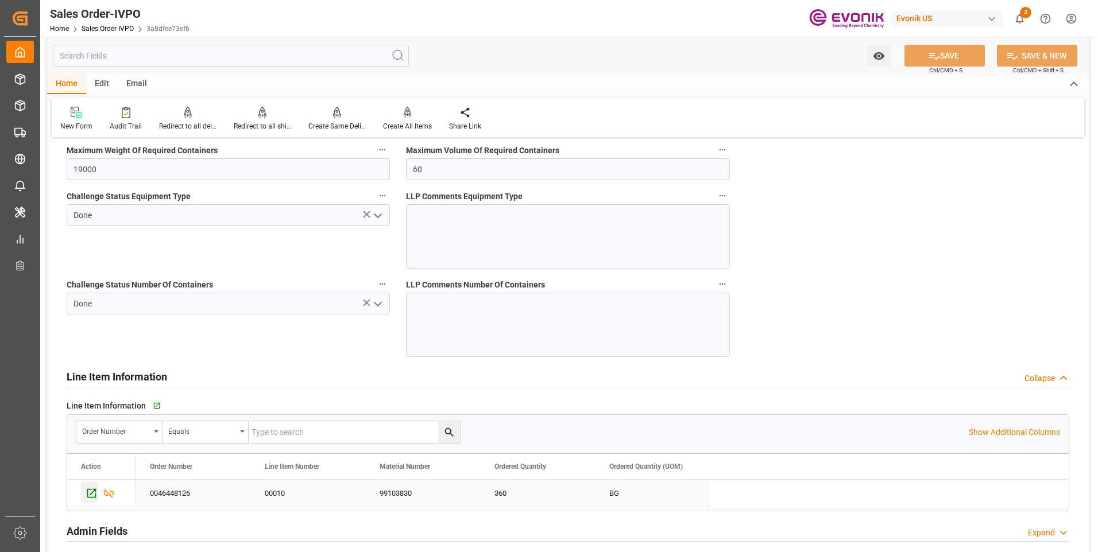
click at [91, 493] on icon "Press SPACE to select this row." at bounding box center [92, 493] width 12 height 12
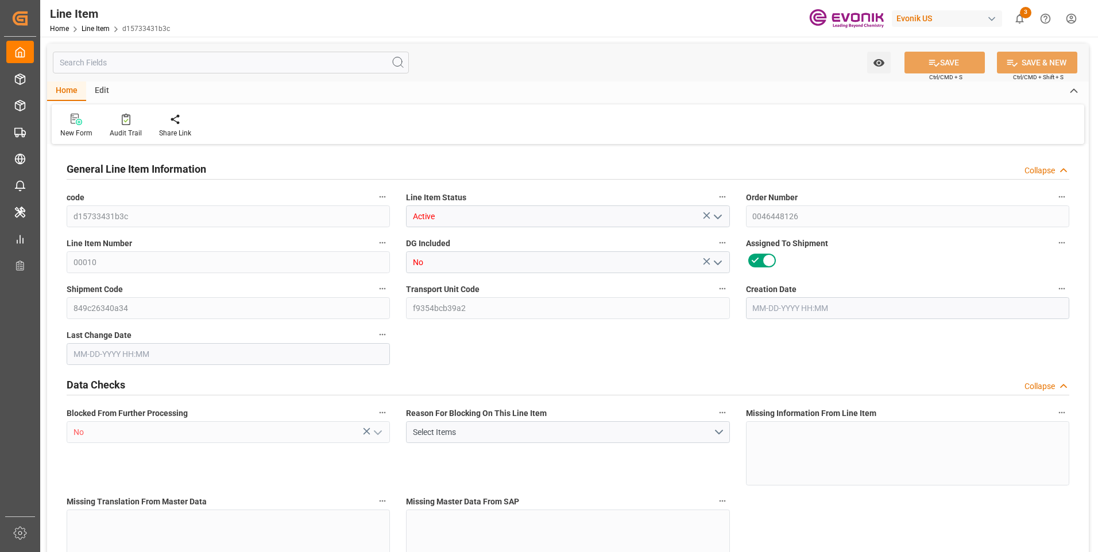
type input "20"
type input "3794.4"
type input "3600"
type input "50.2956"
type input "360"
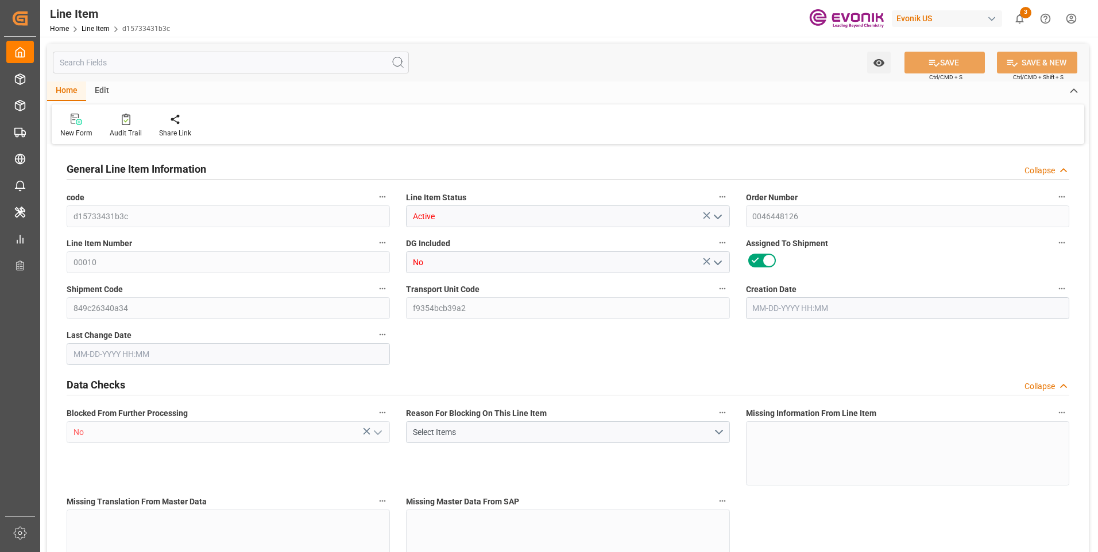
type input "20448"
type input "360"
type input "3600"
type input "3794.4"
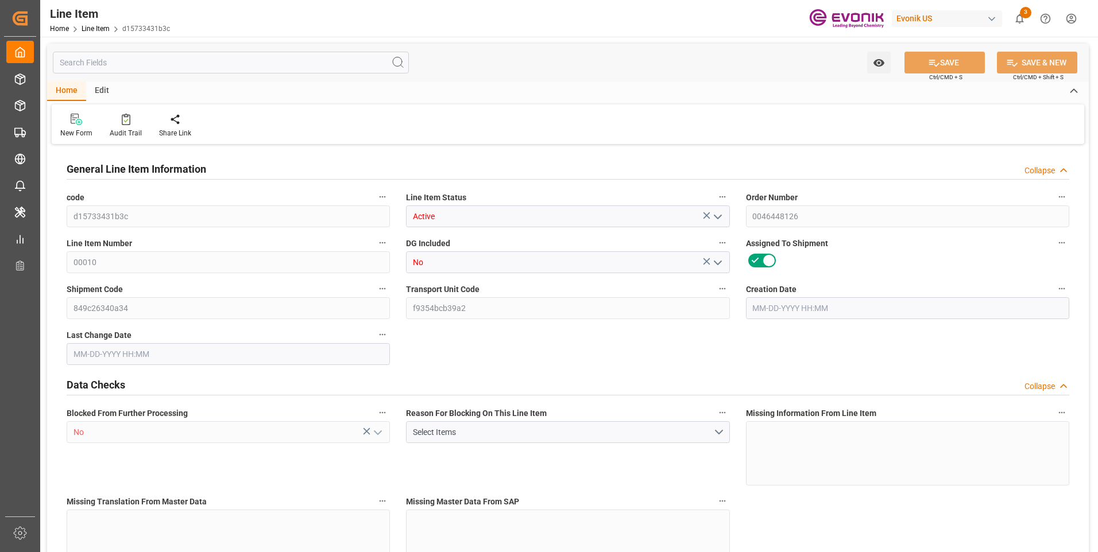
type input "4312.4"
type input "3600"
type input "50.2956"
type input "50295.6"
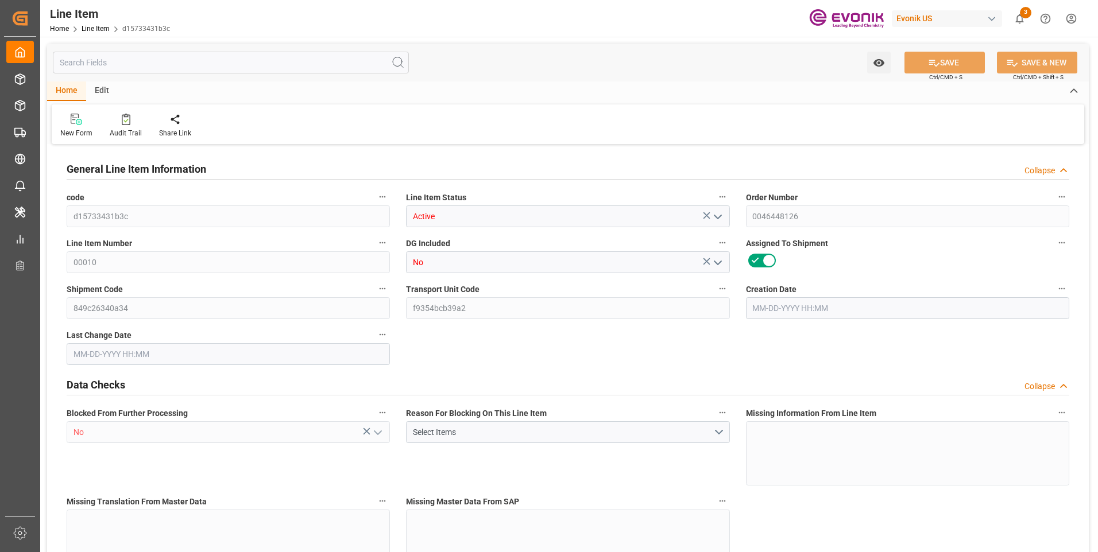
type input "360"
type input "3794.4"
type input "3600"
type input "50.2956"
type input "04-13-2025 01:13"
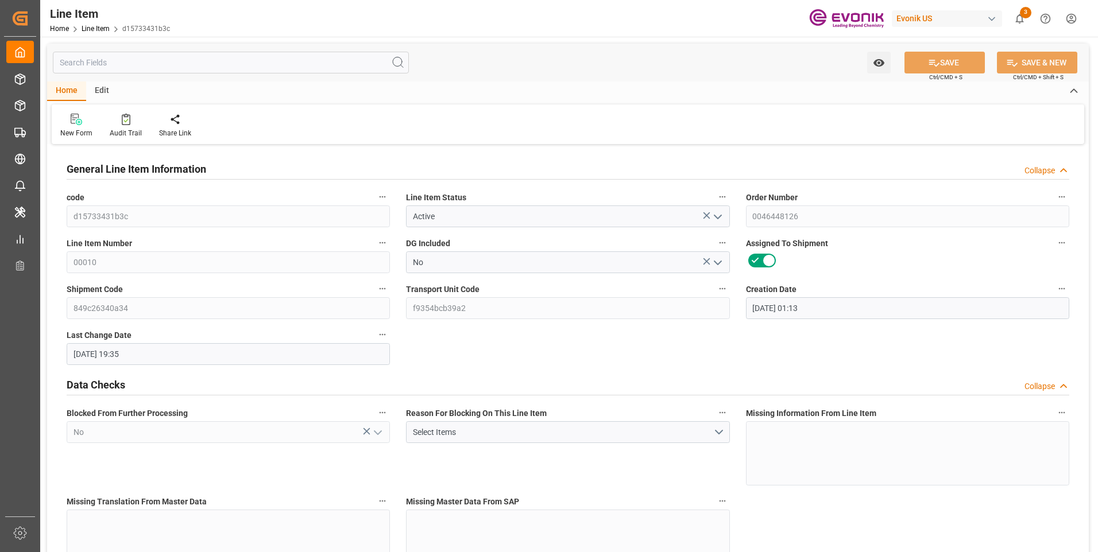
type input "09-25-2025 19:35"
type input "10-25-2025"
type input "09-26-2025"
type input "09-18-2025"
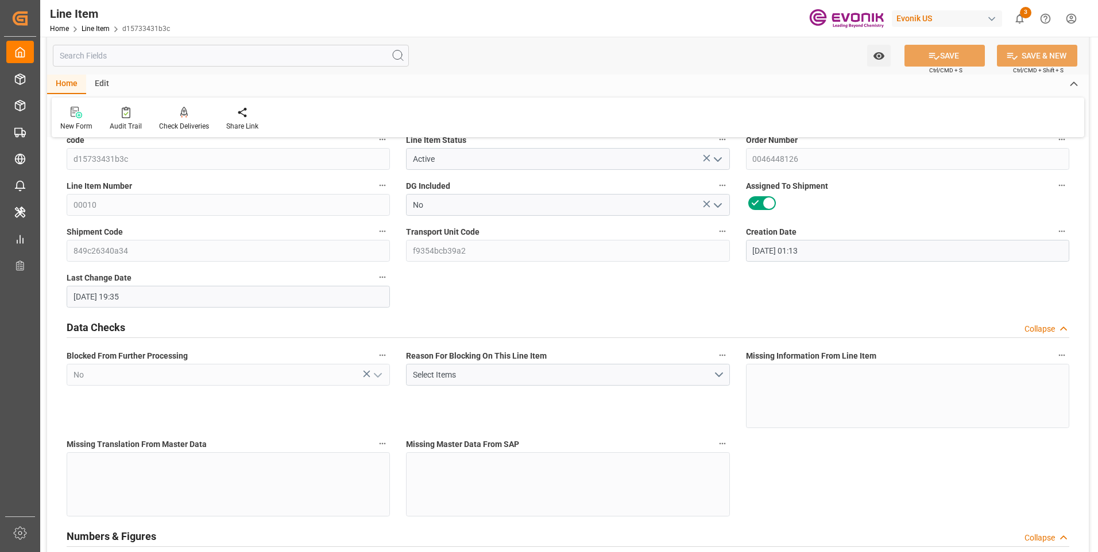
click at [166, 57] on input "text" at bounding box center [231, 56] width 356 height 22
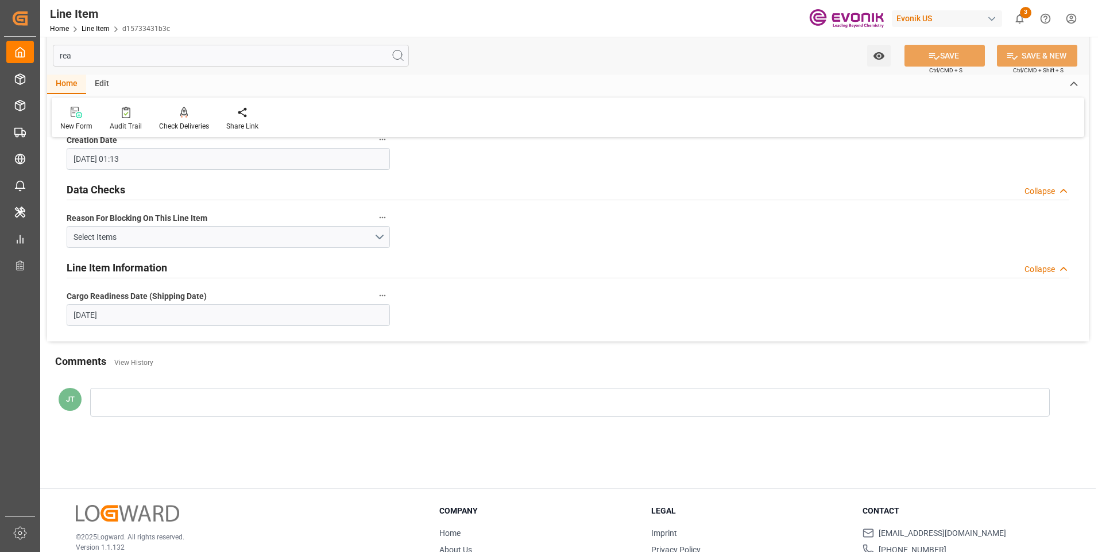
scroll to position [0, 0]
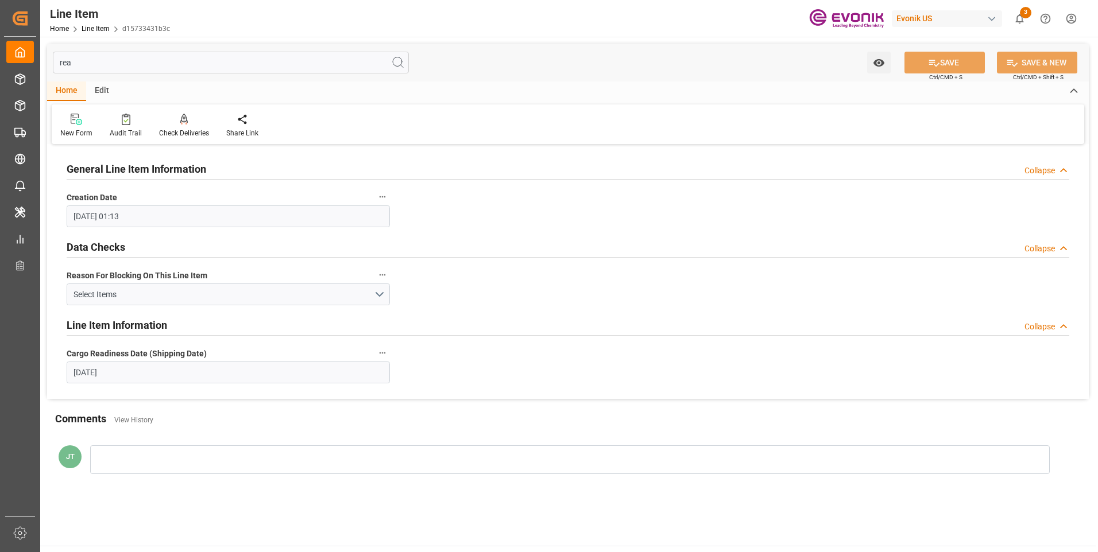
type input "rea"
click at [386, 352] on icon "button" at bounding box center [382, 352] width 9 height 9
click at [416, 350] on li "Audits" at bounding box center [404, 353] width 59 height 19
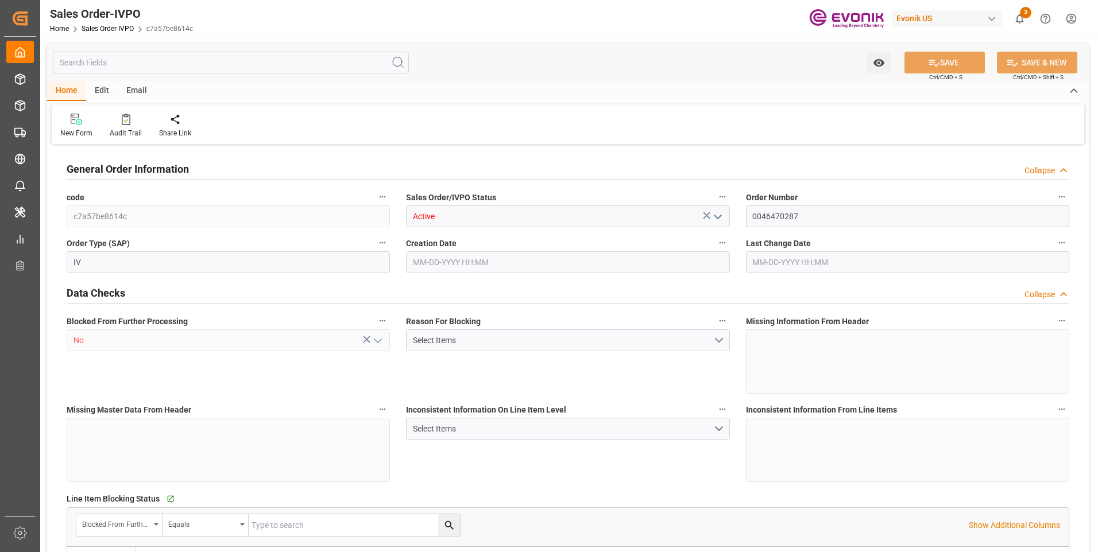
type input "CNSHA"
type input "0"
type input "1"
type input "3508.208"
type input "[DATE] 12:45"
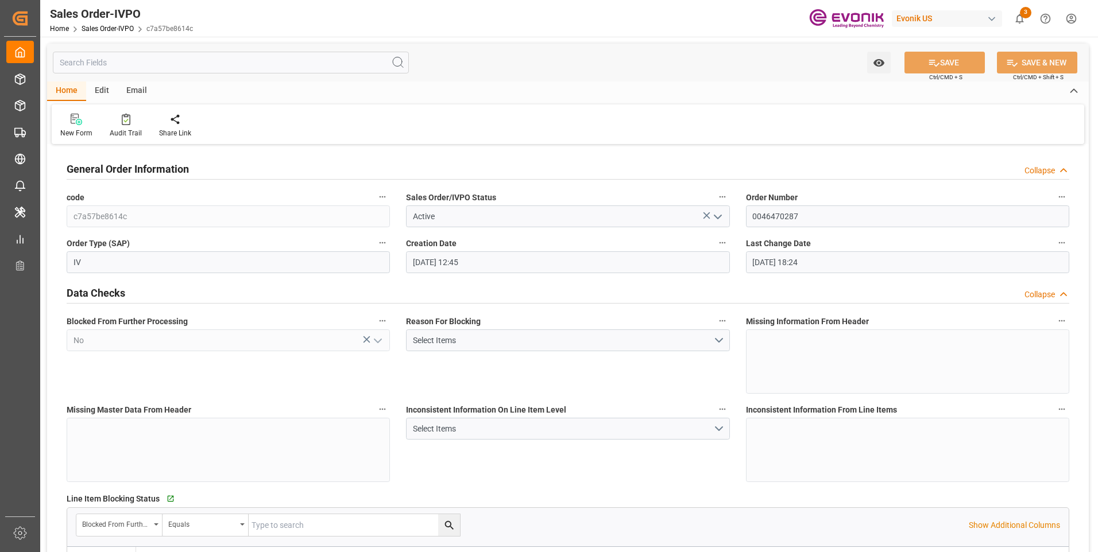
type input "[DATE] 18:24"
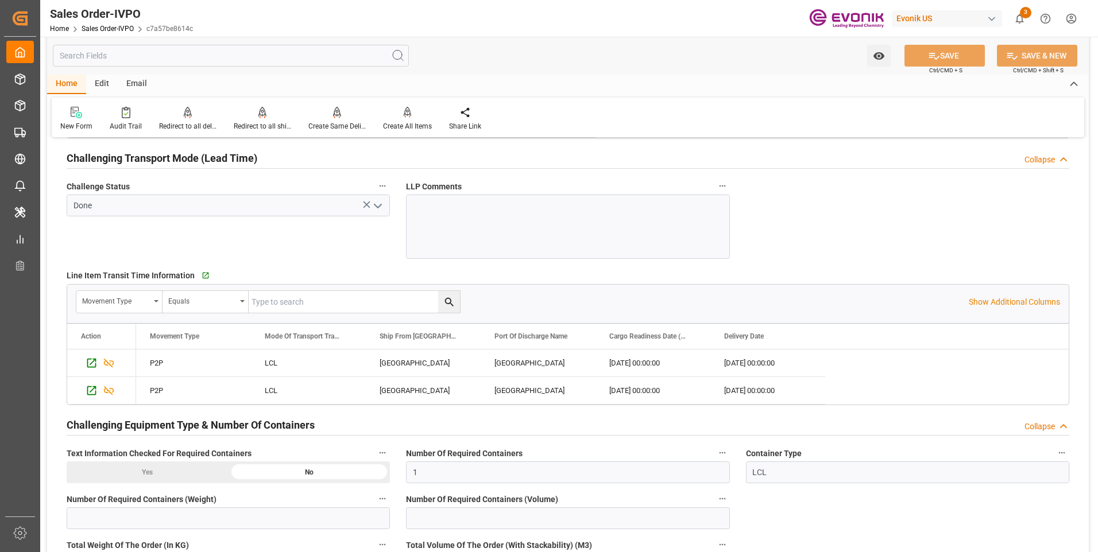
scroll to position [2067, 0]
